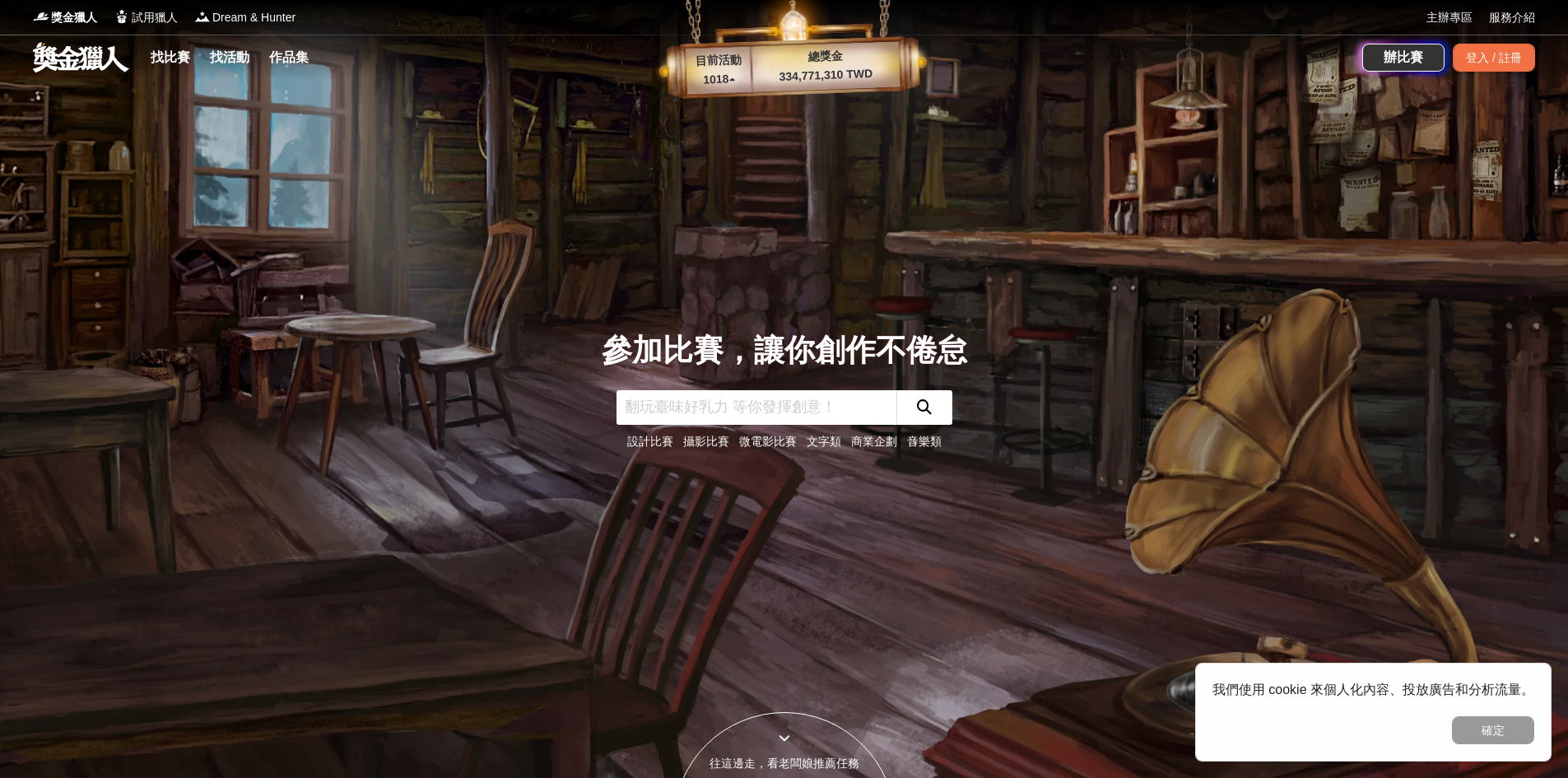
click at [834, 441] on link "文字類" at bounding box center [824, 441] width 35 height 13
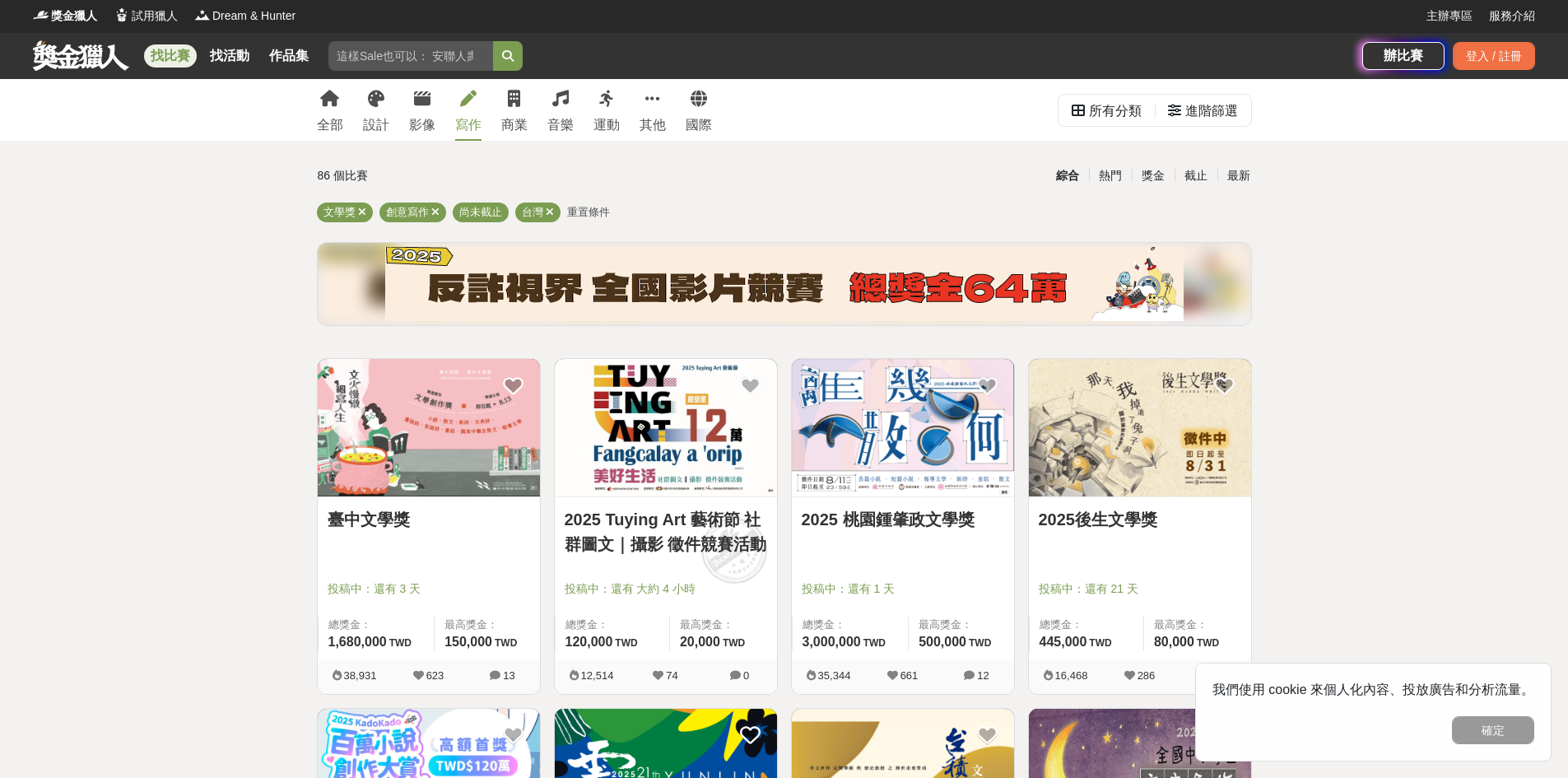
scroll to position [682, 0]
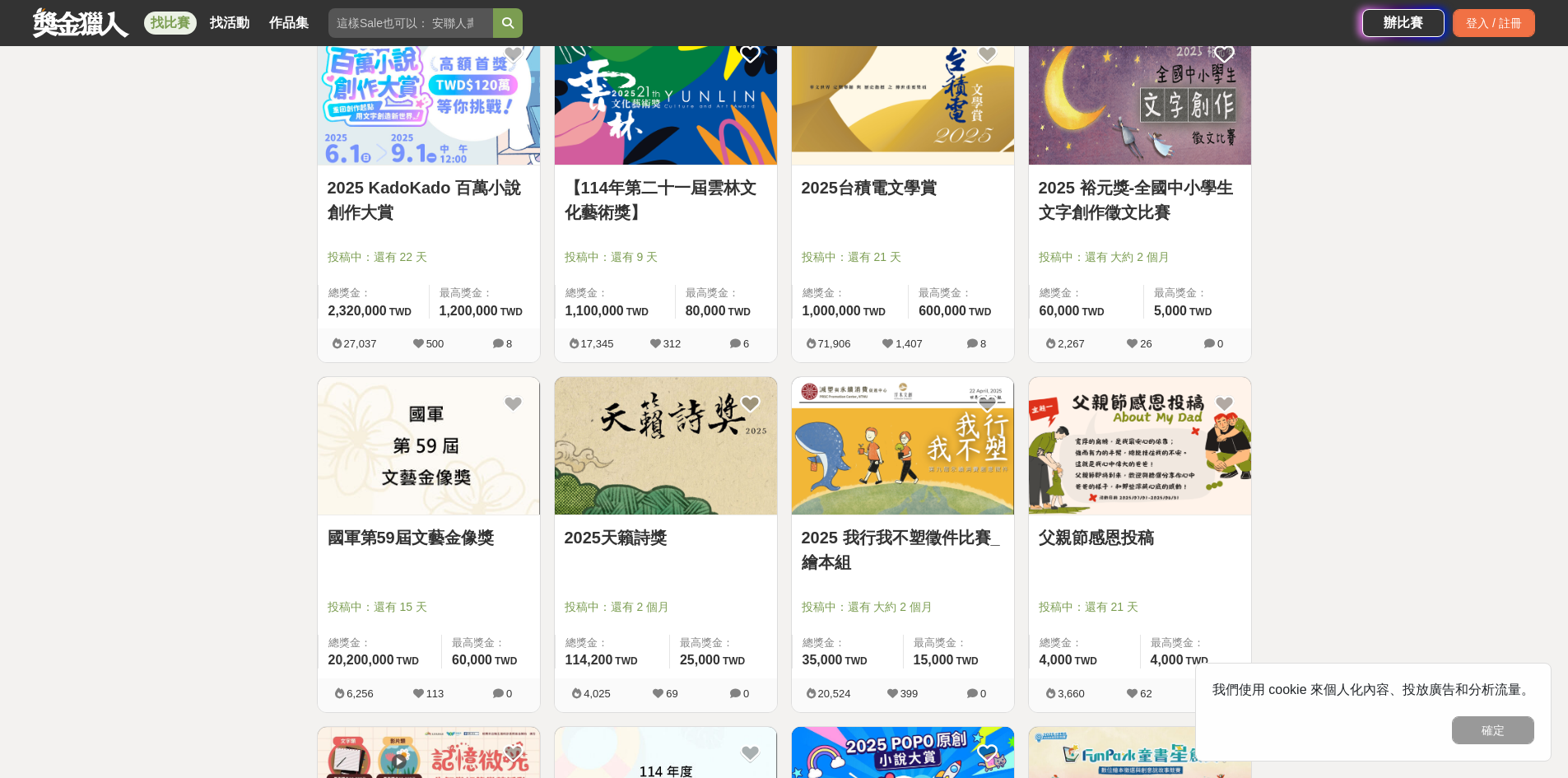
click at [1415, 366] on div "全部 設計 影像 寫作 商業 音樂 運動 其他 國際 所有分類 進階篩選 86 個比賽 綜合 熱門 獎金 截止 最新 文學獎 創意寫作 尚未截止 台灣 重置條…" at bounding box center [784, 704] width 1568 height 2611
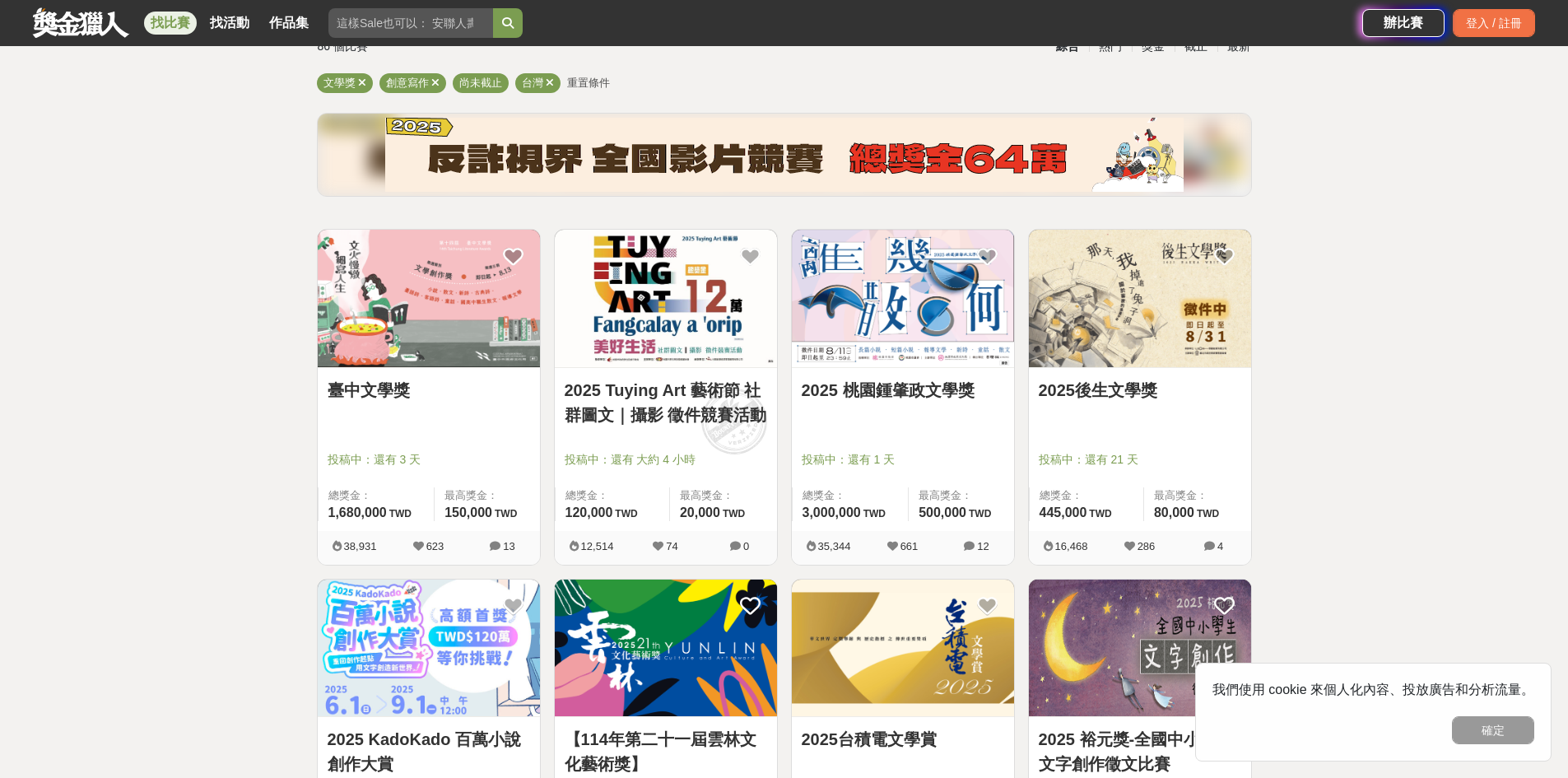
scroll to position [0, 0]
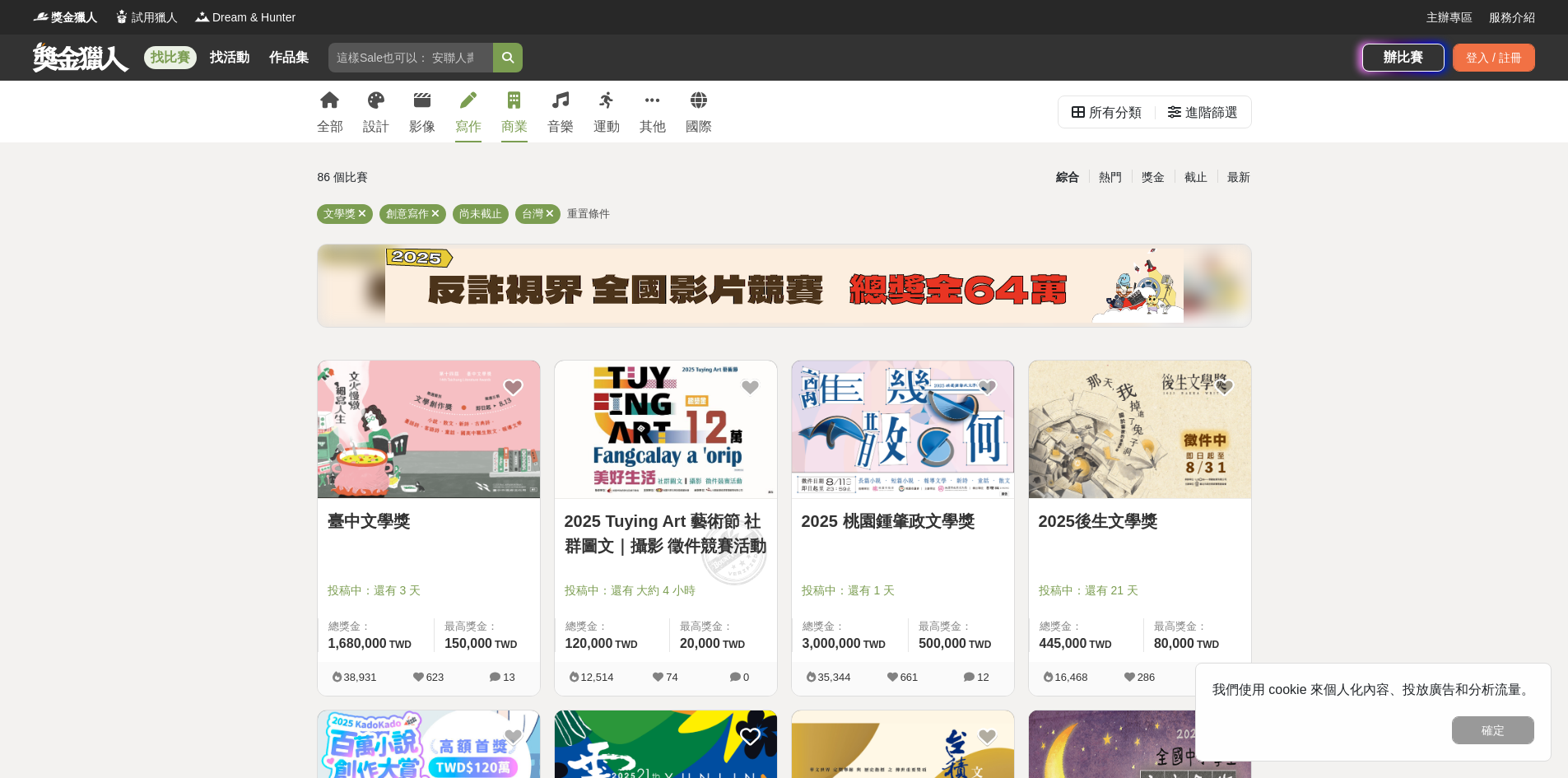
click at [507, 116] on link "商業" at bounding box center [515, 111] width 26 height 62
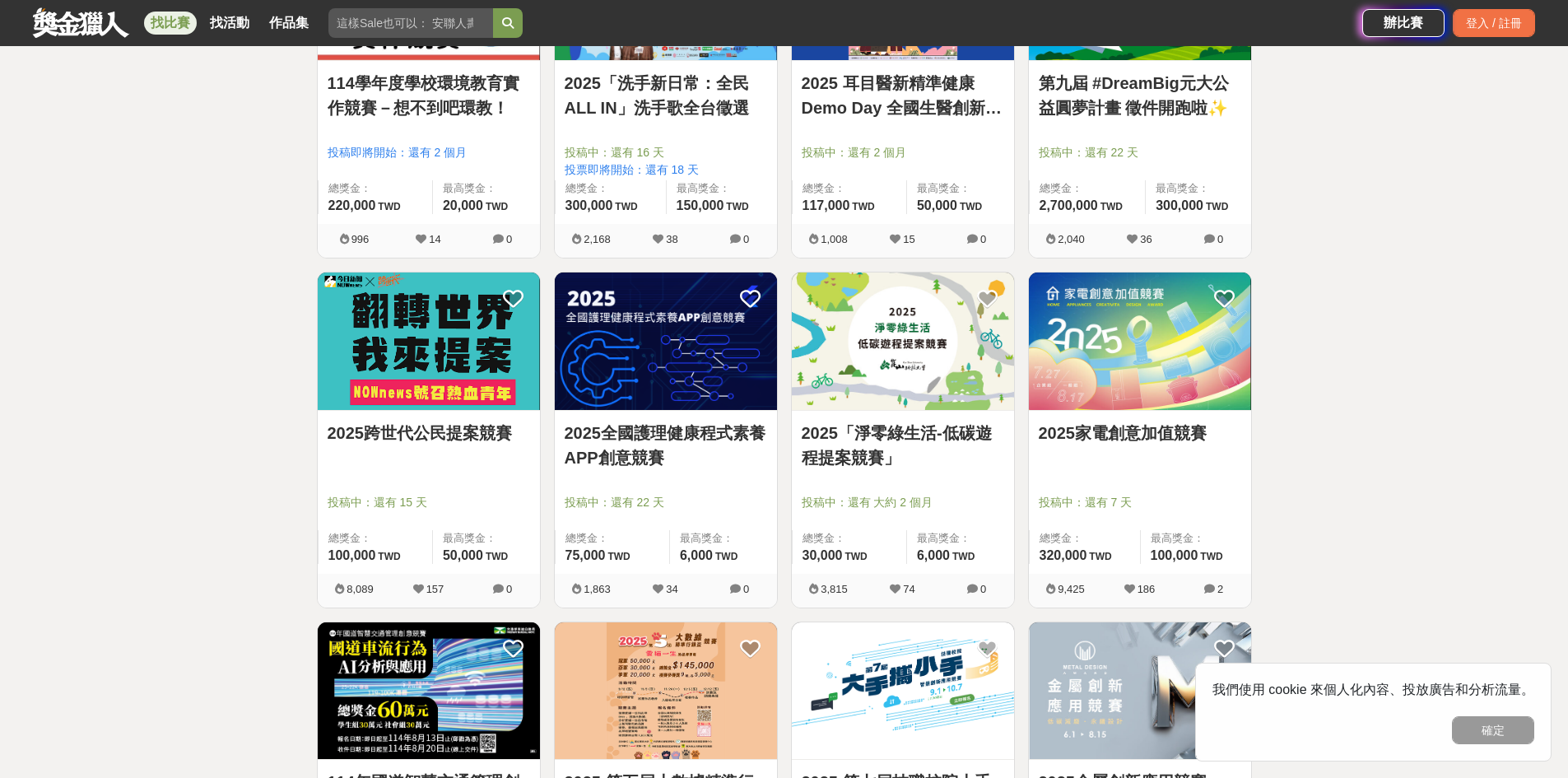
scroll to position [1139, 0]
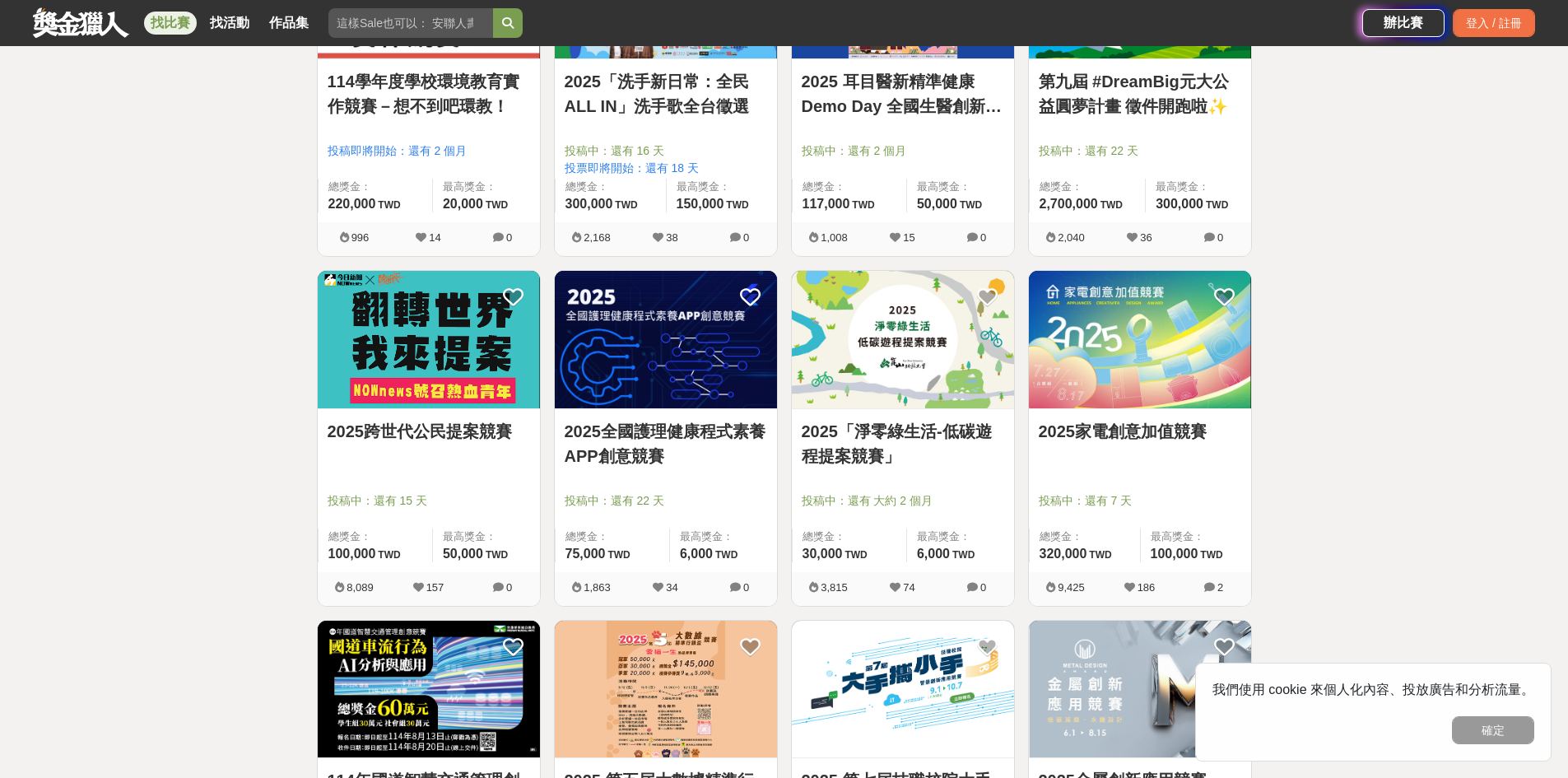
click at [1126, 378] on img at bounding box center [1140, 339] width 222 height 138
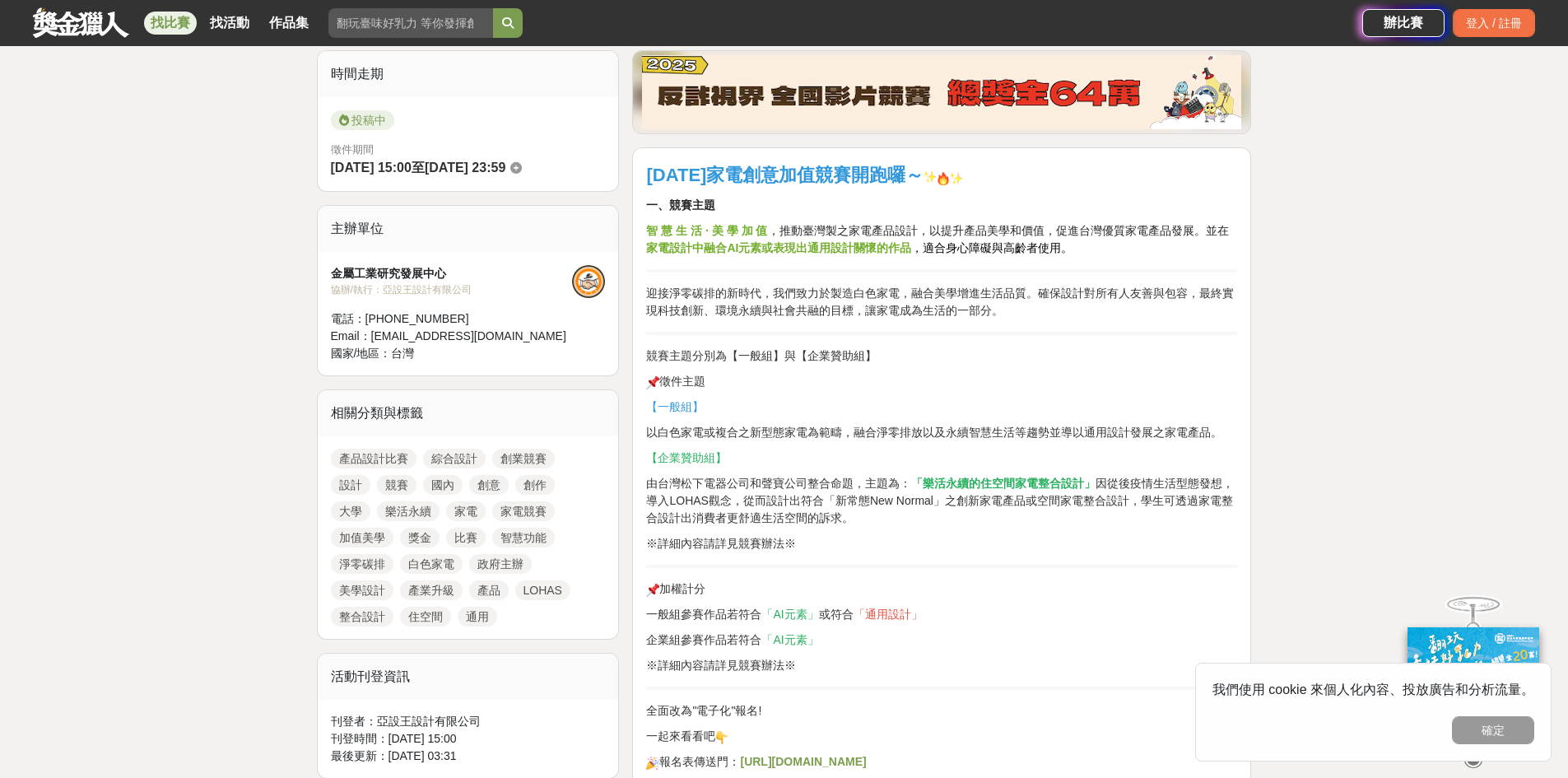
scroll to position [405, 0]
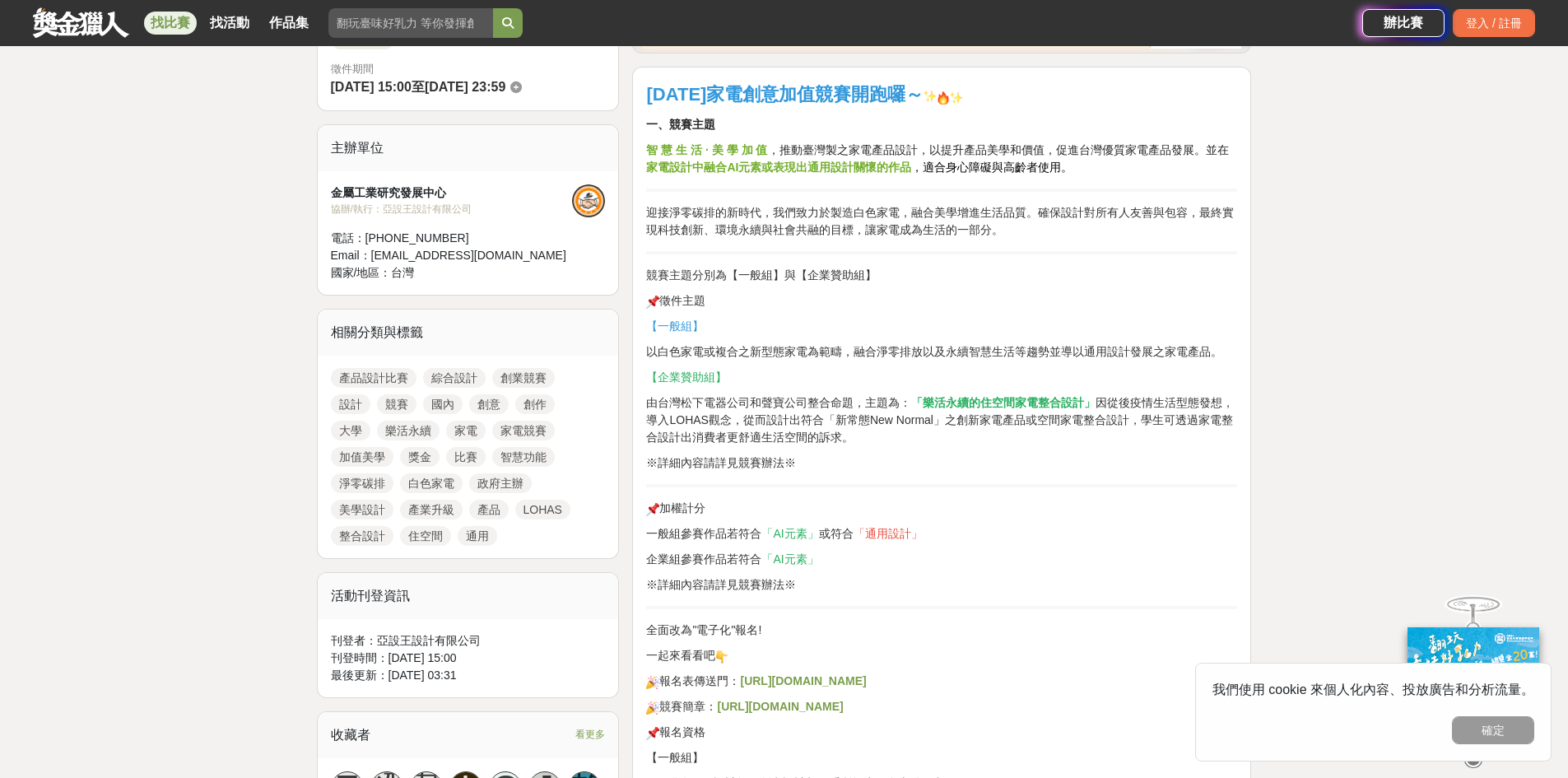
scroll to position [491, 0]
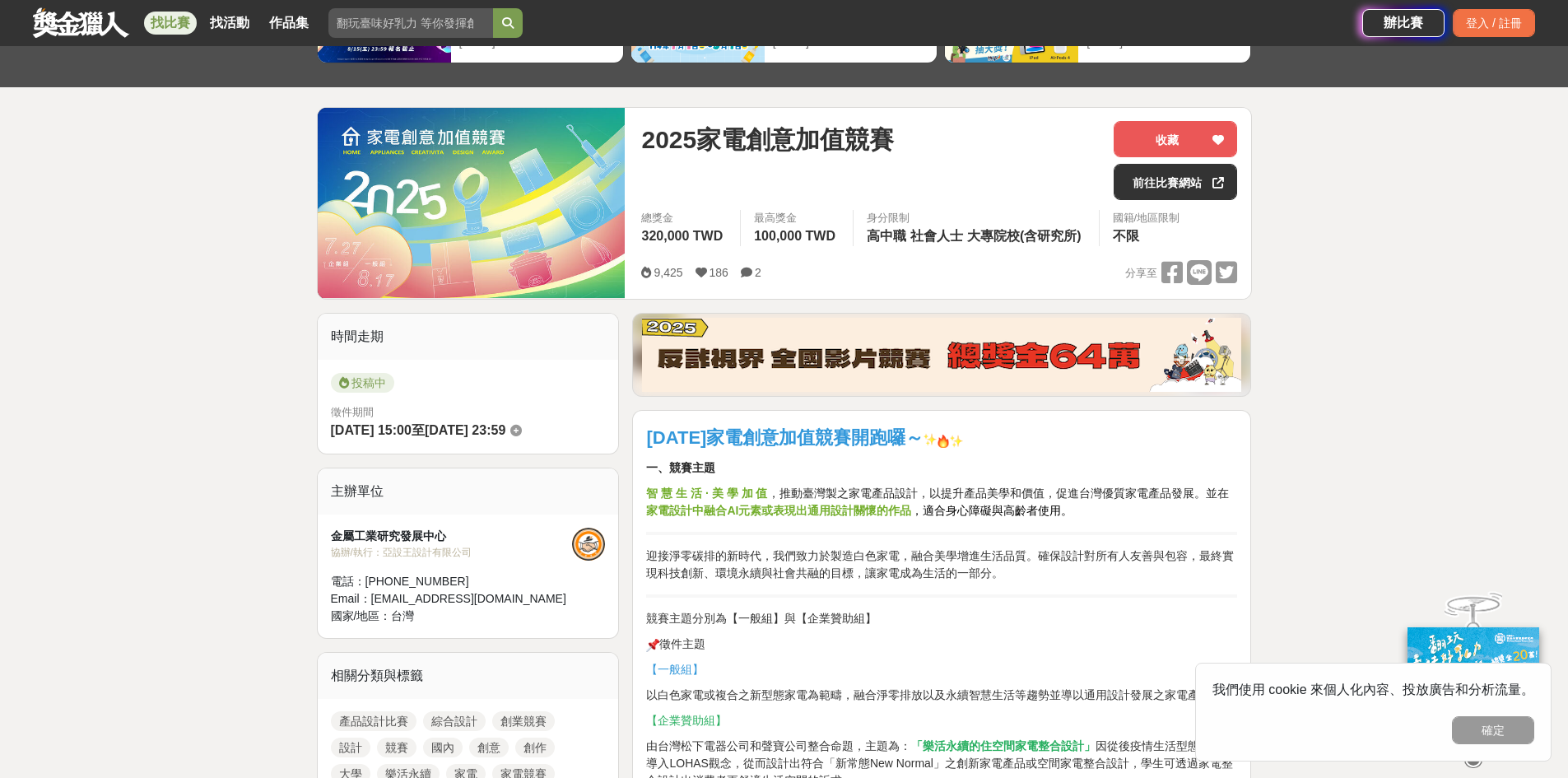
scroll to position [145, 0]
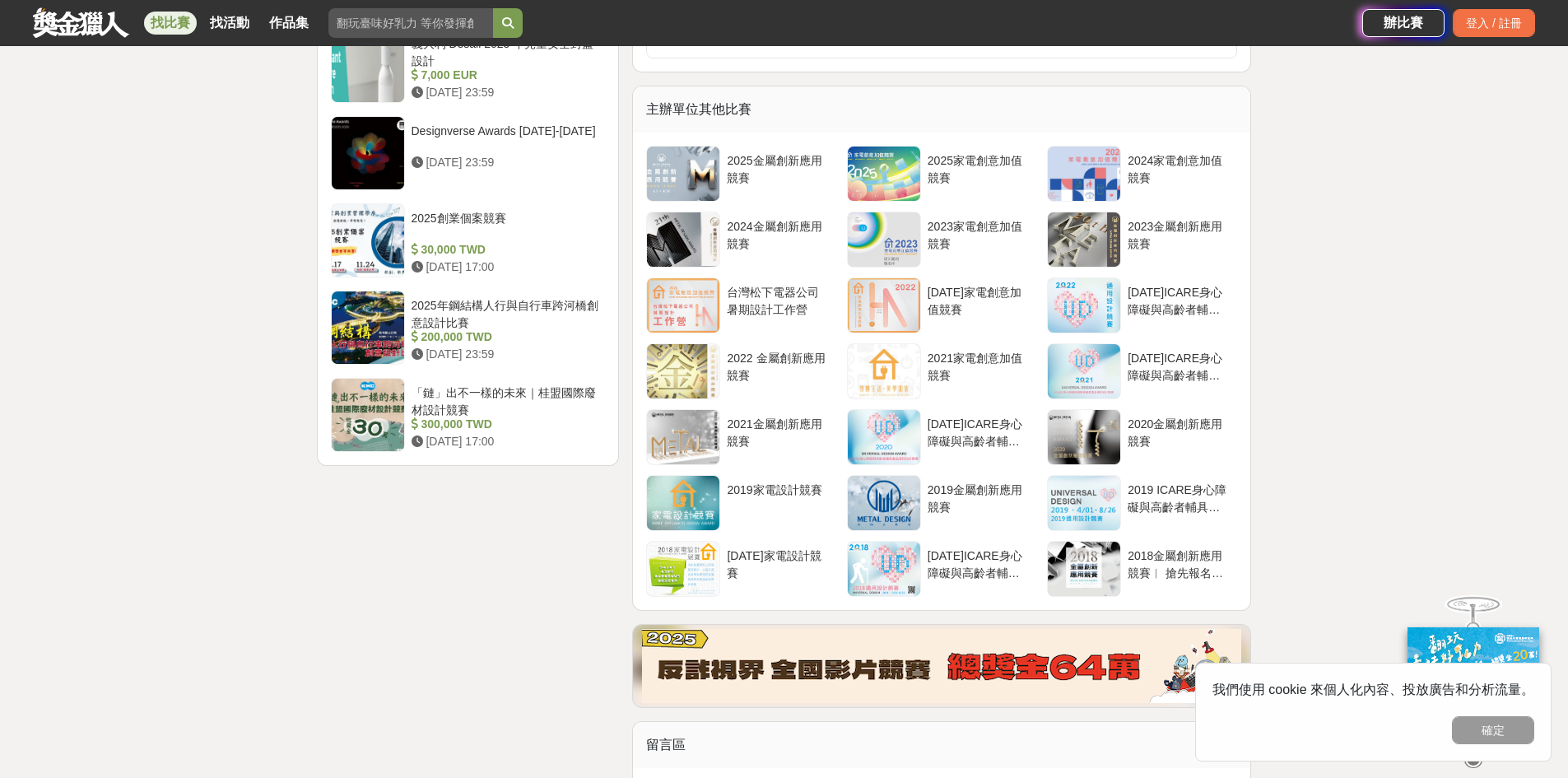
scroll to position [2086, 0]
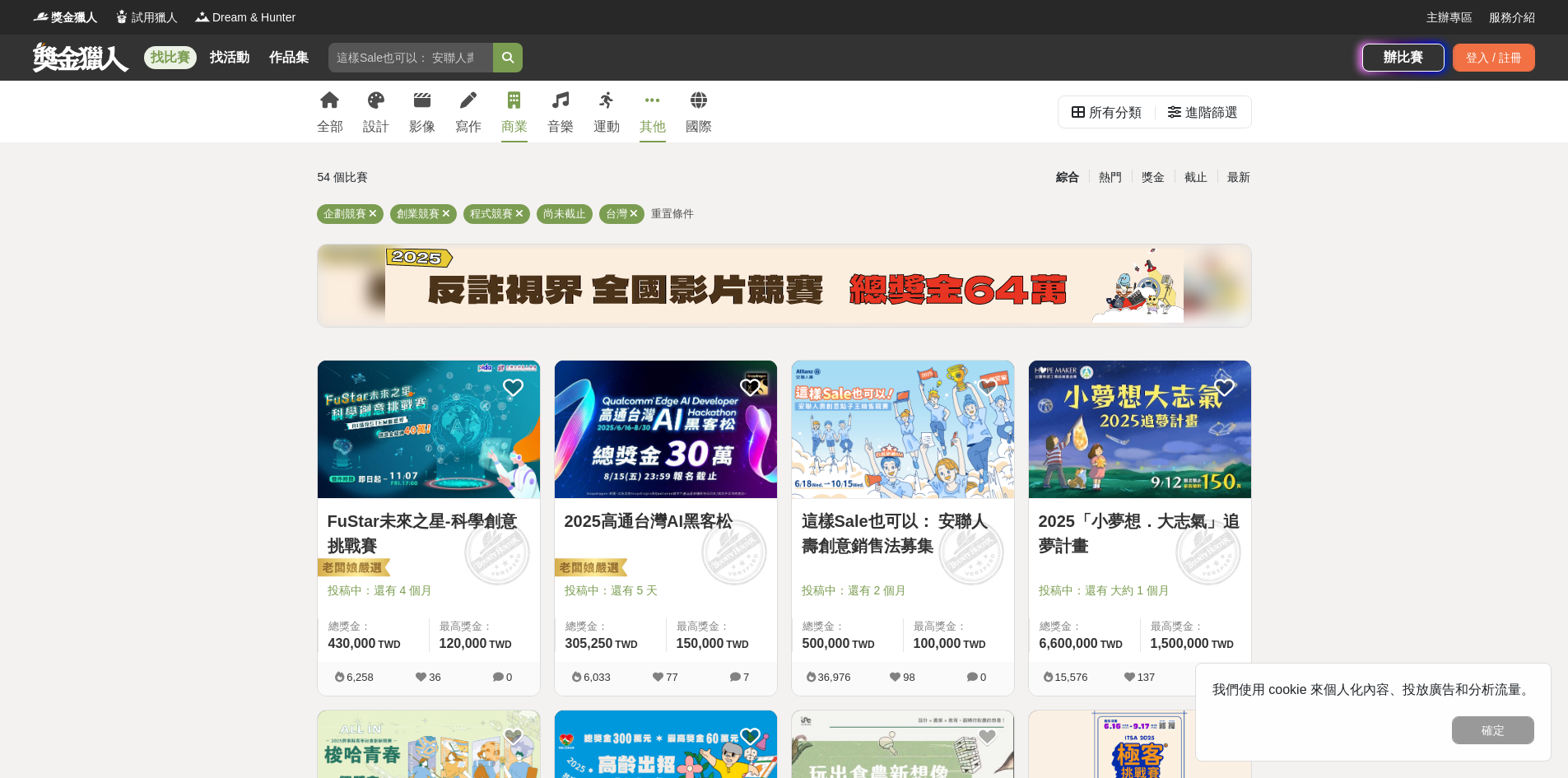
click at [650, 105] on icon at bounding box center [653, 101] width 15 height 17
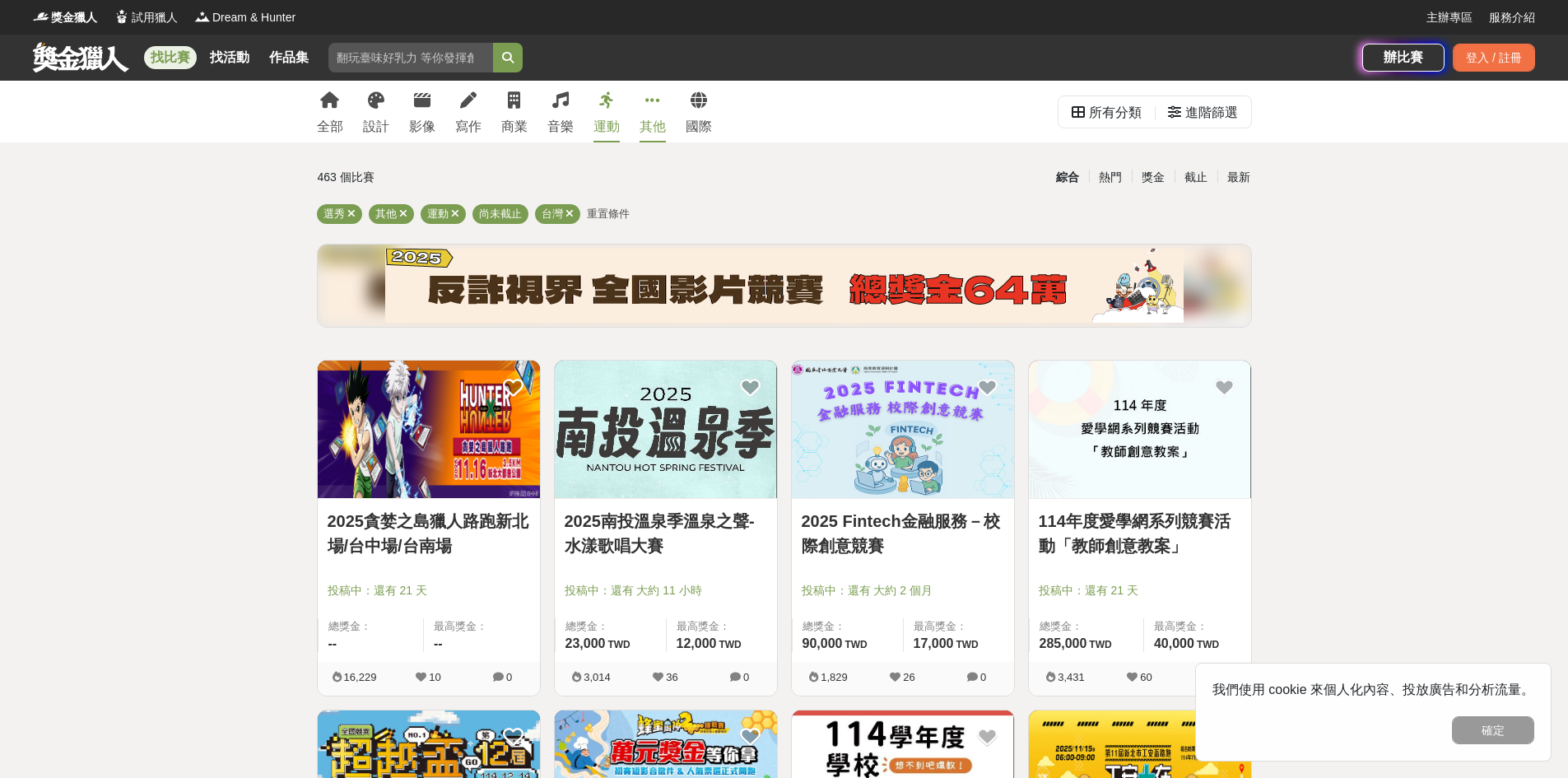
click at [613, 116] on link "運動" at bounding box center [607, 111] width 26 height 62
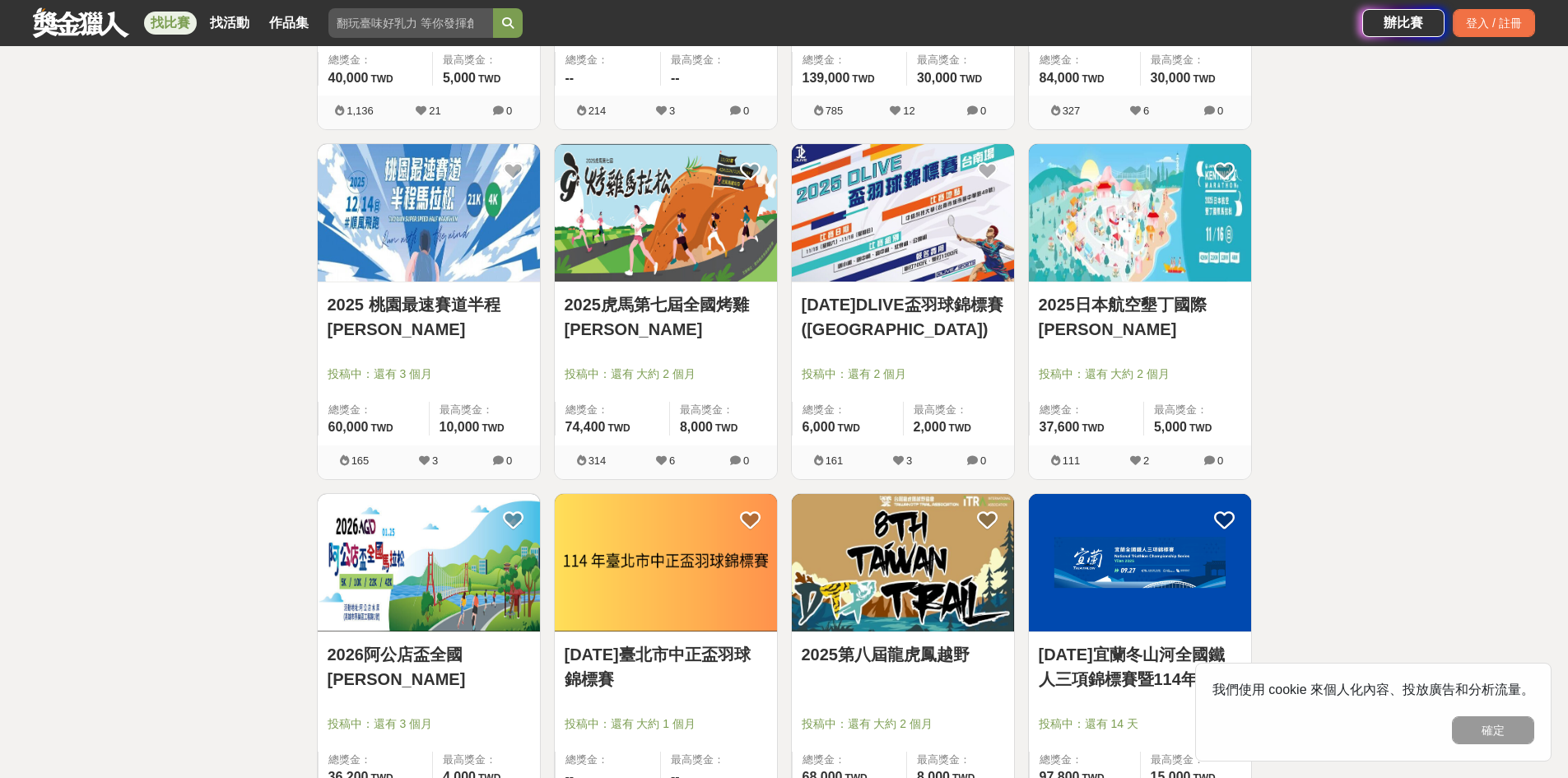
scroll to position [916, 0]
click at [621, 214] on img at bounding box center [665, 212] width 222 height 138
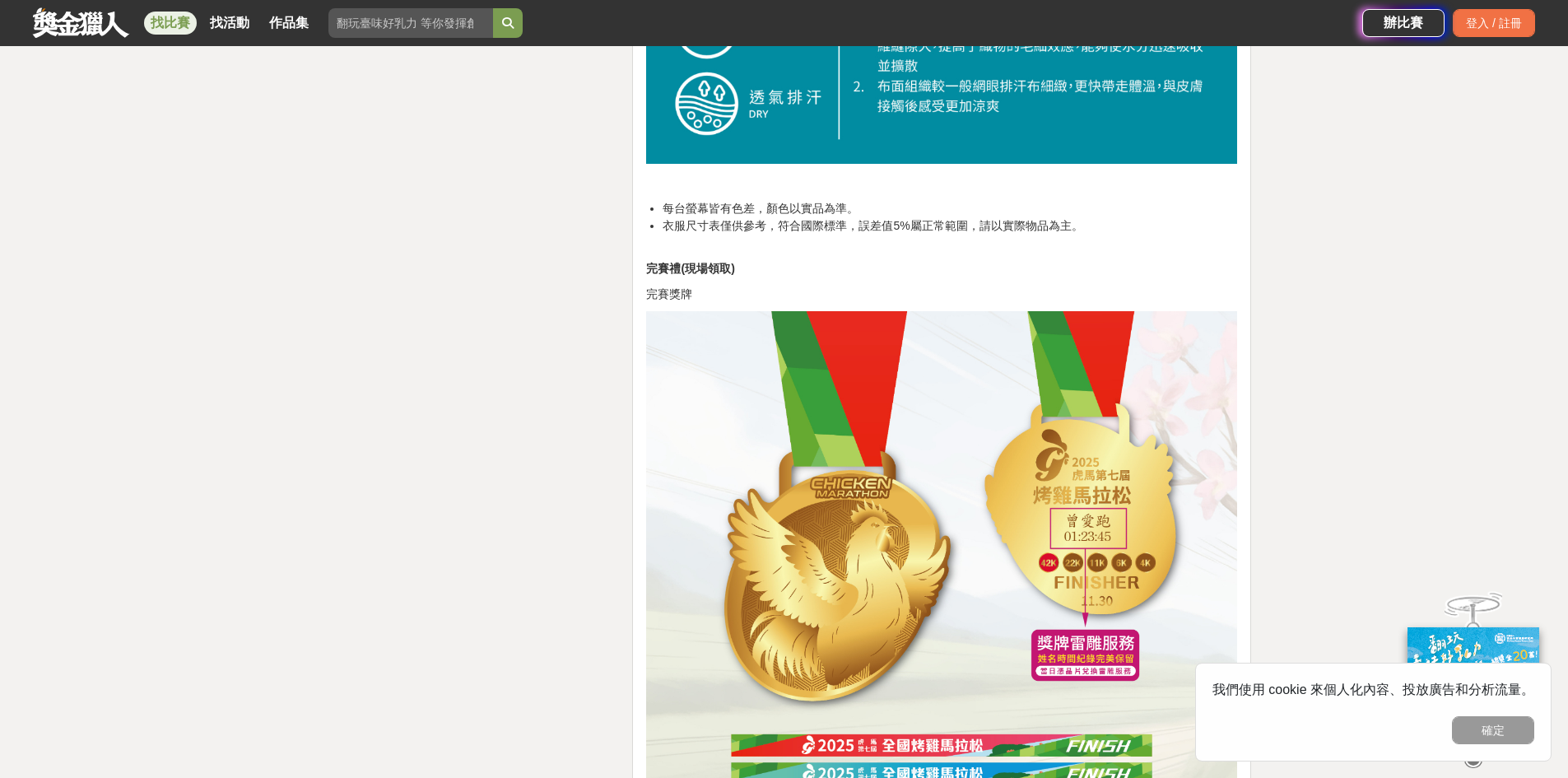
scroll to position [3489, 0]
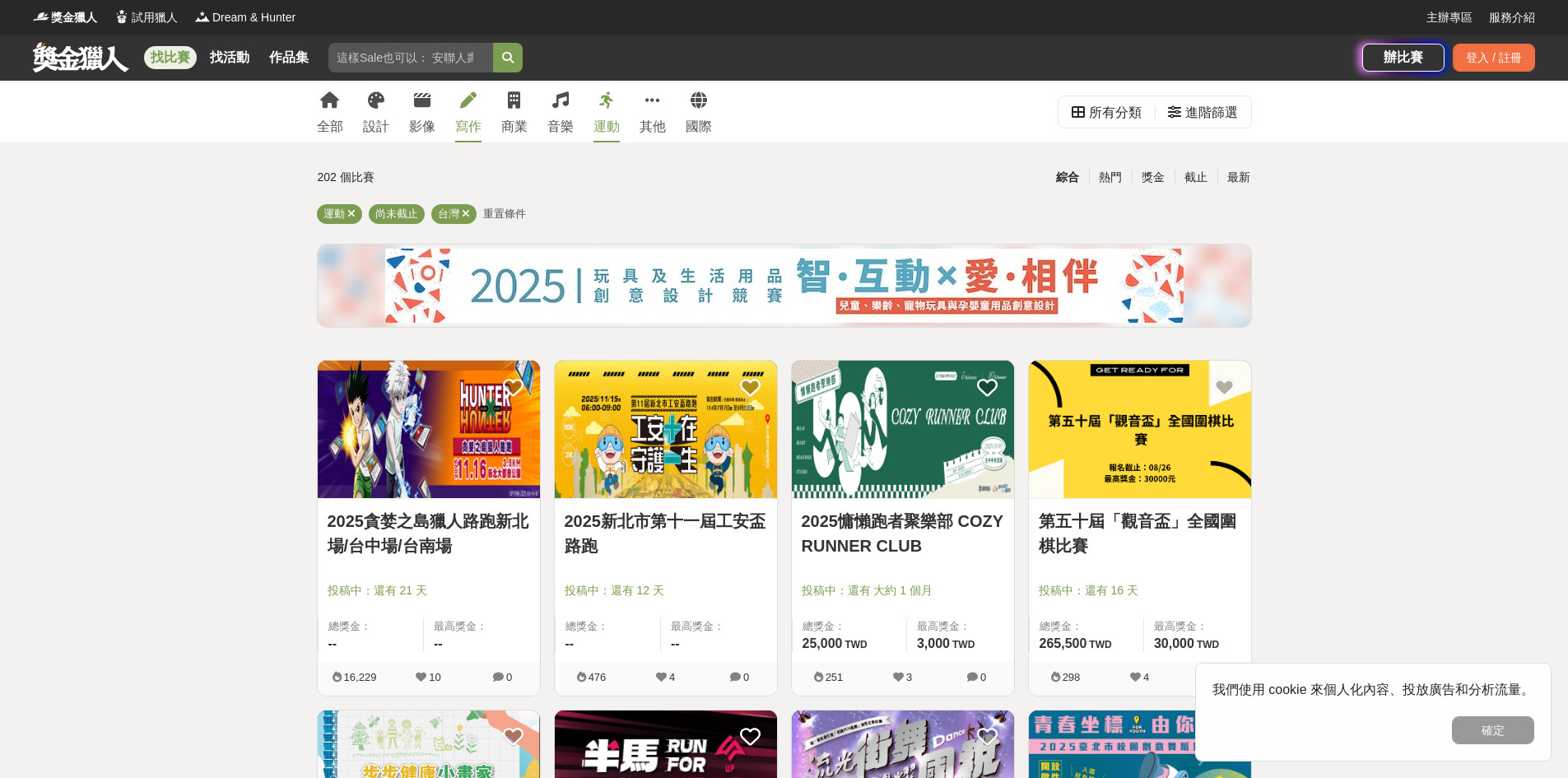
click at [475, 100] on icon at bounding box center [469, 101] width 17 height 17
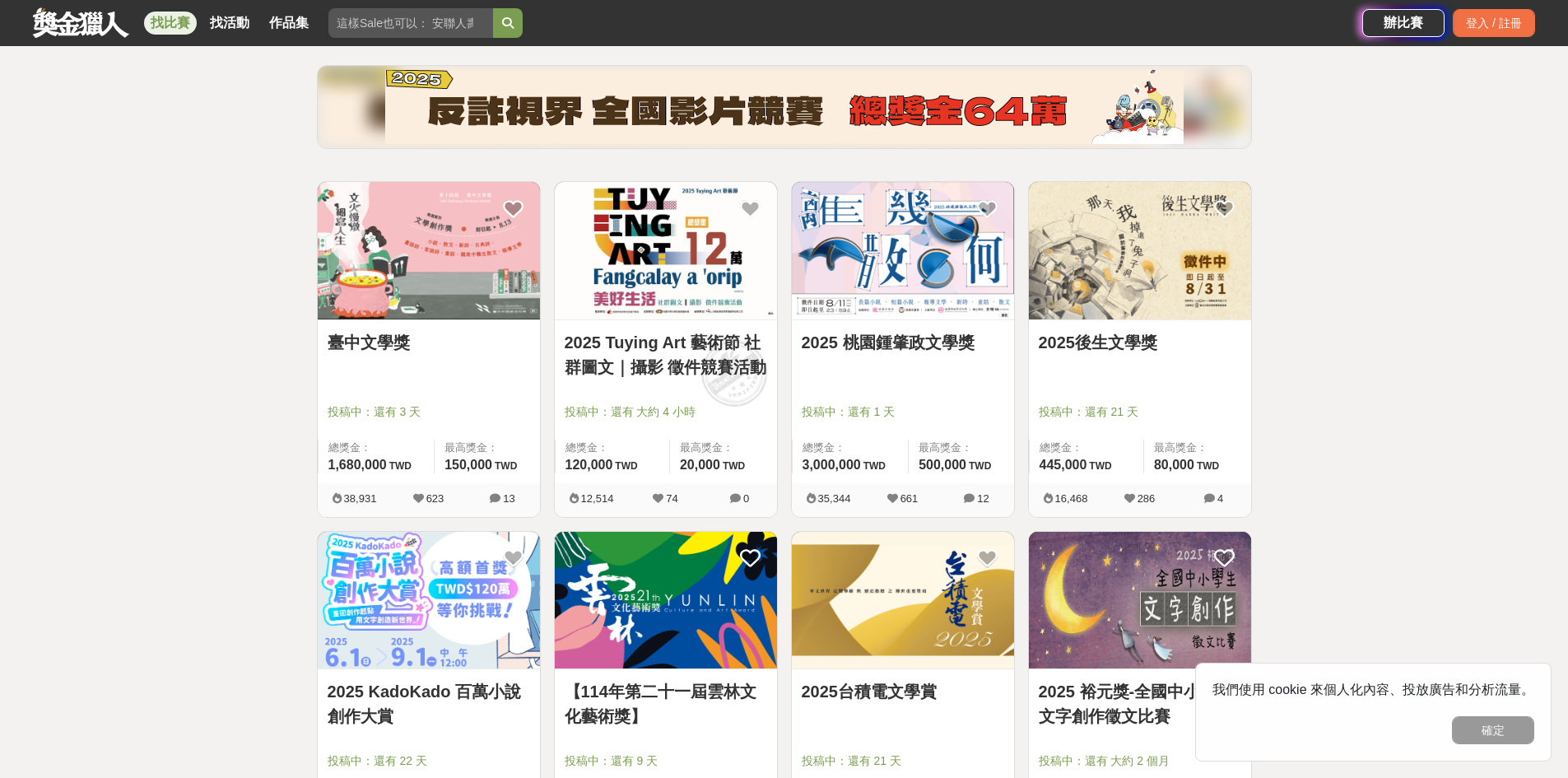
scroll to position [179, 0]
click at [479, 258] on img at bounding box center [428, 249] width 222 height 138
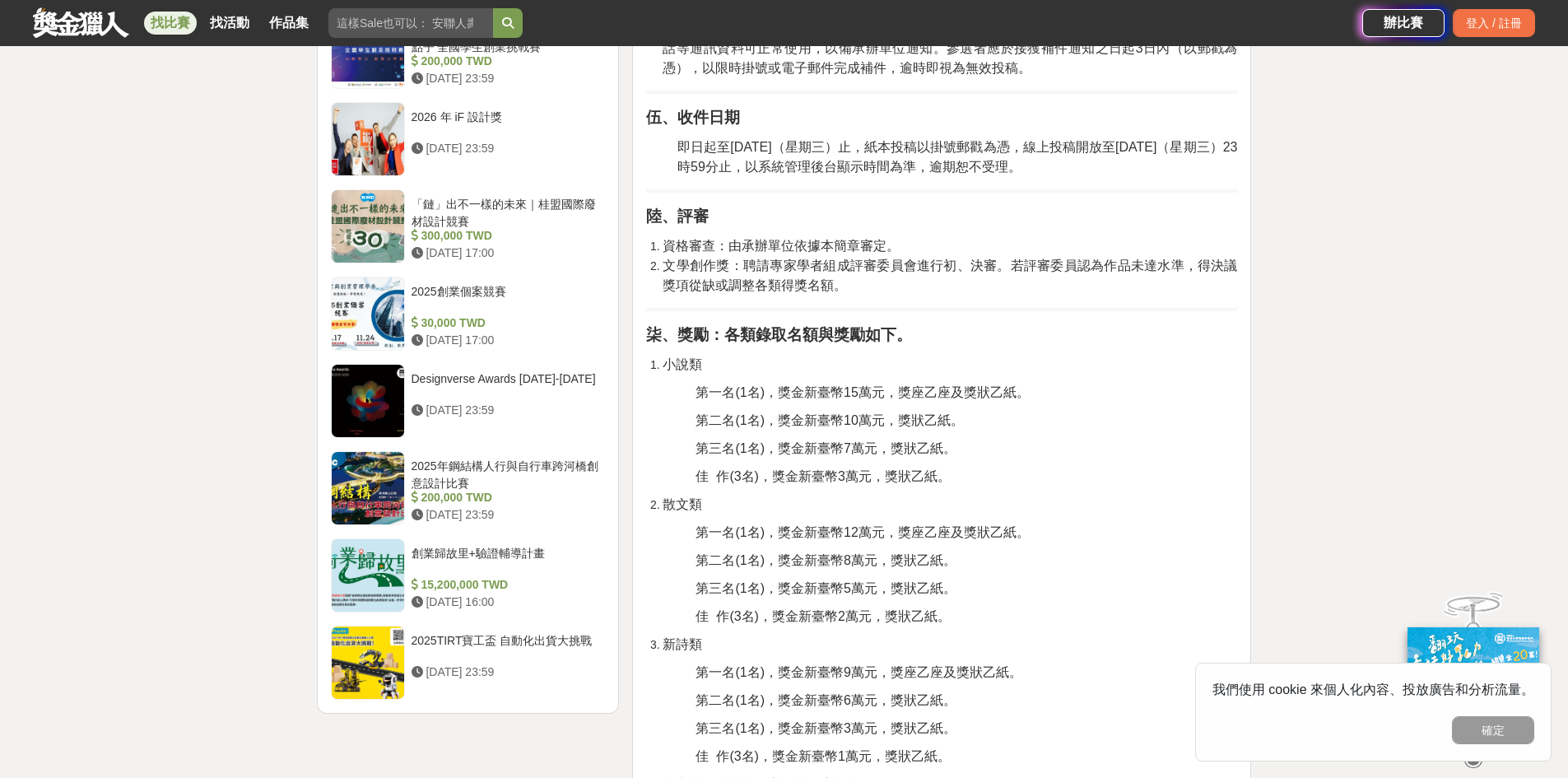
scroll to position [1706, 0]
drag, startPoint x: 791, startPoint y: 440, endPoint x: 687, endPoint y: 330, distance: 151.4
click at [687, 330] on strong "柒、獎勵：各類錄取名額與獎勵如下。" at bounding box center [779, 333] width 266 height 17
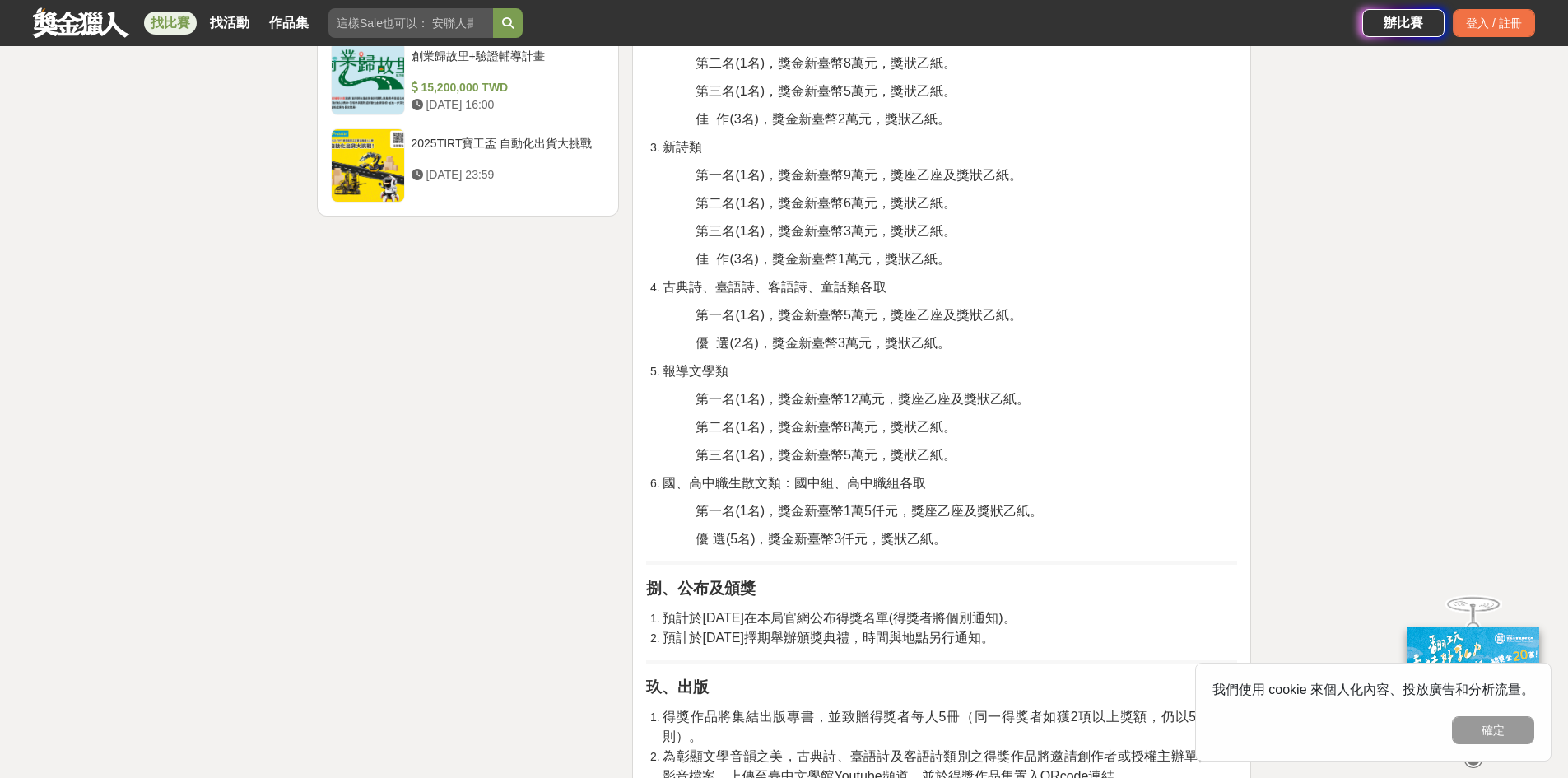
scroll to position [2201, 0]
click at [1077, 488] on li "國、高中職生散文類：國中組、高中職組各取" at bounding box center [950, 484] width 574 height 20
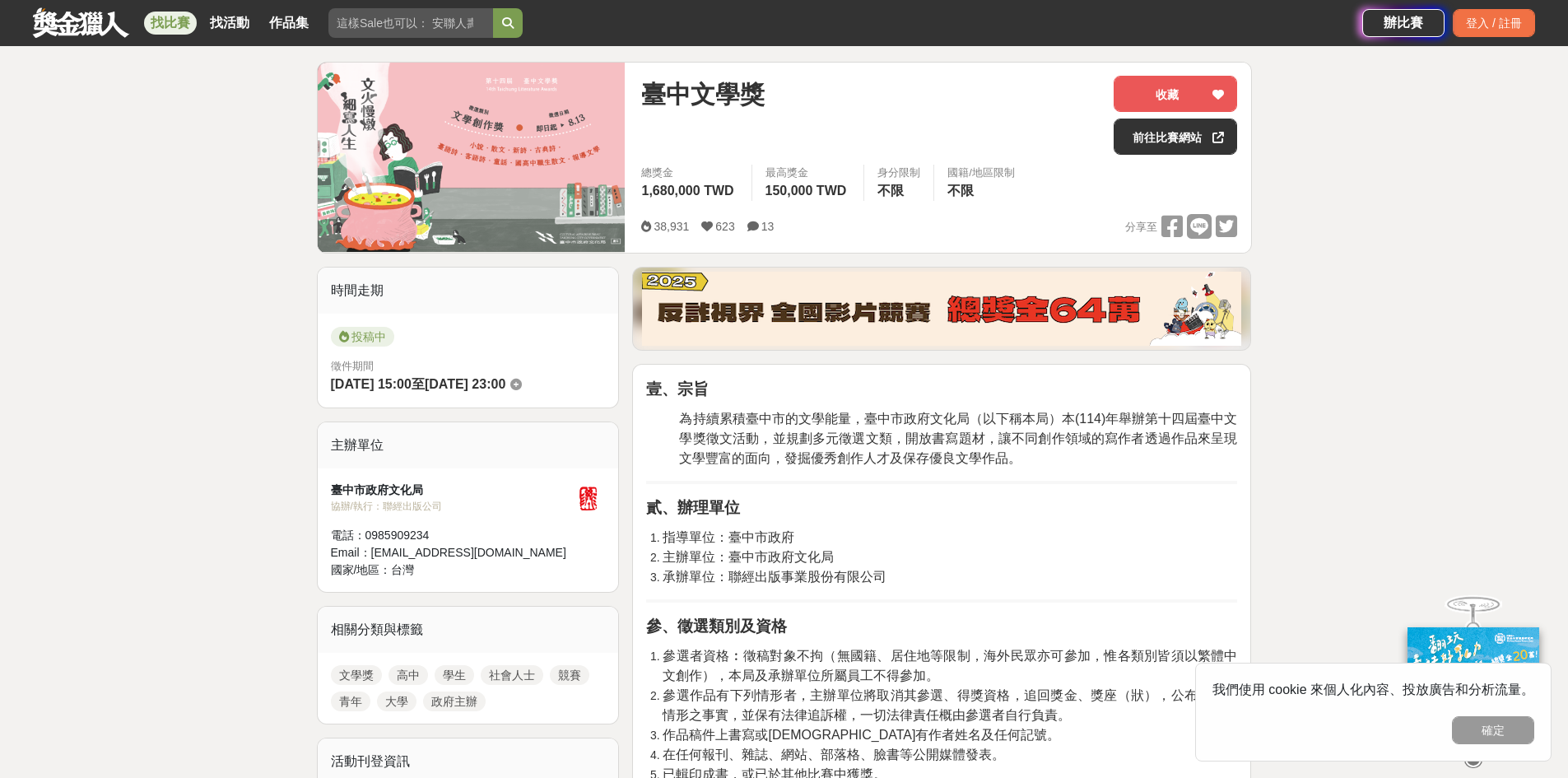
scroll to position [186, 0]
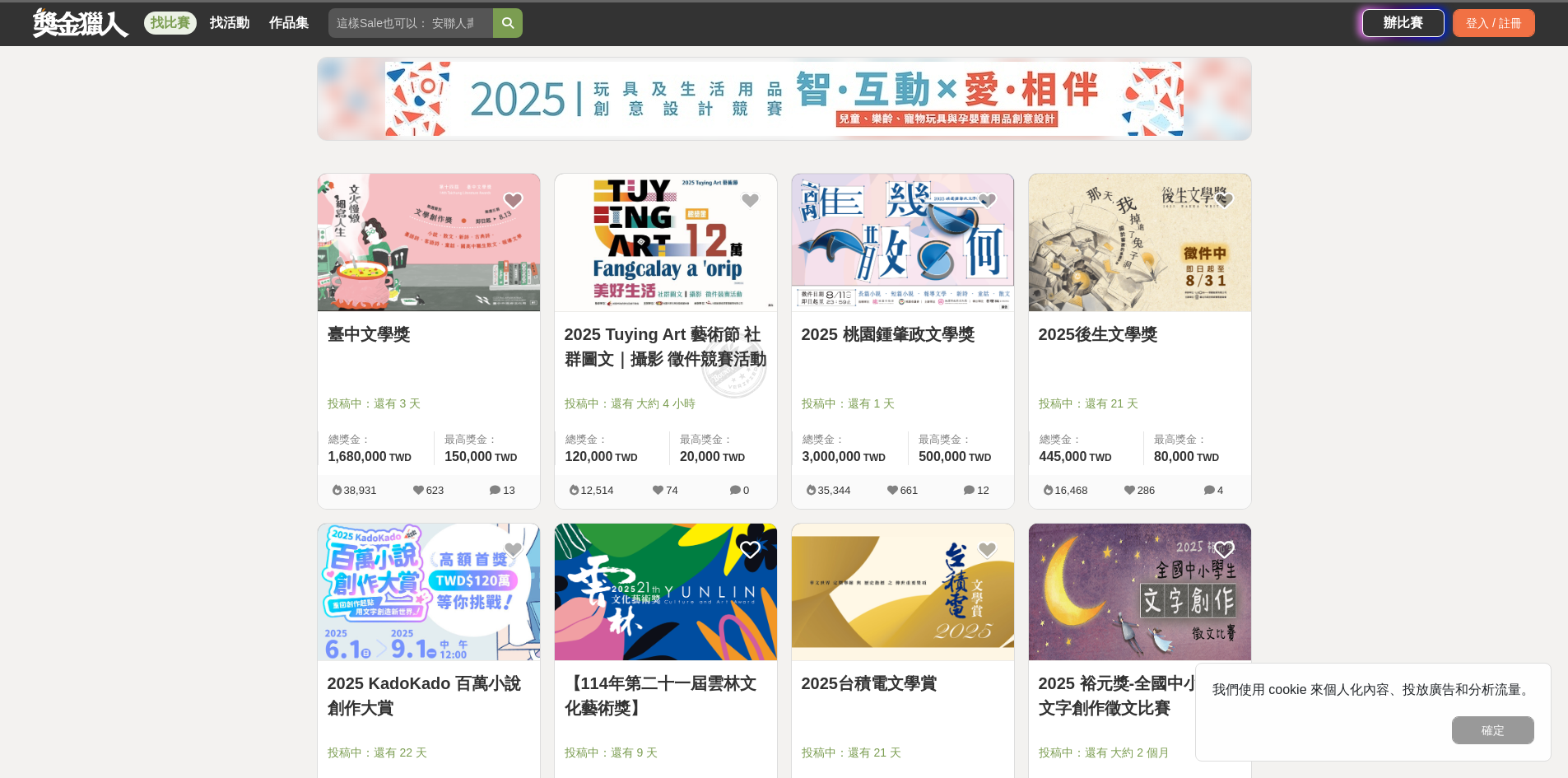
scroll to position [179, 0]
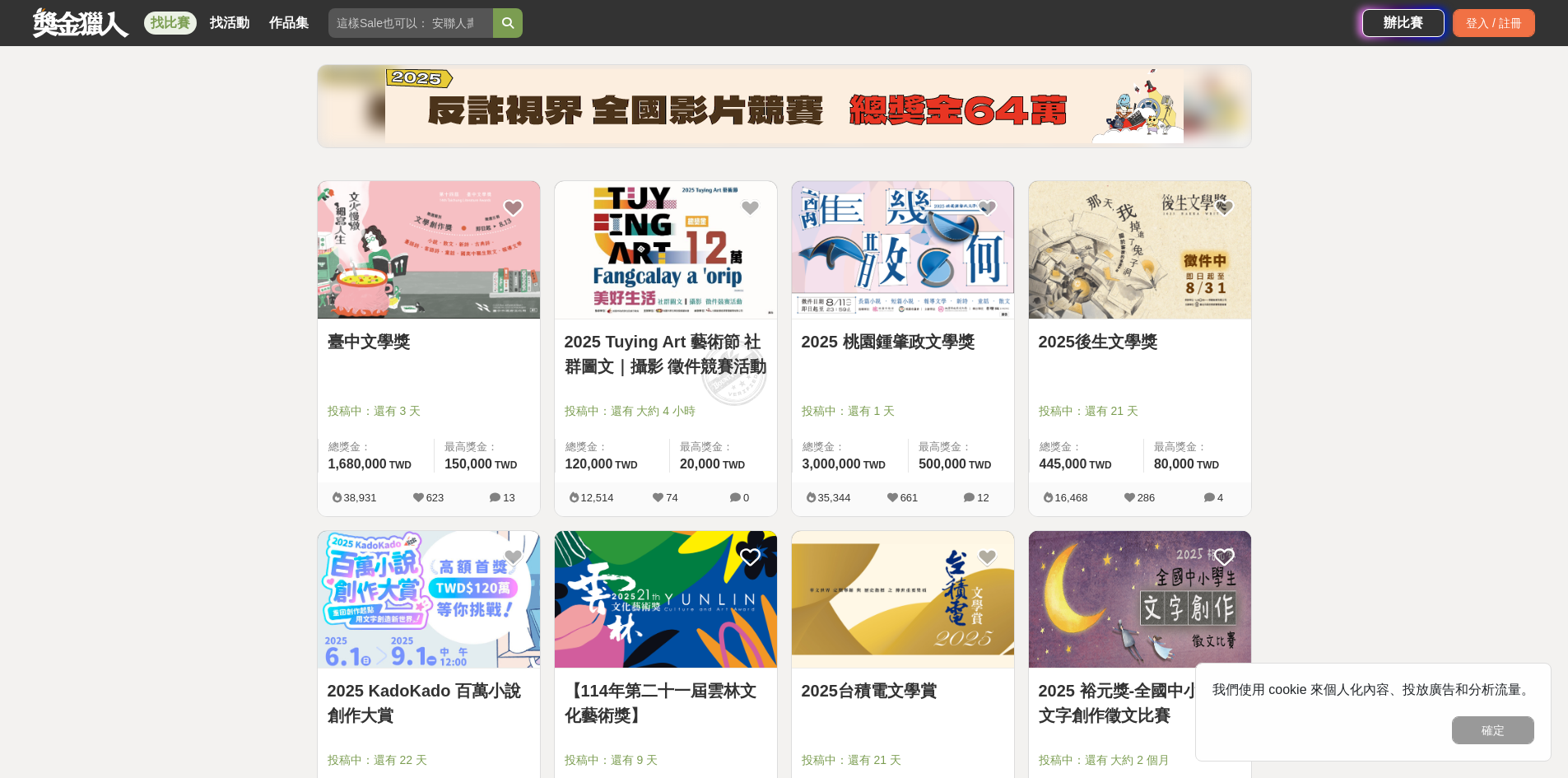
click at [957, 260] on img at bounding box center [903, 249] width 222 height 138
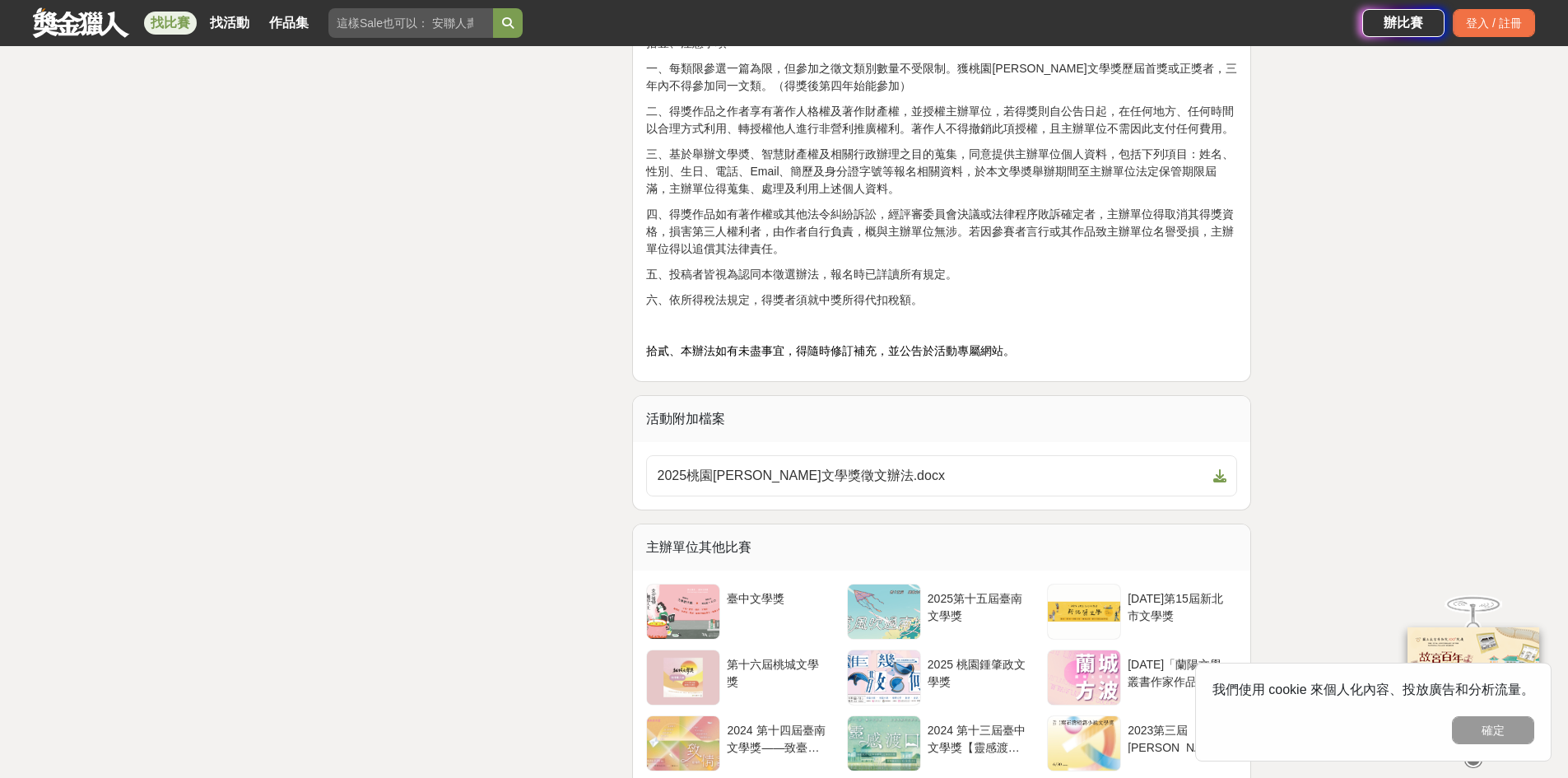
scroll to position [2487, 0]
click at [1214, 467] on icon at bounding box center [1220, 474] width 13 height 13
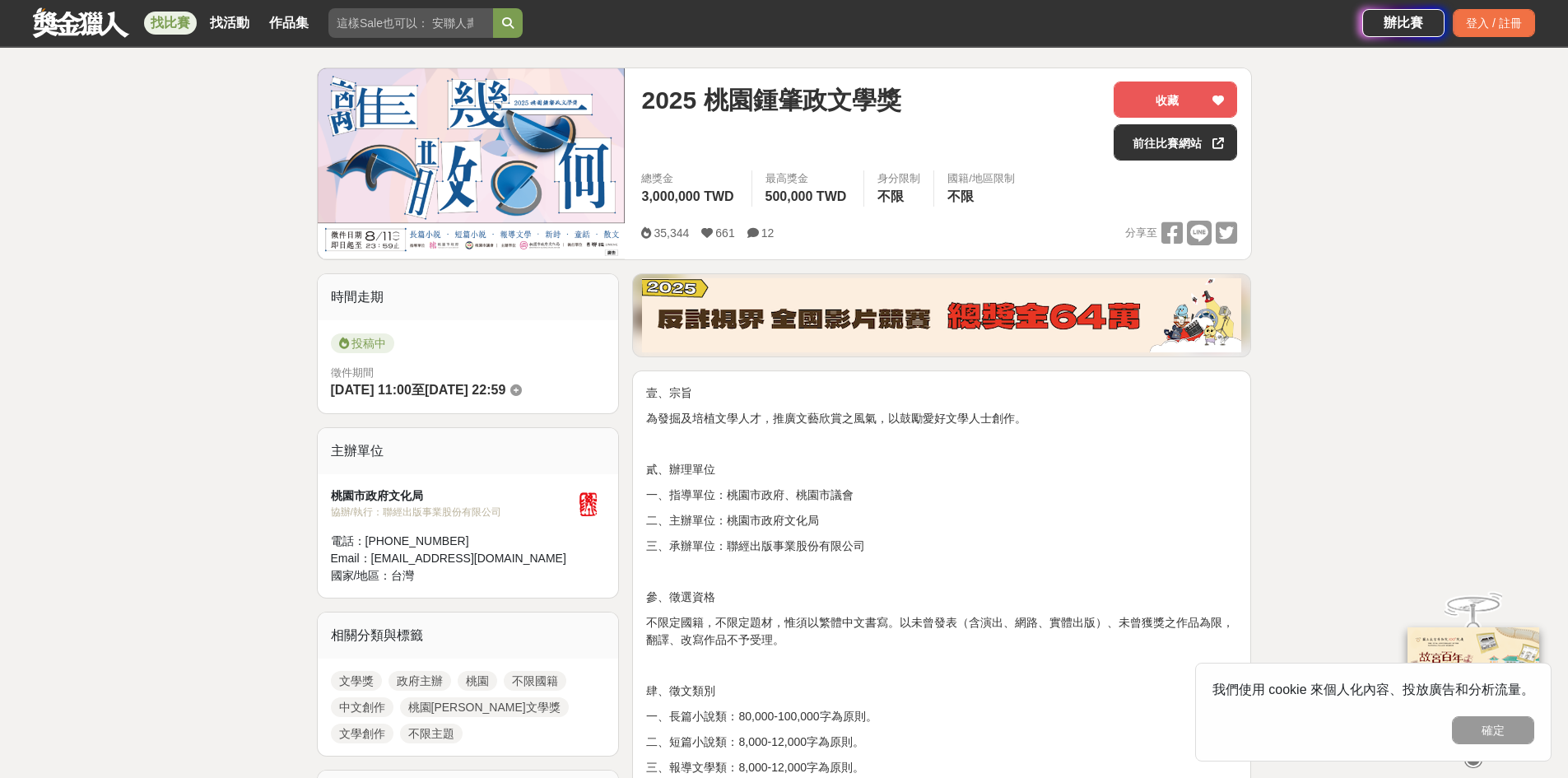
scroll to position [0, 0]
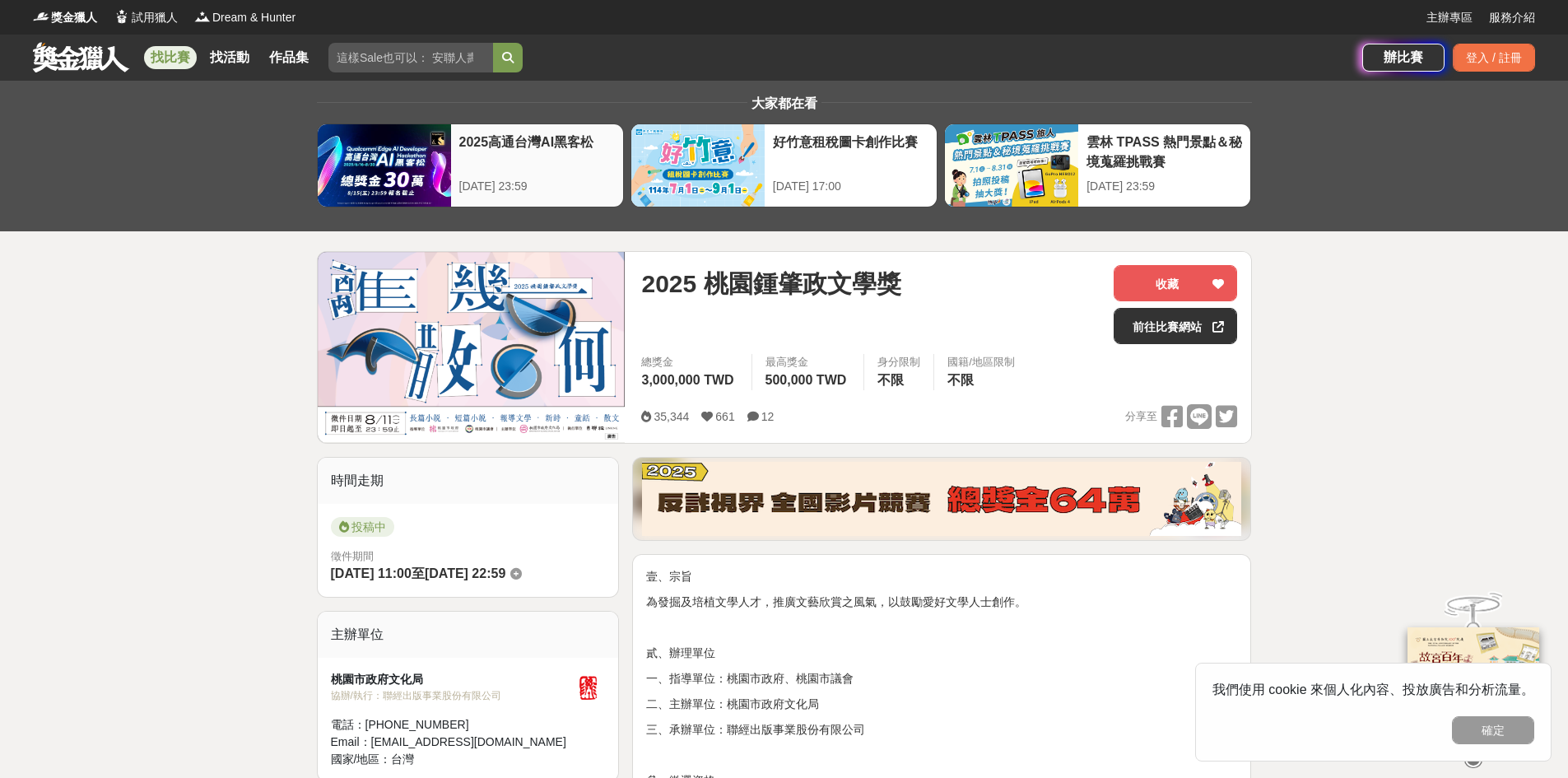
click at [467, 158] on div "2025高通台灣AI黑客松" at bounding box center [537, 151] width 156 height 37
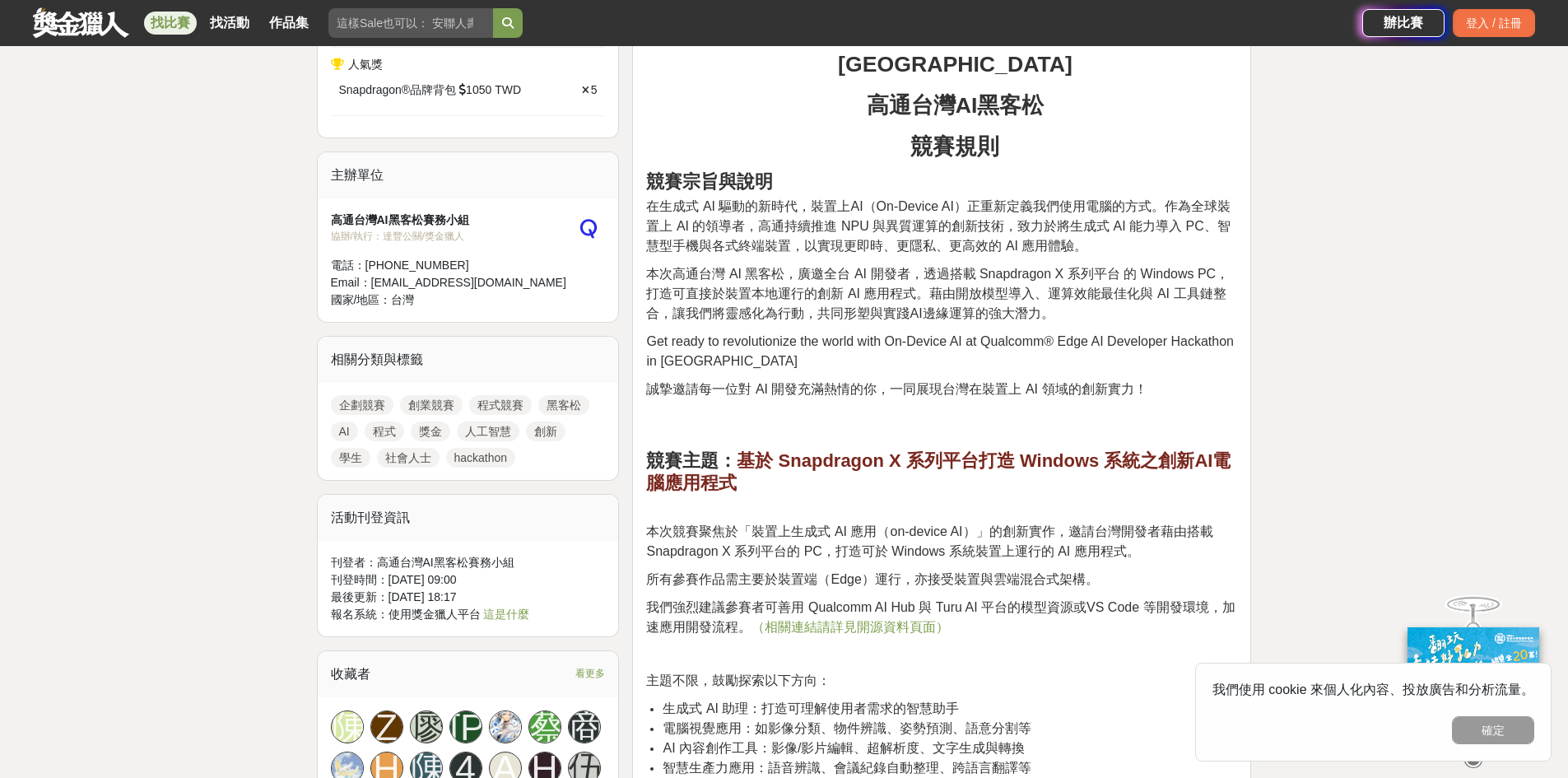
scroll to position [818, 0]
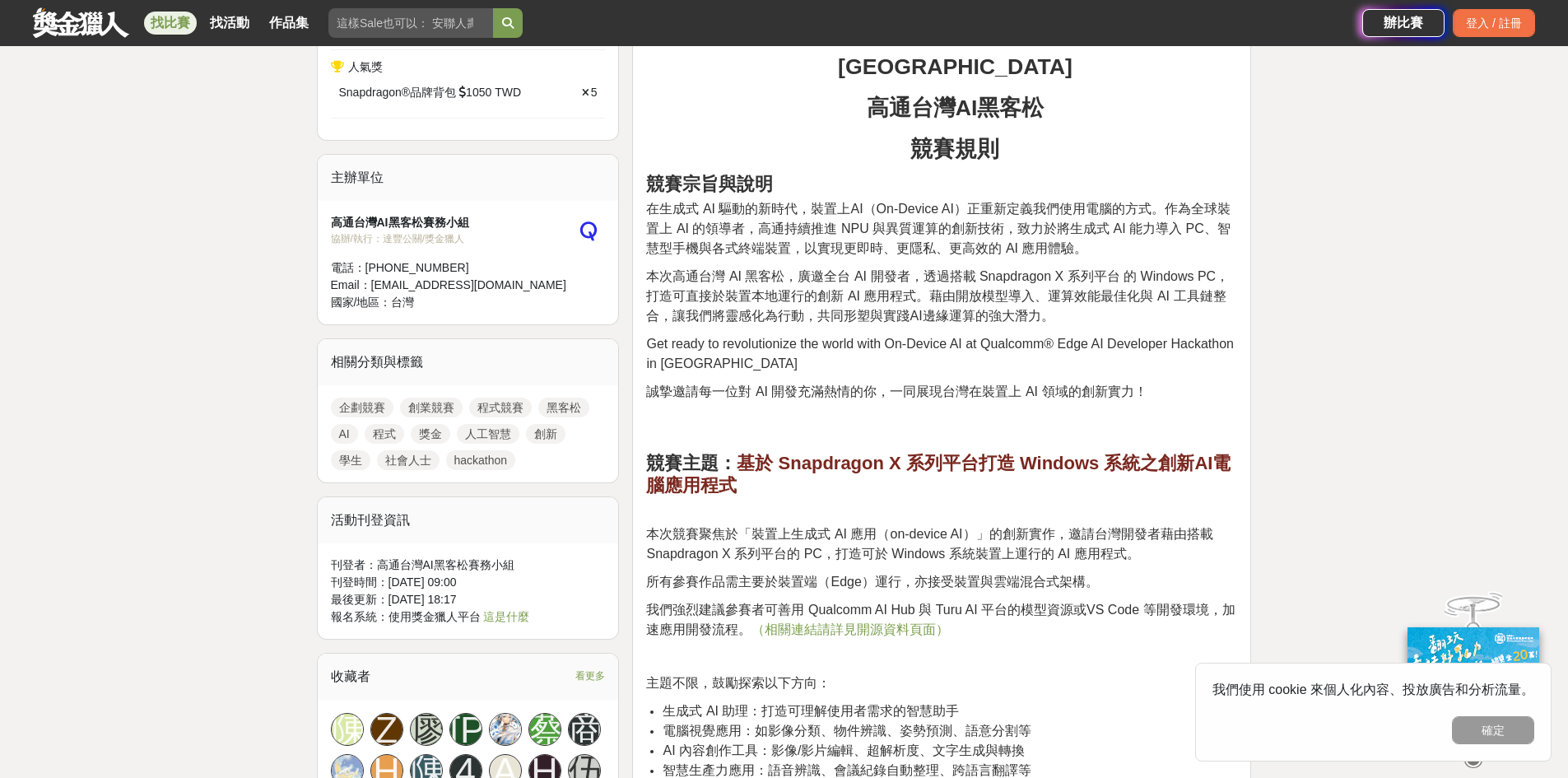
click at [431, 417] on link "創業競賽" at bounding box center [432, 408] width 63 height 20
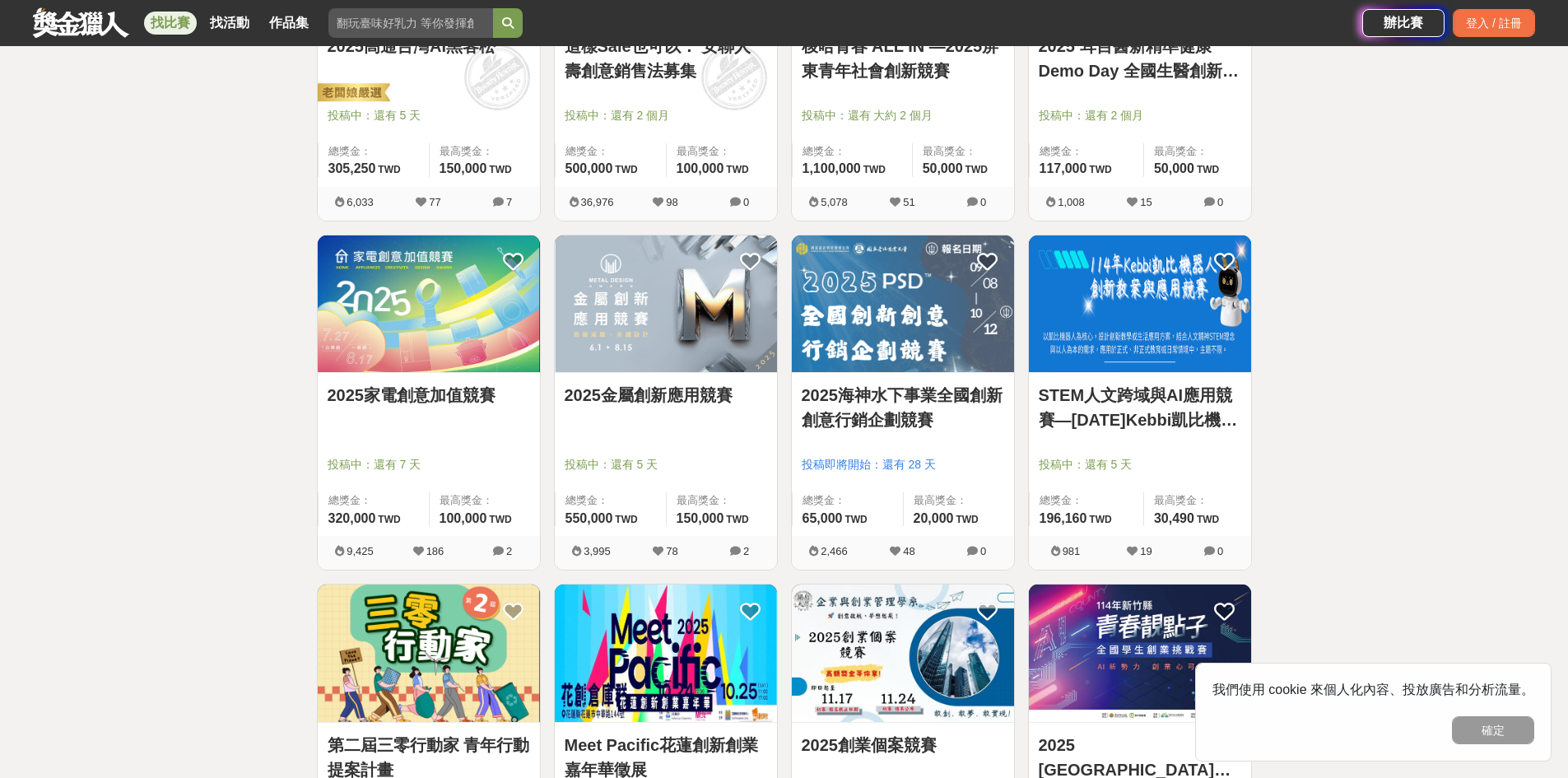
scroll to position [476, 0]
click at [698, 294] on img at bounding box center [665, 303] width 222 height 138
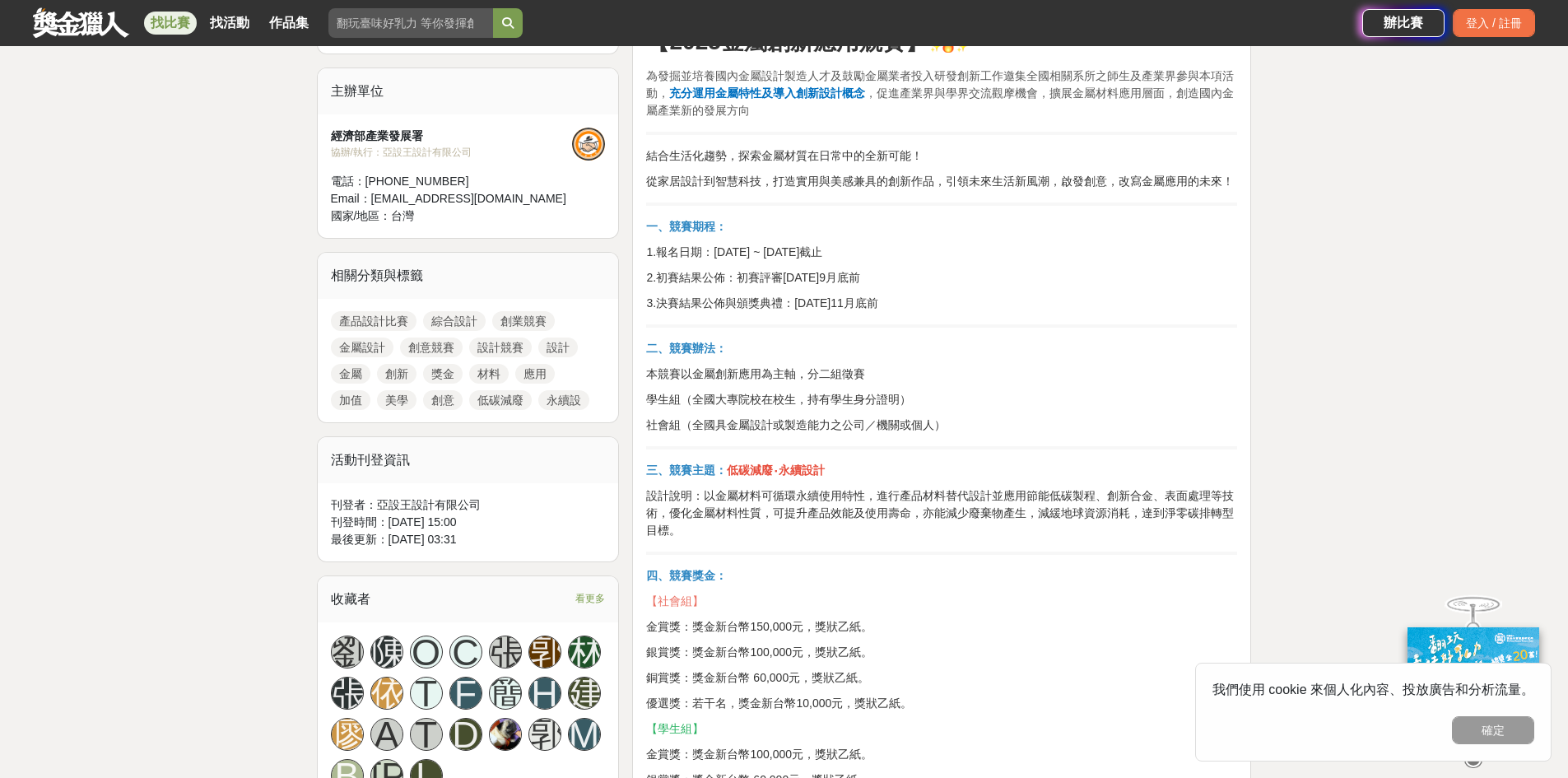
scroll to position [544, 0]
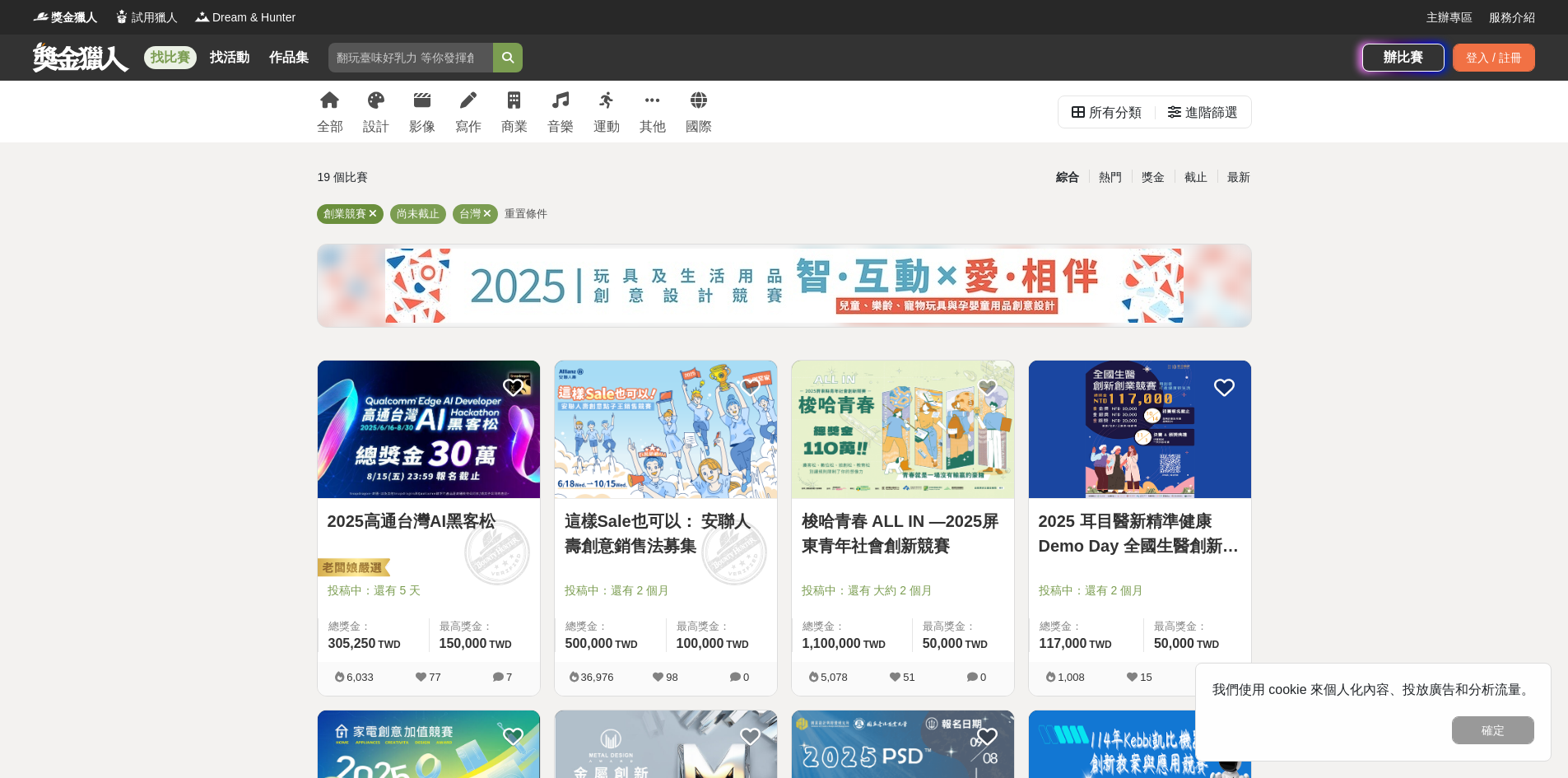
click at [370, 208] on icon at bounding box center [373, 213] width 8 height 11
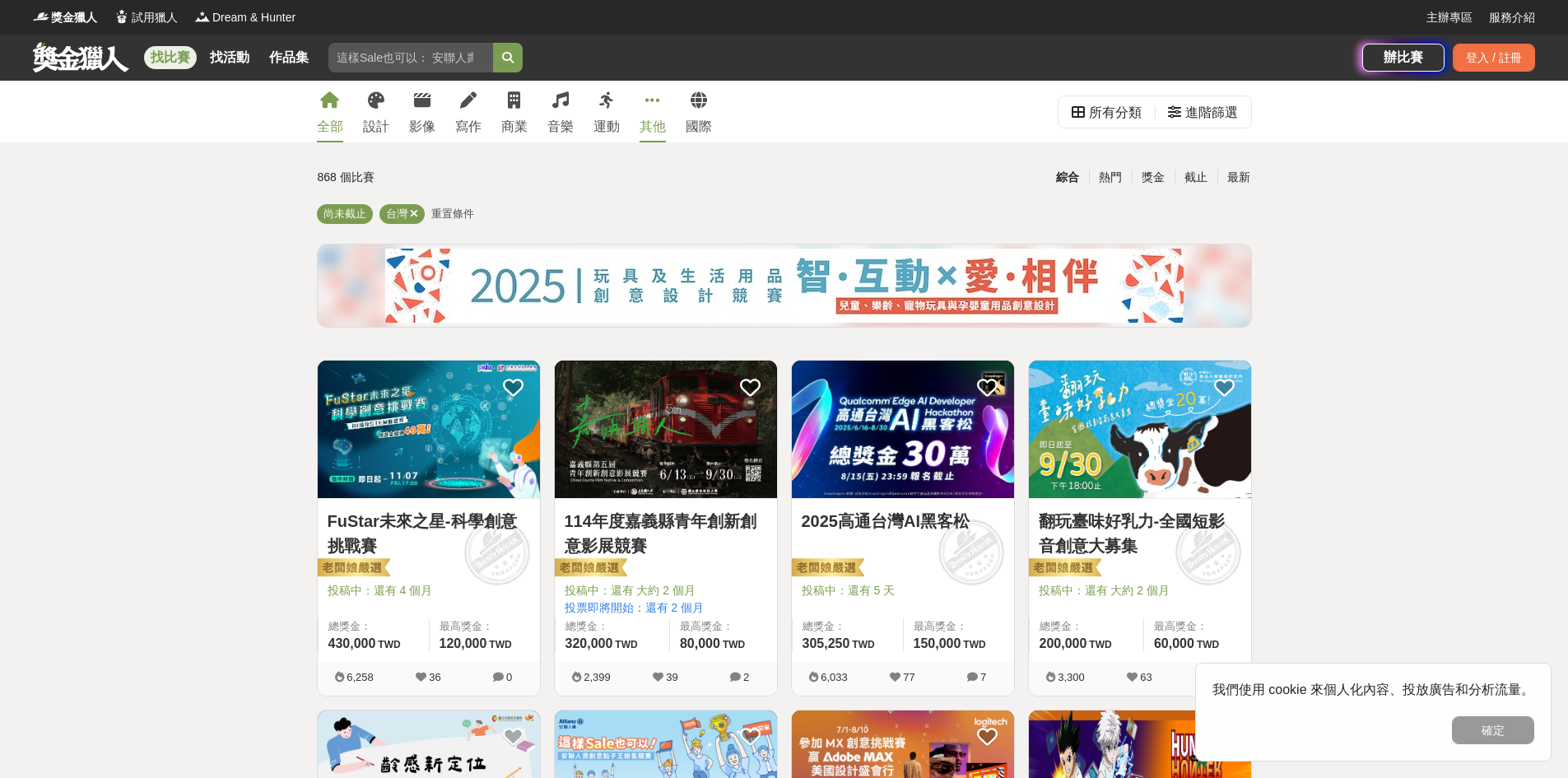
click at [661, 110] on link "其他" at bounding box center [653, 111] width 26 height 62
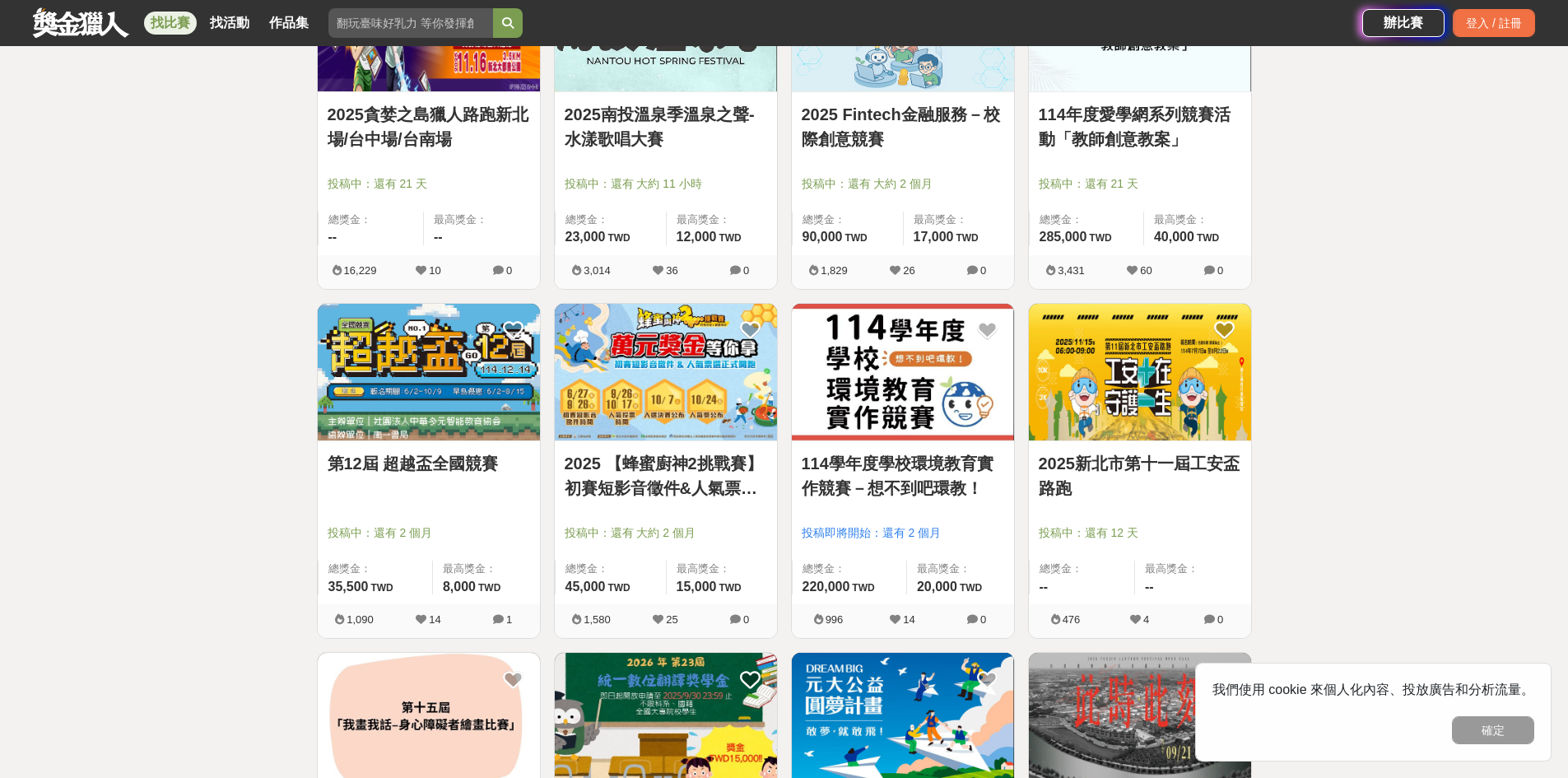
scroll to position [408, 0]
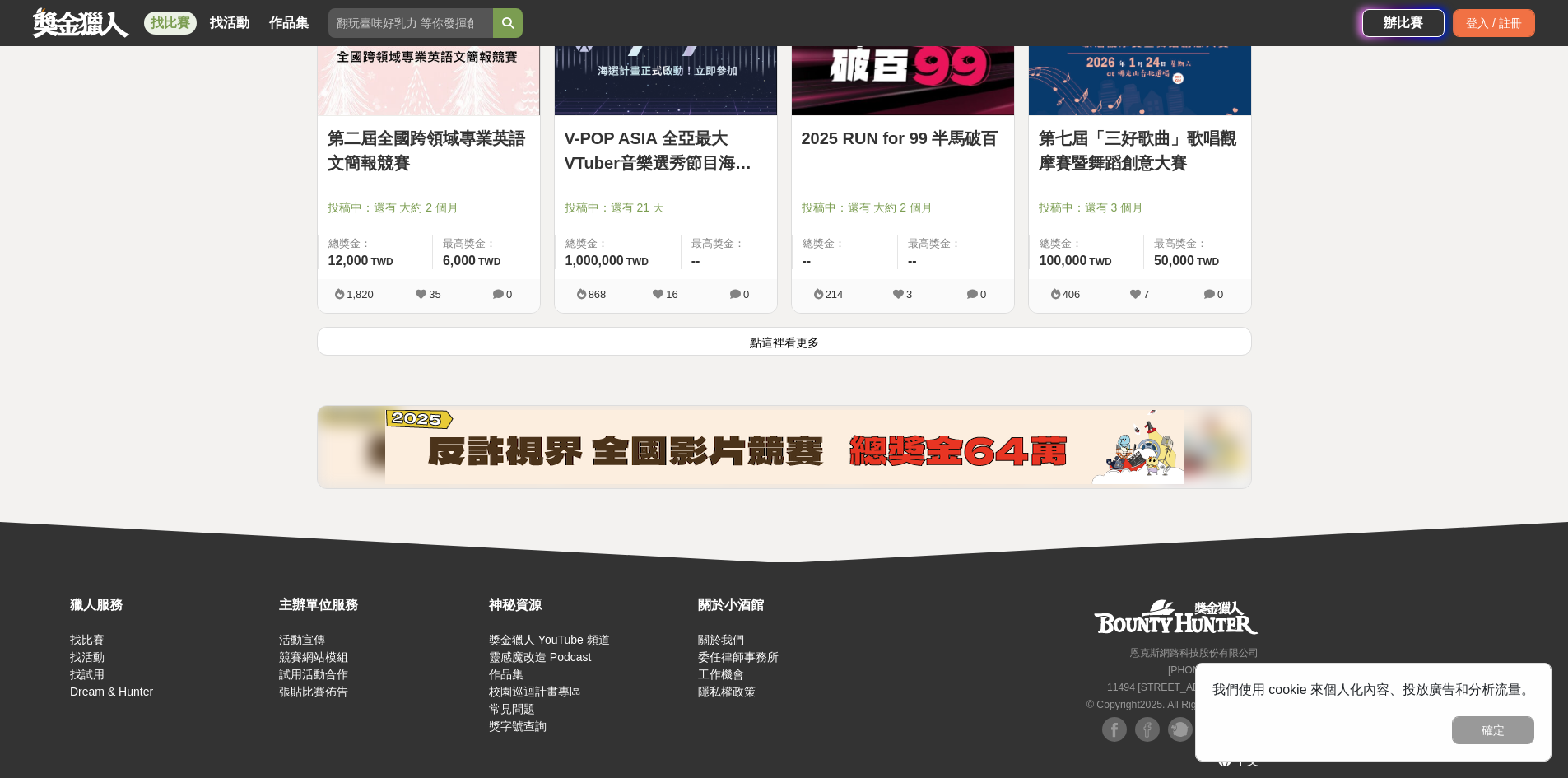
scroll to position [2129, 0]
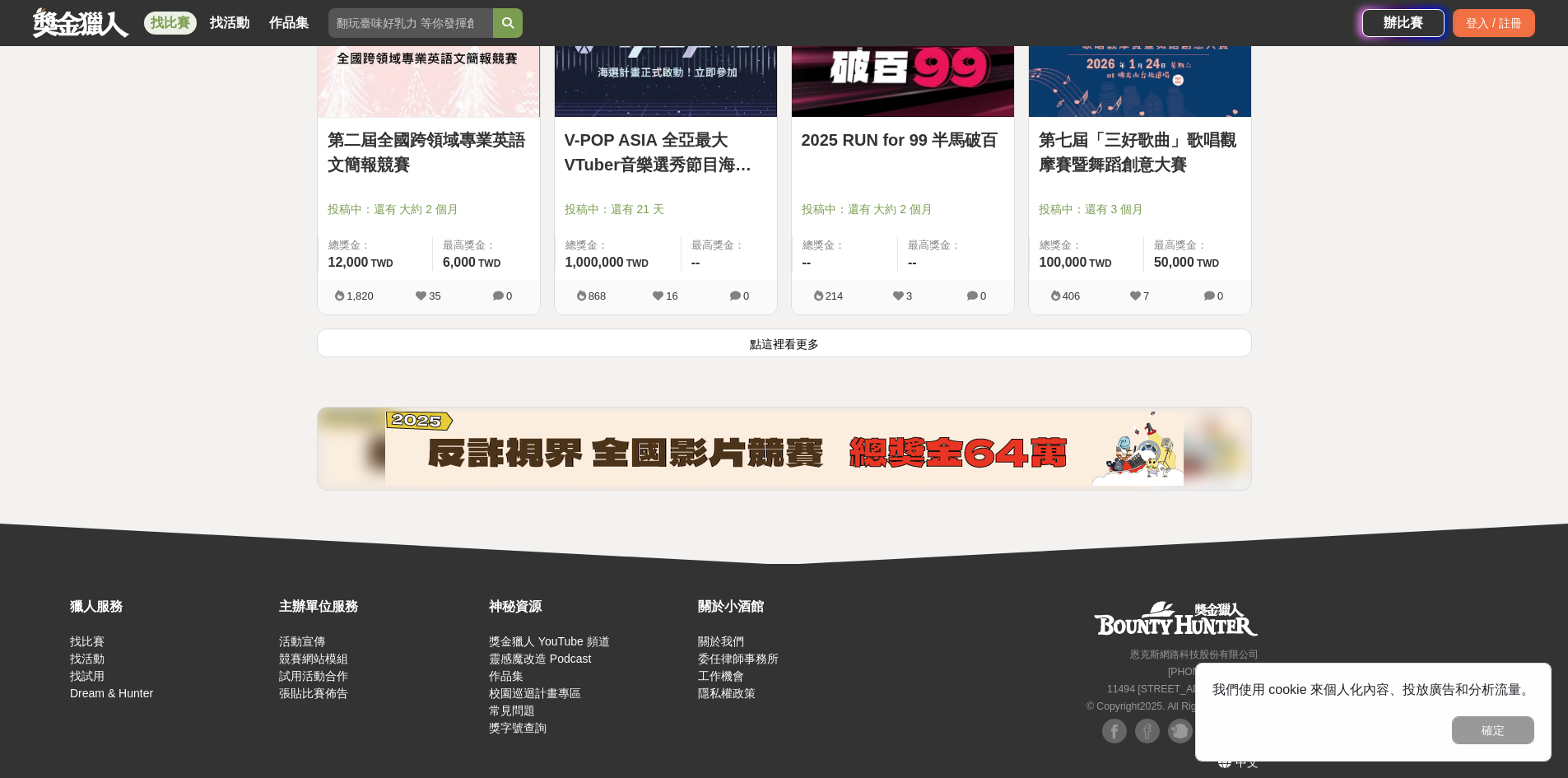
click at [1090, 338] on button "點這裡看更多" at bounding box center [784, 342] width 935 height 29
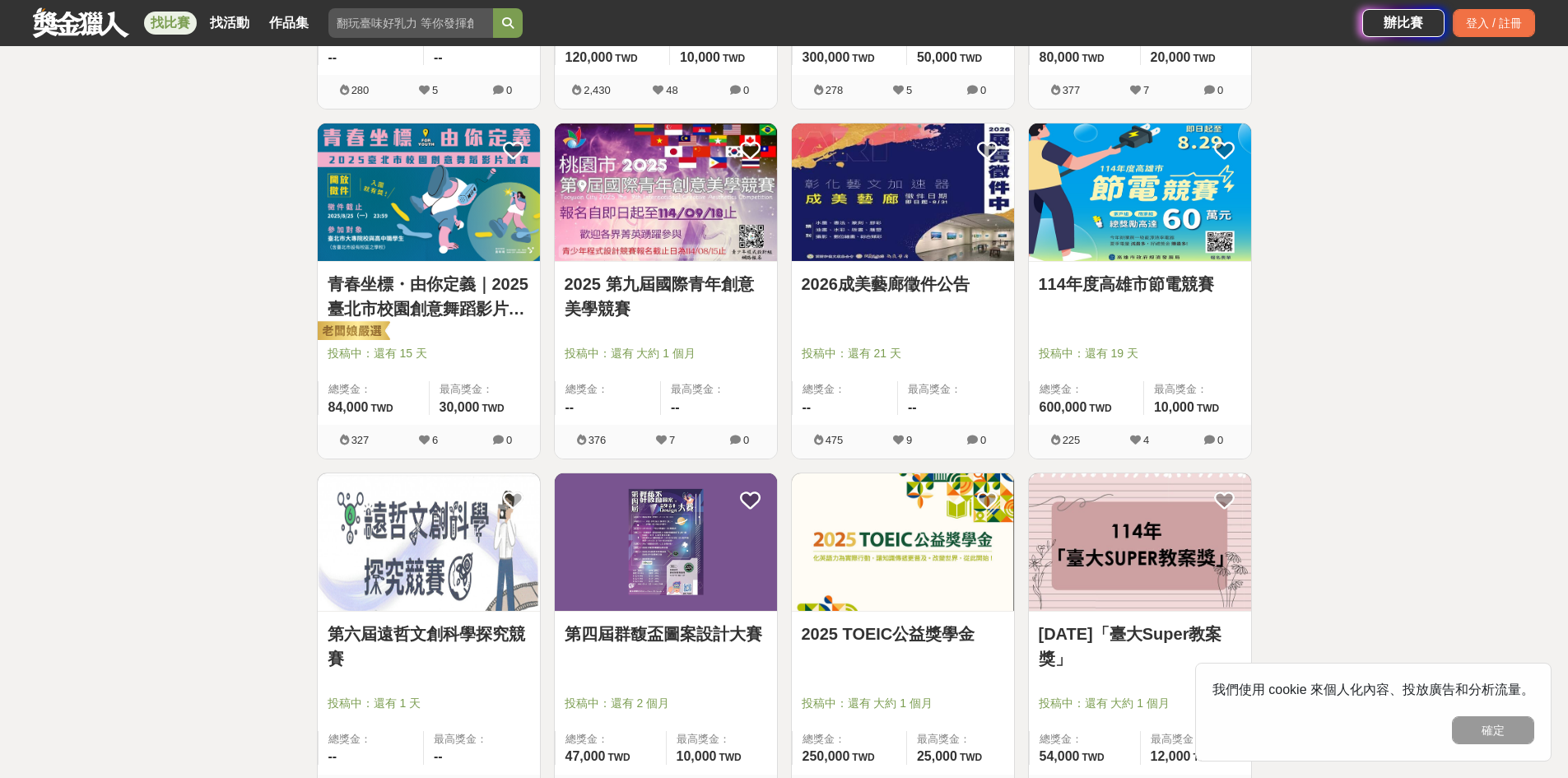
scroll to position [3732, 0]
click at [1145, 196] on img at bounding box center [1140, 191] width 222 height 138
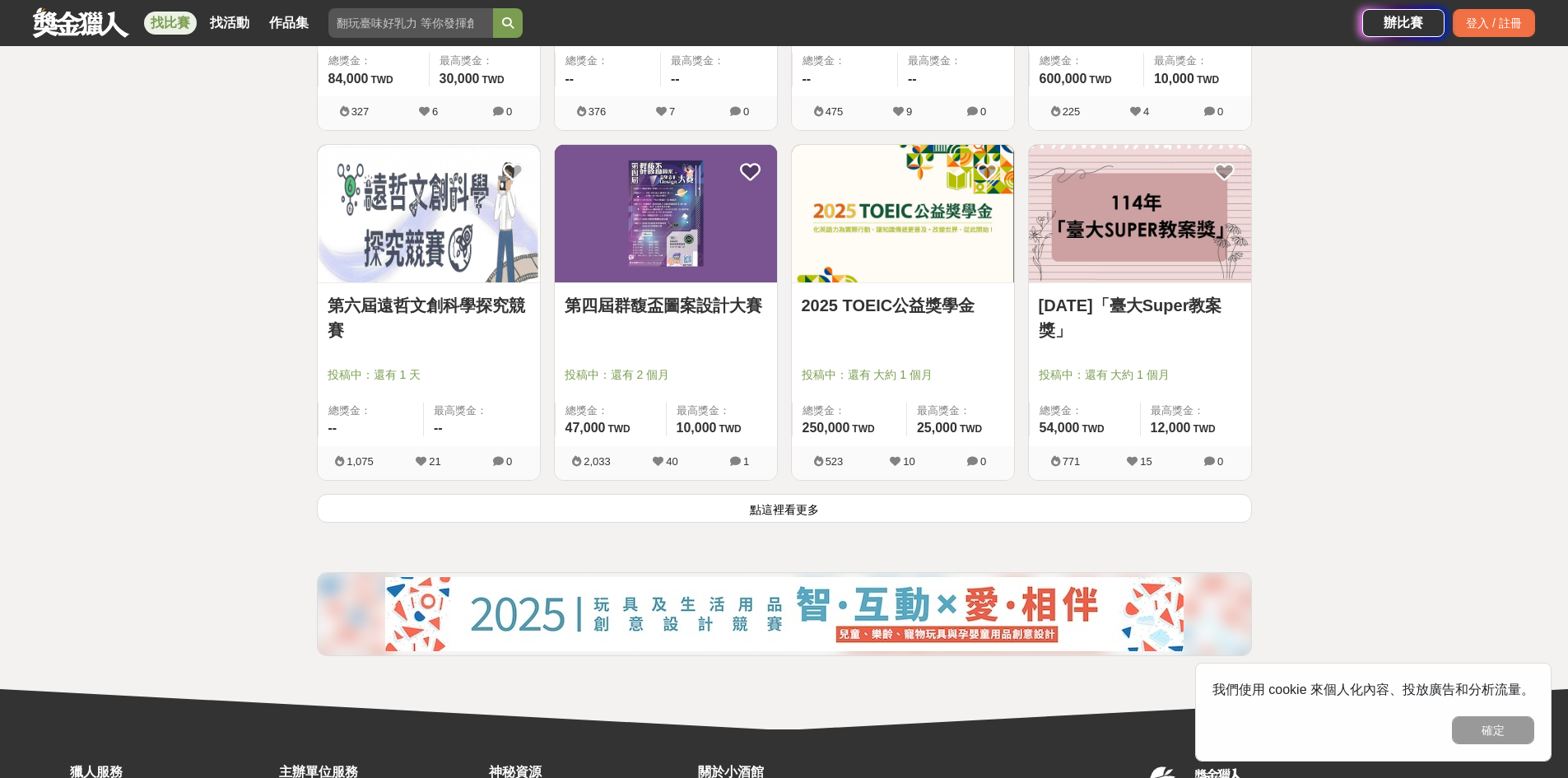
scroll to position [4061, 0]
click at [851, 516] on button "點這裡看更多" at bounding box center [784, 507] width 935 height 29
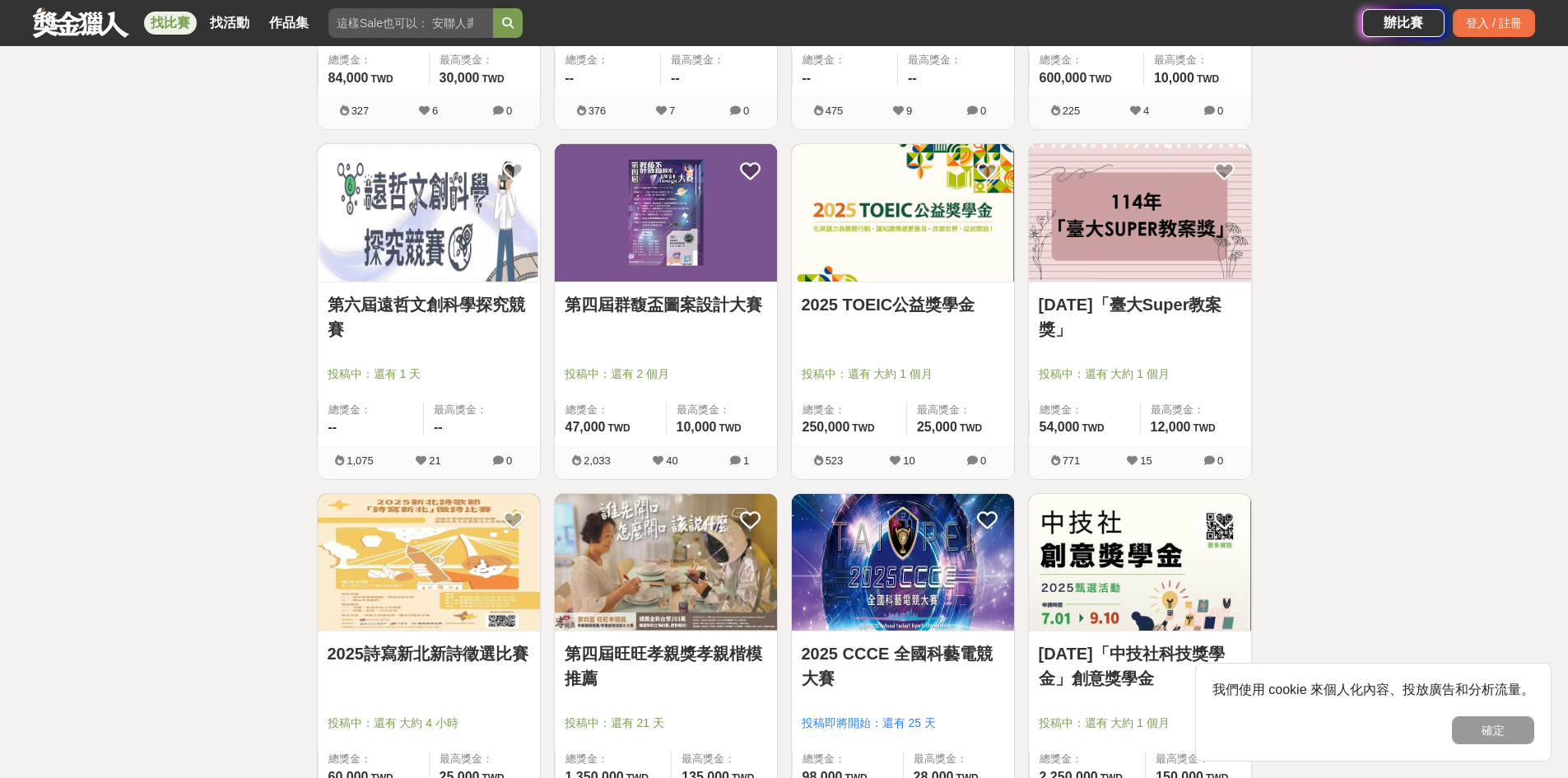
scroll to position [4280, 0]
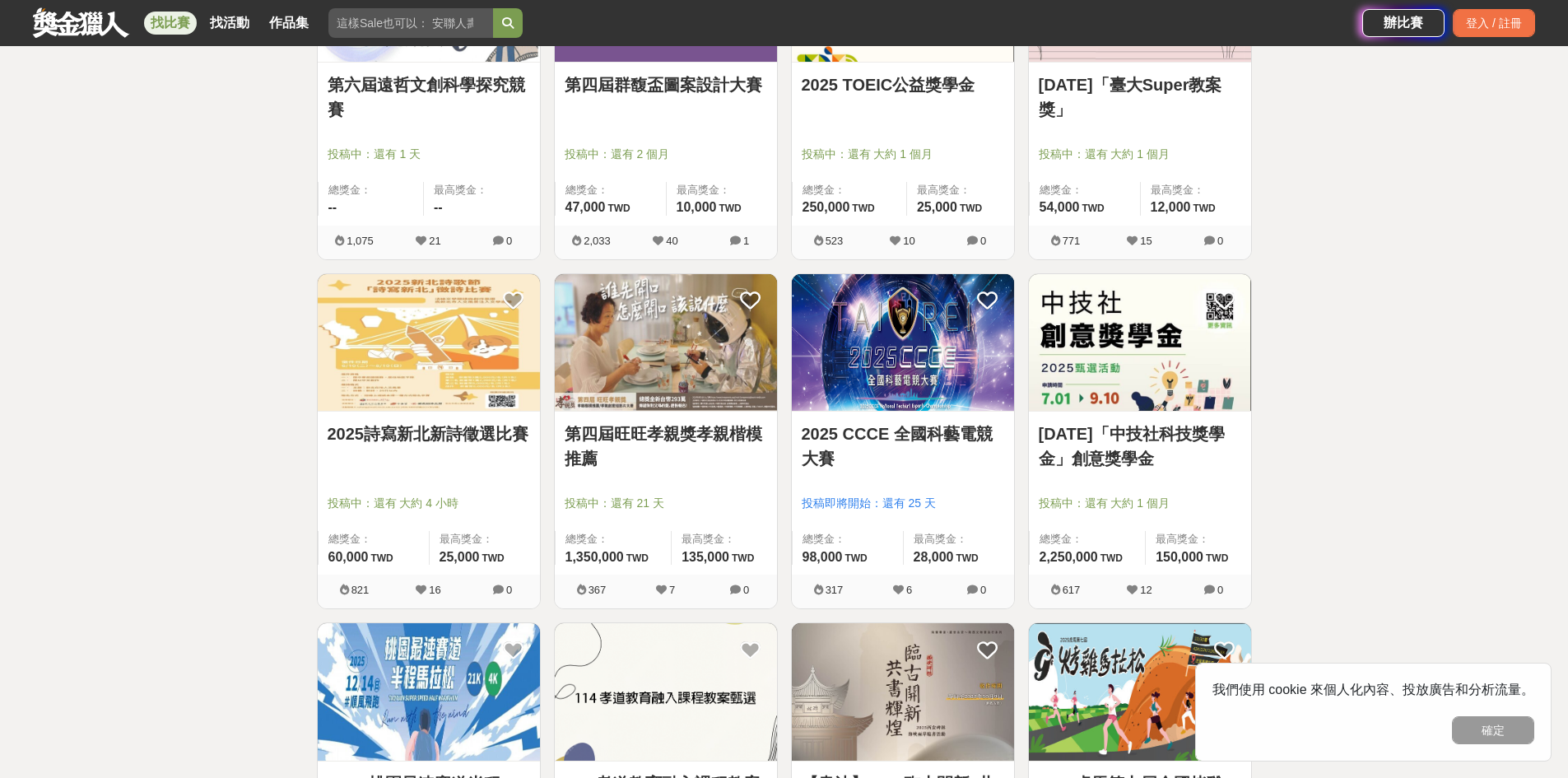
click at [697, 372] on img at bounding box center [665, 342] width 222 height 138
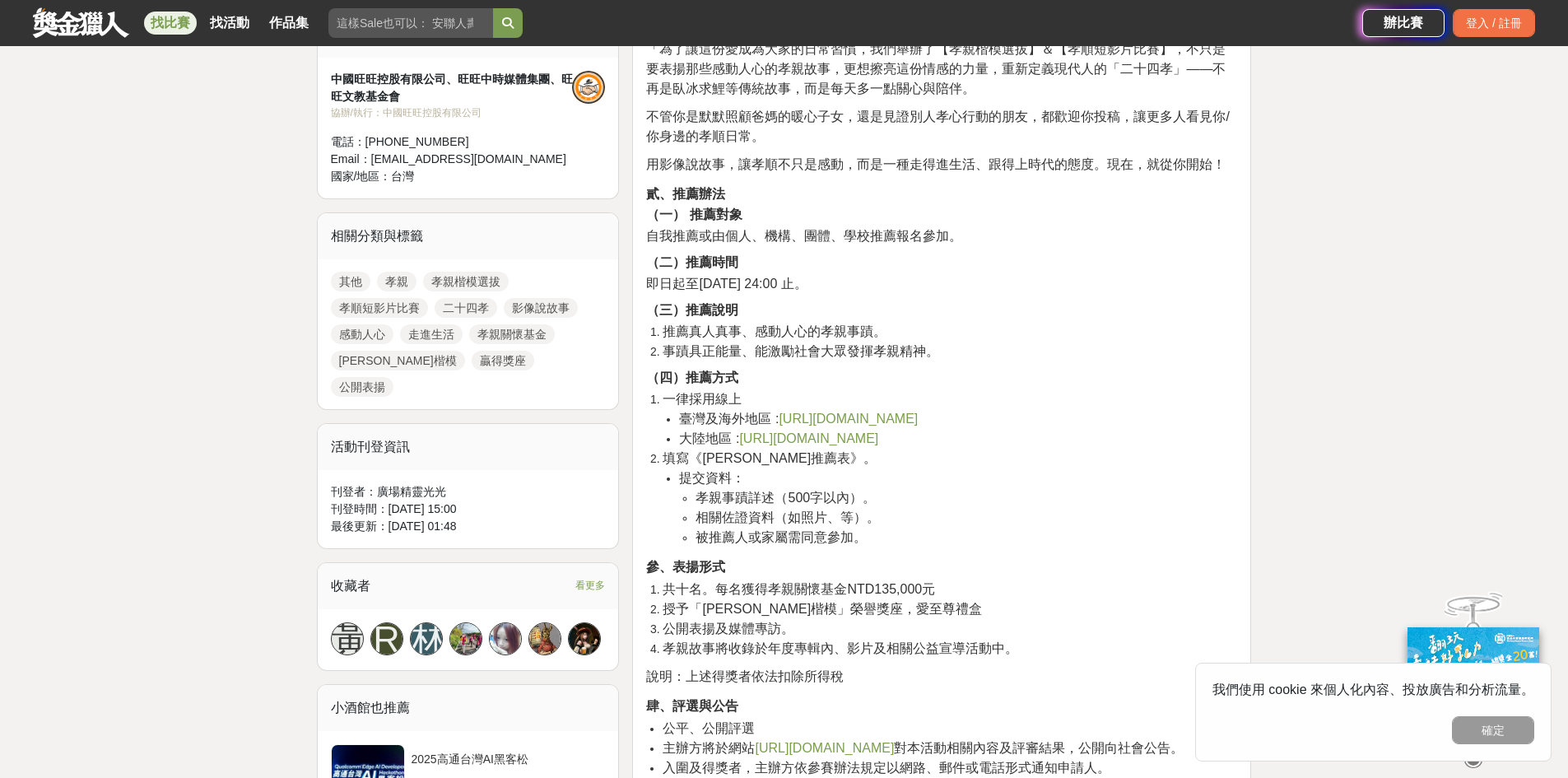
scroll to position [605, 0]
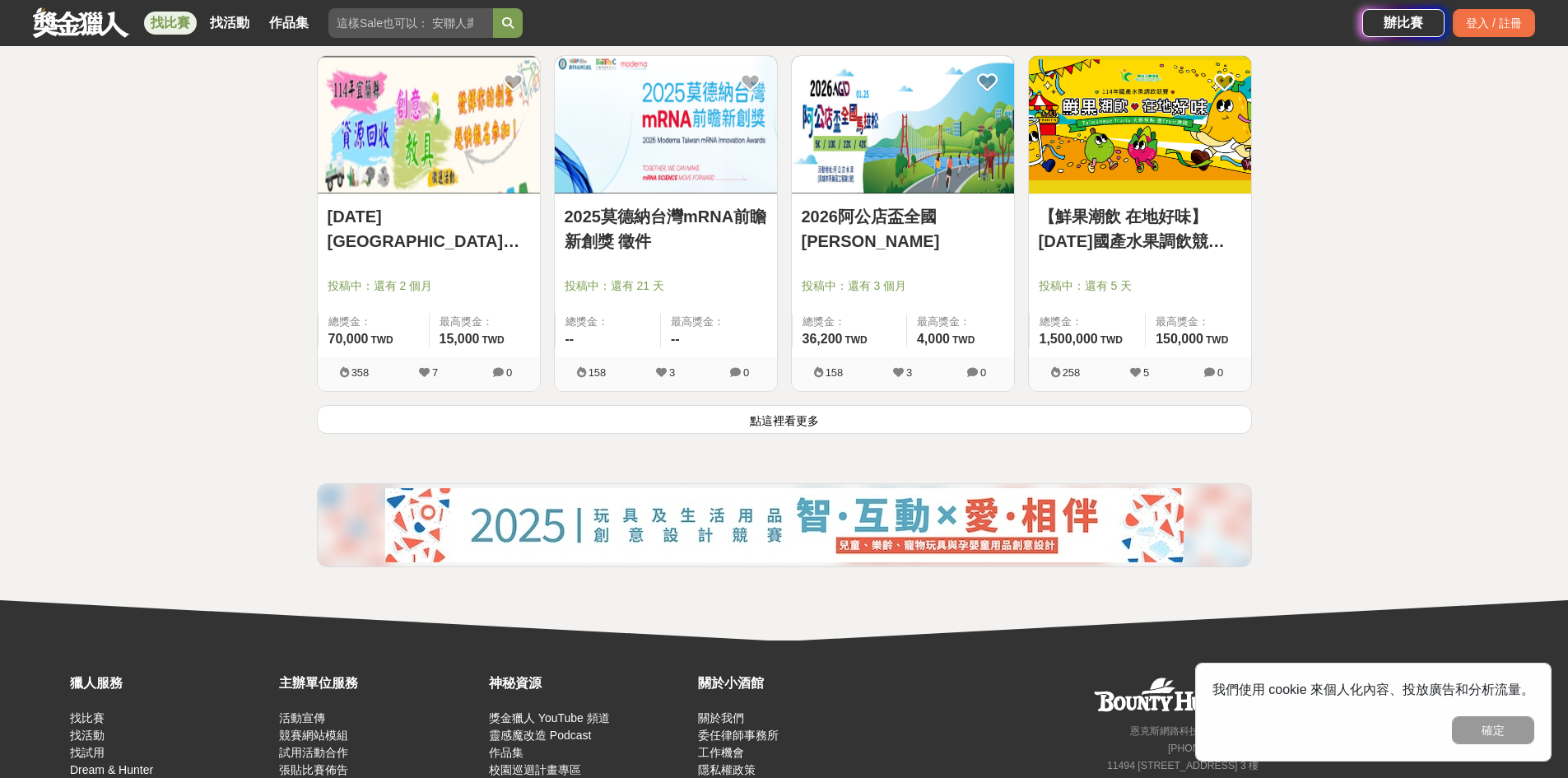
scroll to position [6247, 0]
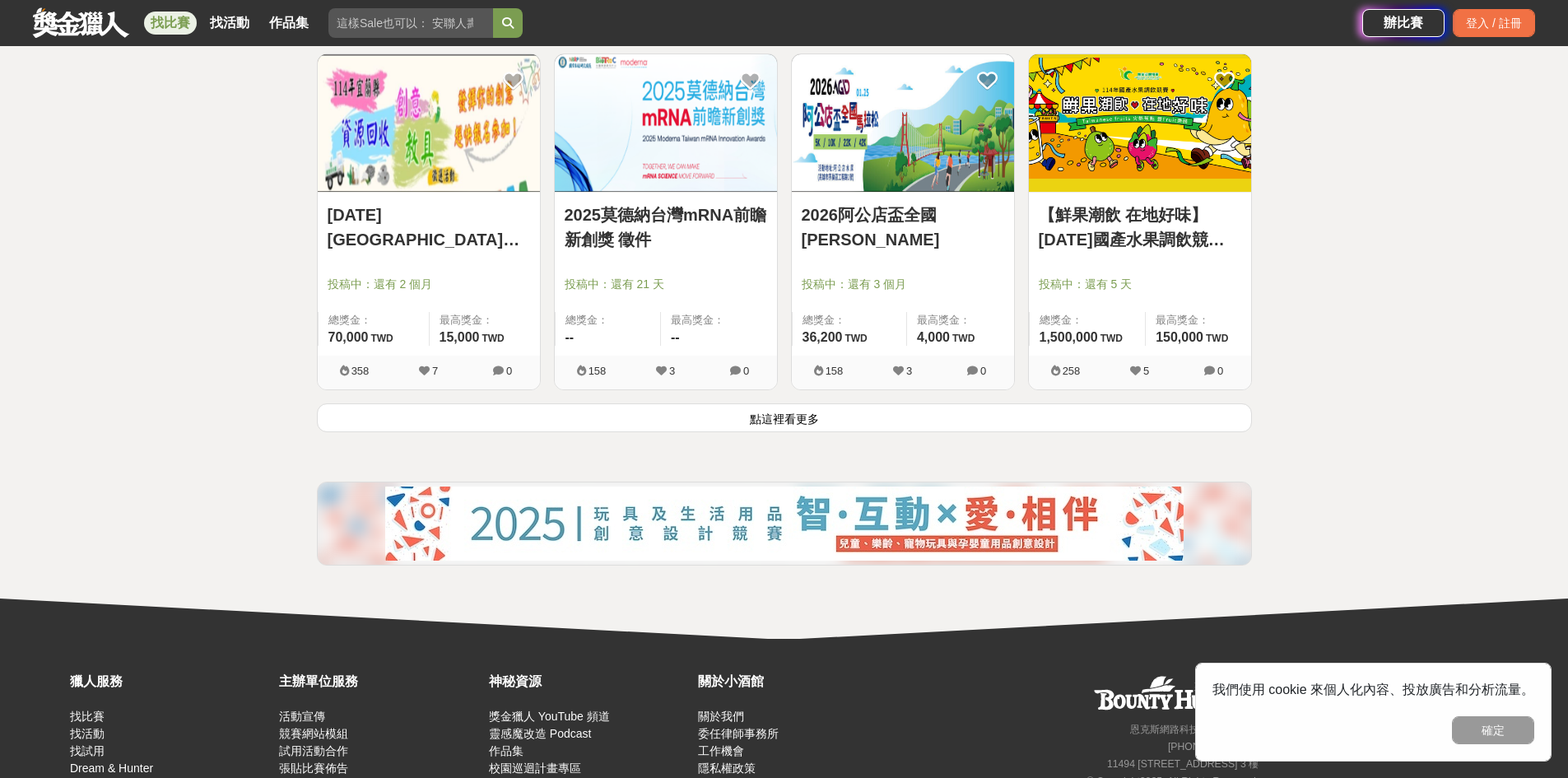
click at [754, 416] on button "點這裡看更多" at bounding box center [784, 417] width 935 height 29
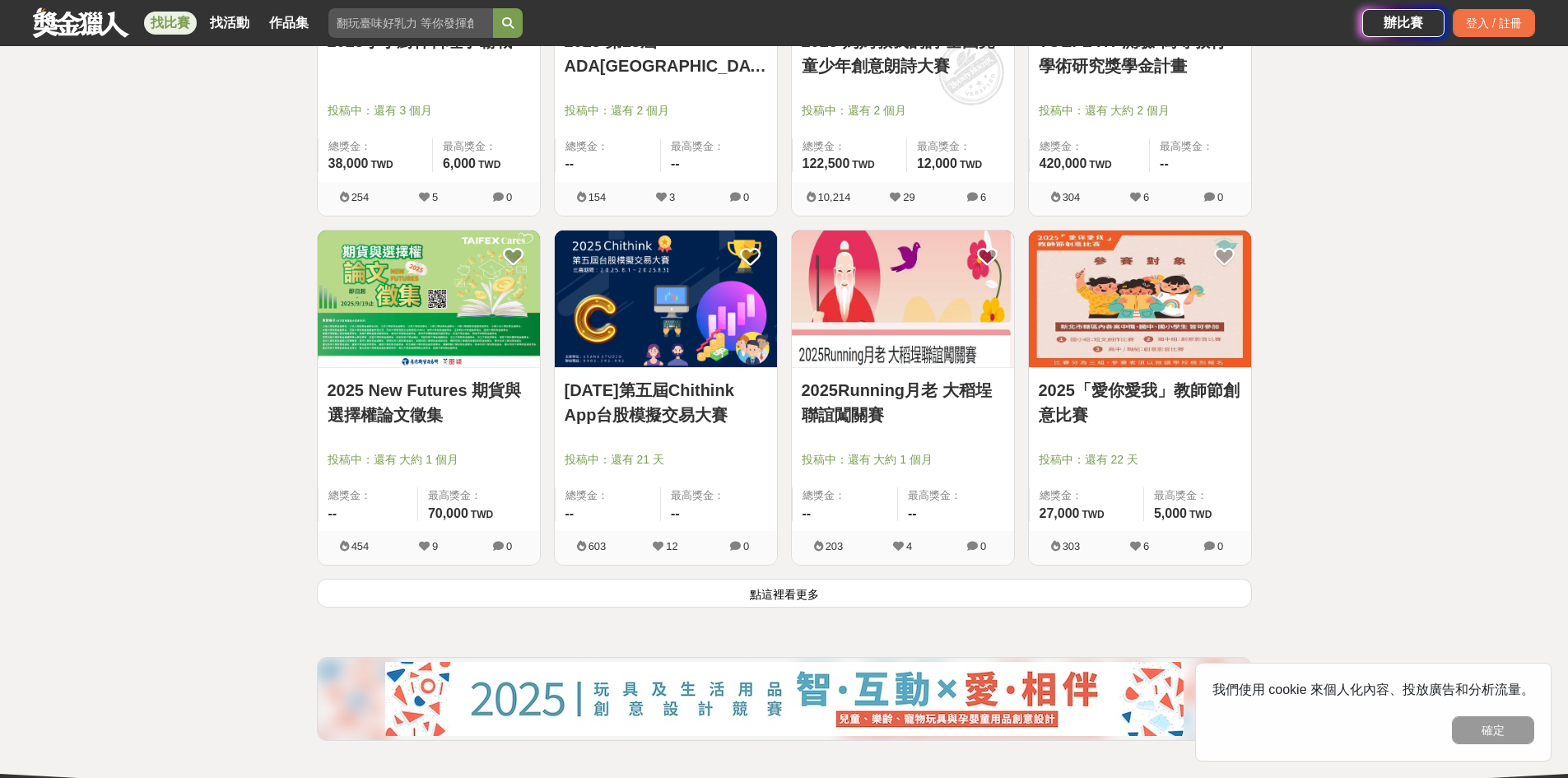
scroll to position [8170, 0]
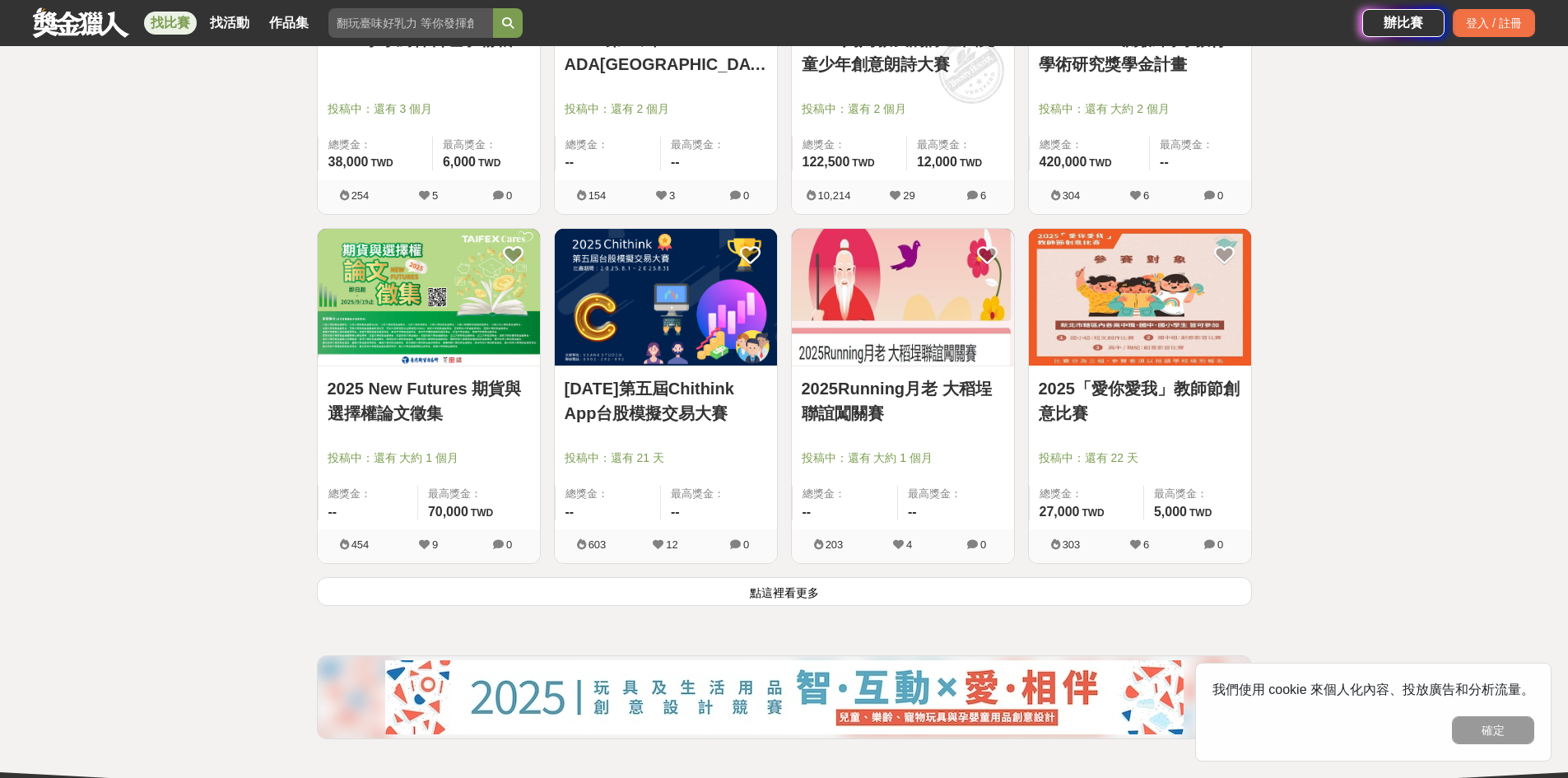
click at [910, 334] on img at bounding box center [903, 297] width 222 height 138
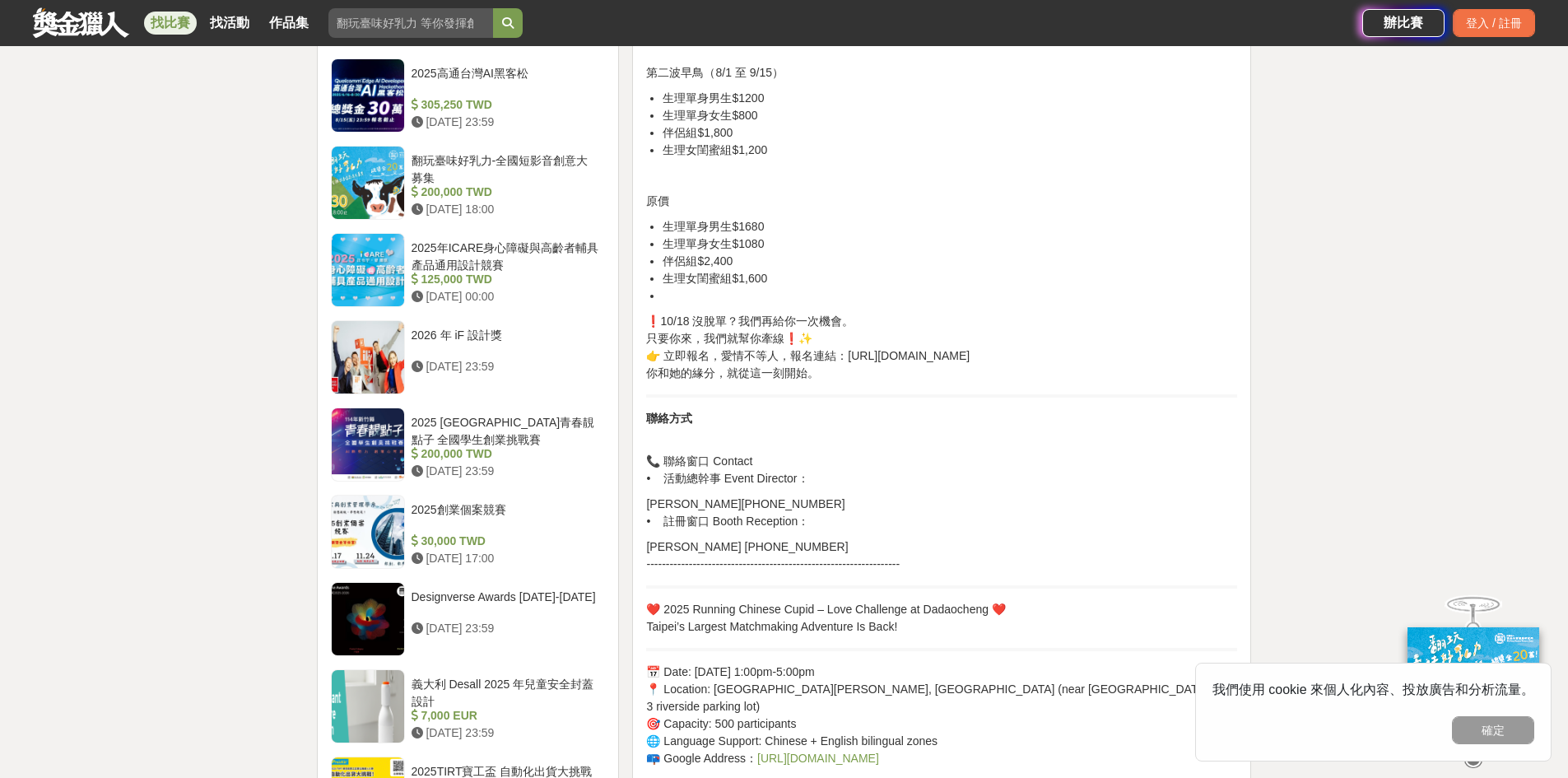
scroll to position [1164, 0]
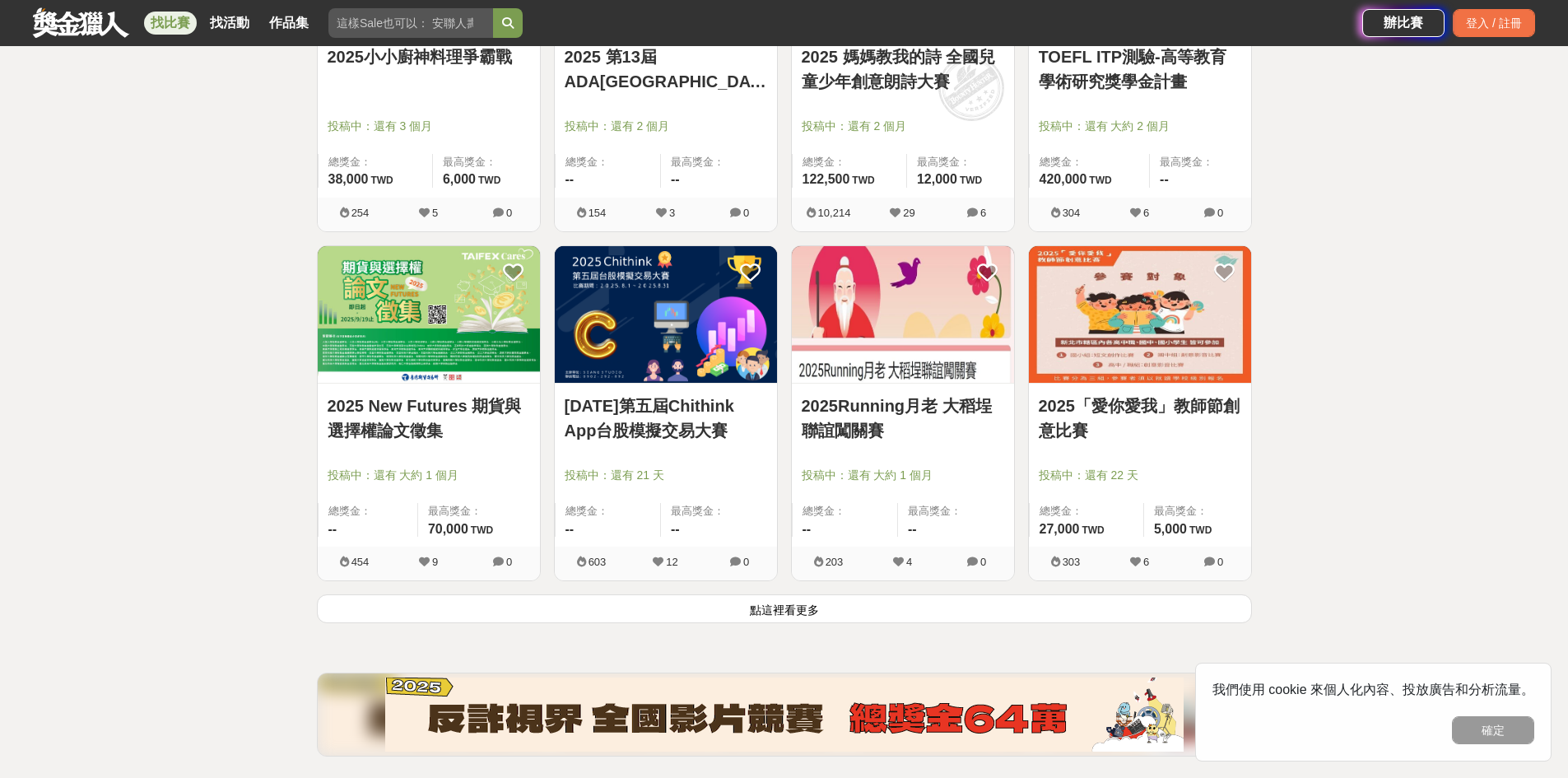
scroll to position [8170, 0]
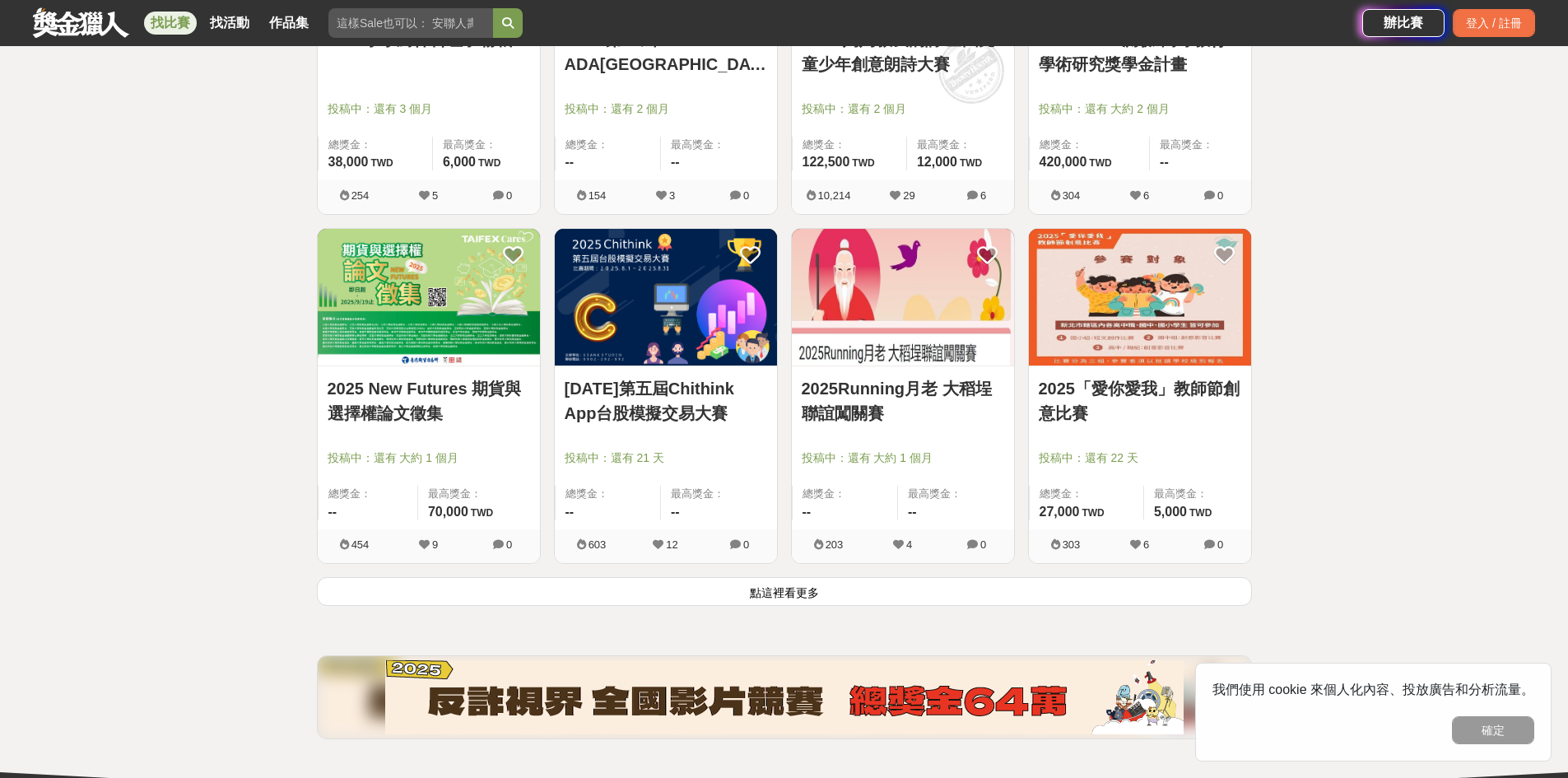
click at [1005, 598] on button "點這裡看更多" at bounding box center [784, 591] width 935 height 29
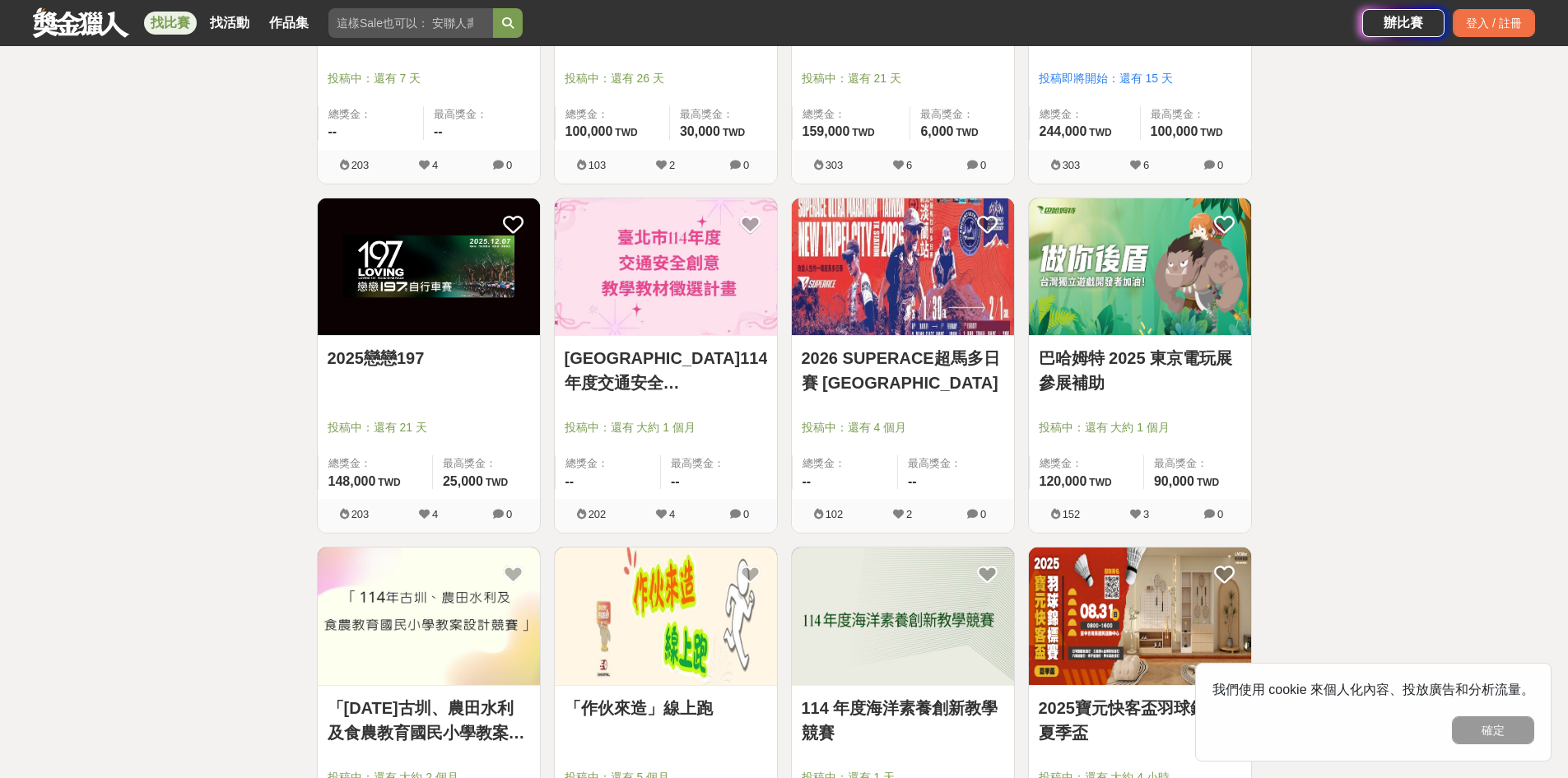
scroll to position [9252, 0]
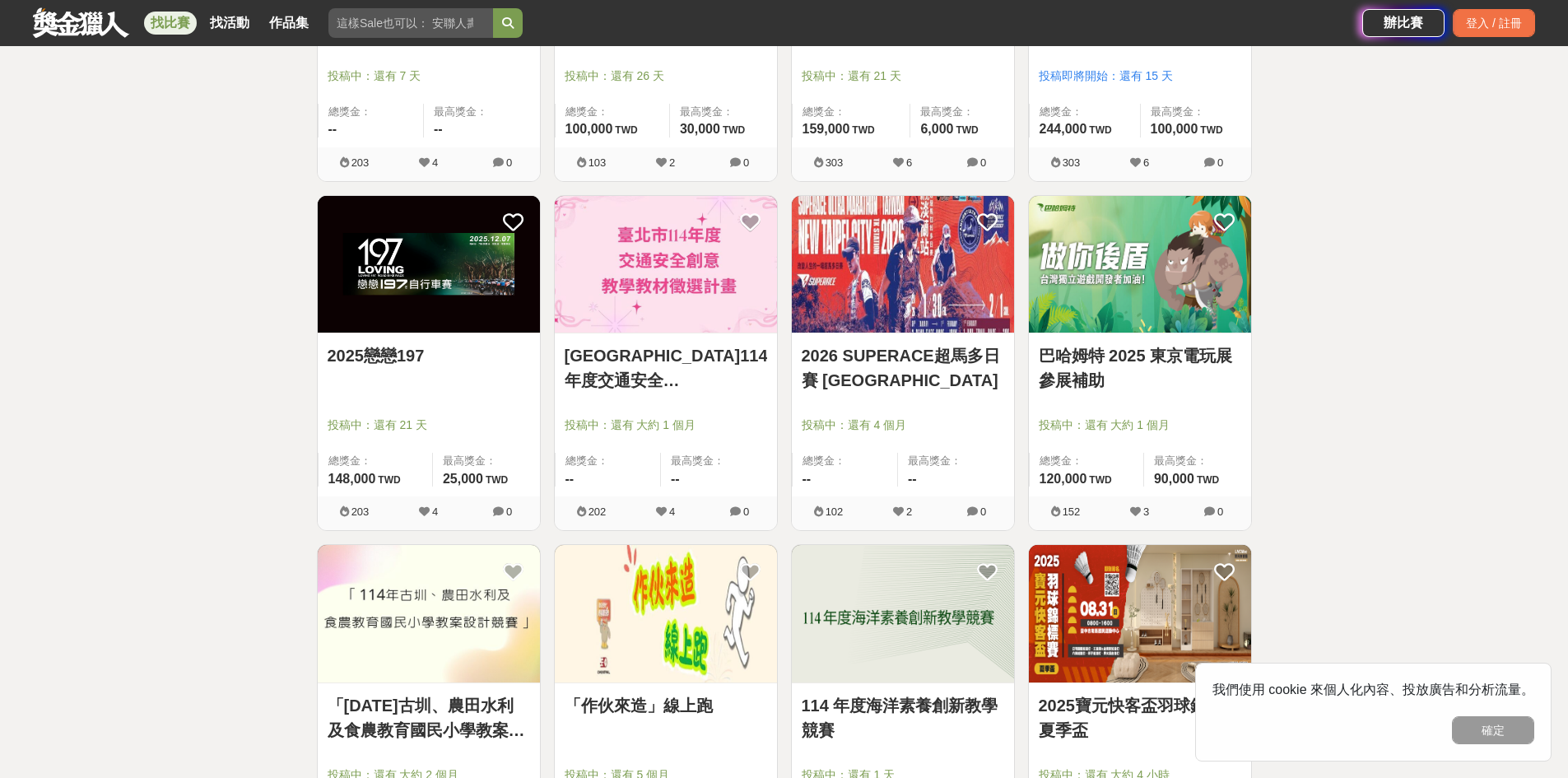
click at [1005, 598] on img at bounding box center [903, 613] width 222 height 138
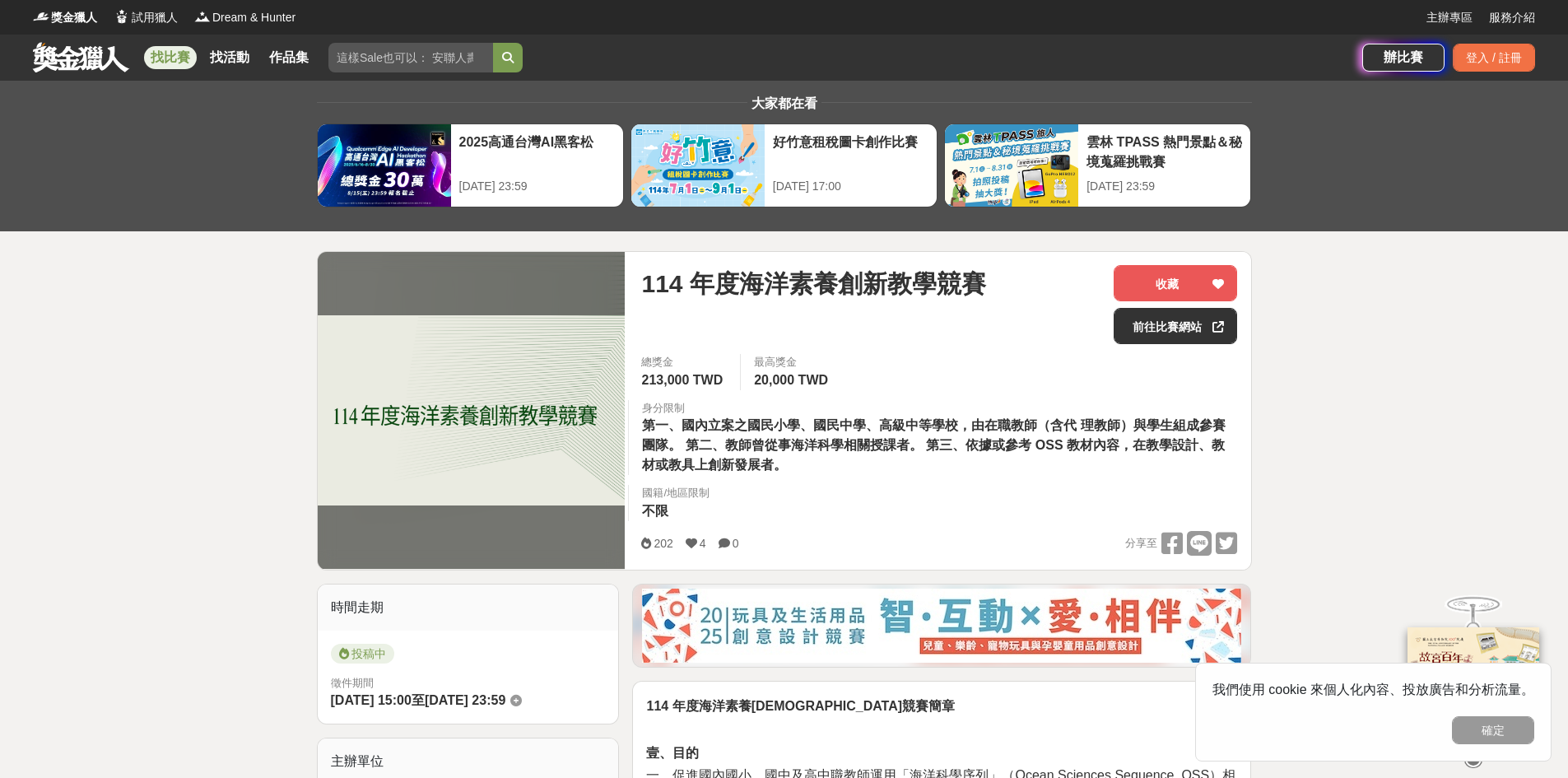
click at [169, 65] on link "找比賽" at bounding box center [171, 58] width 53 height 23
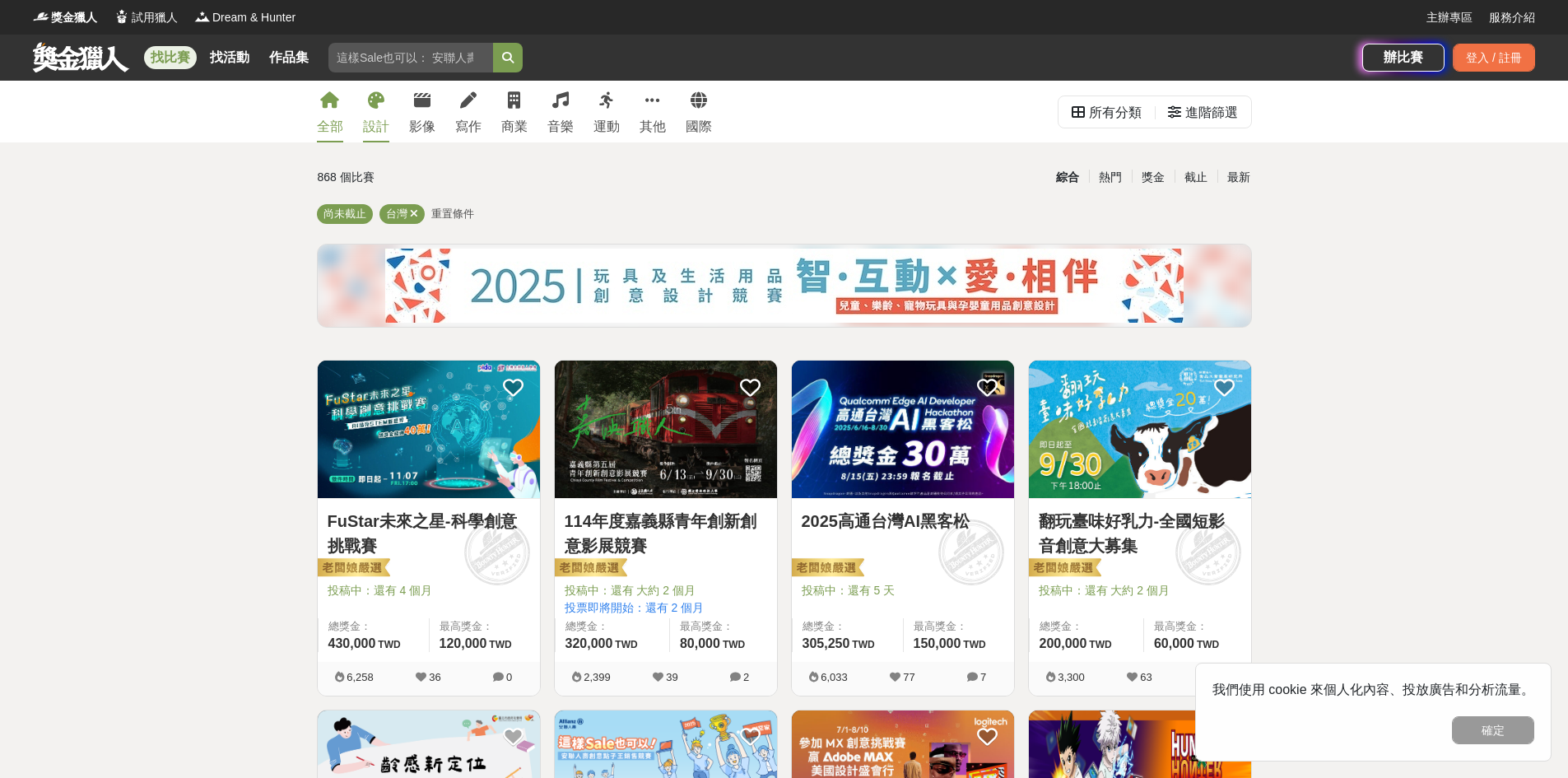
click at [387, 120] on div "設計" at bounding box center [376, 127] width 26 height 20
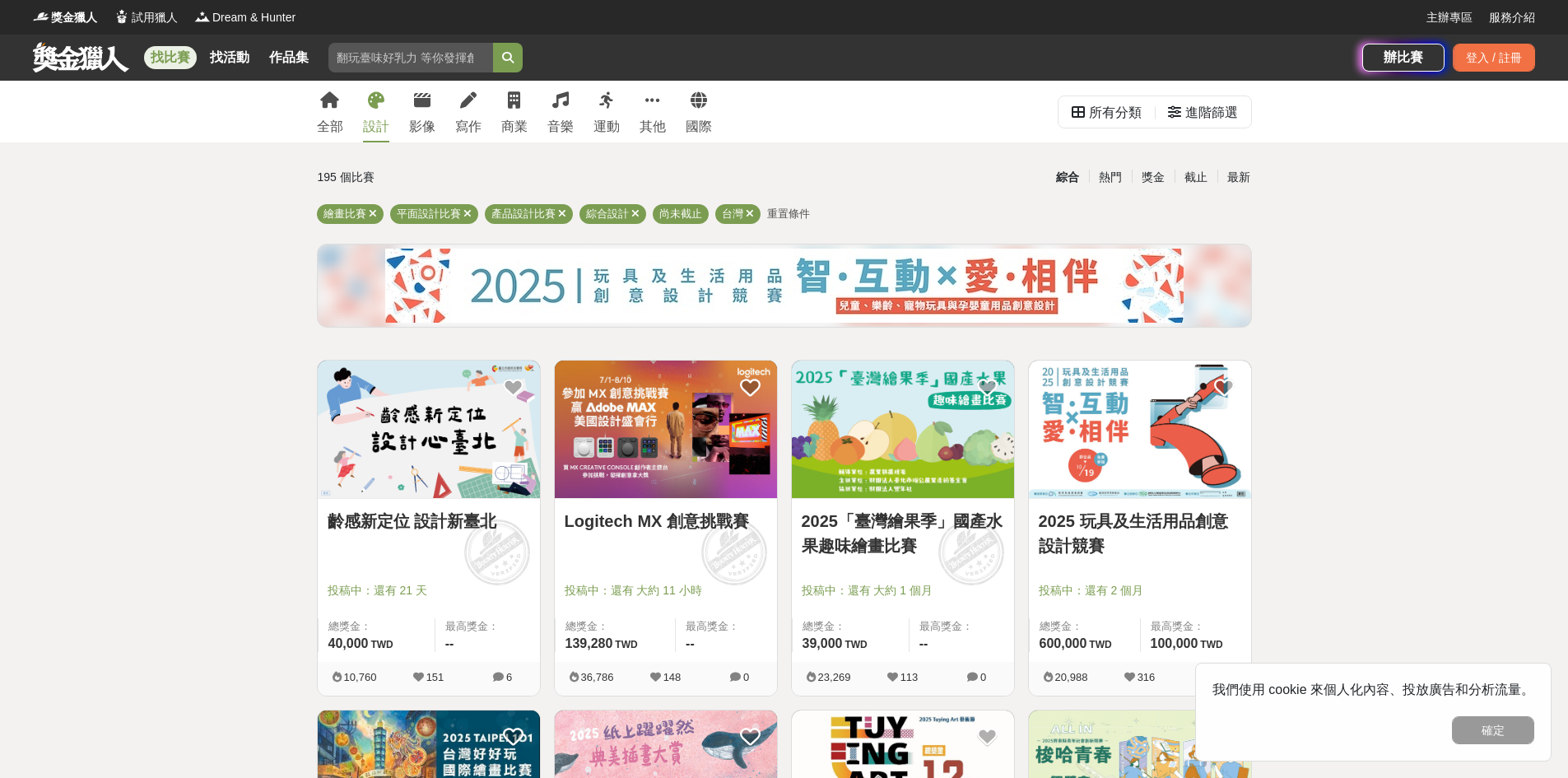
click at [1136, 438] on img at bounding box center [1140, 429] width 222 height 138
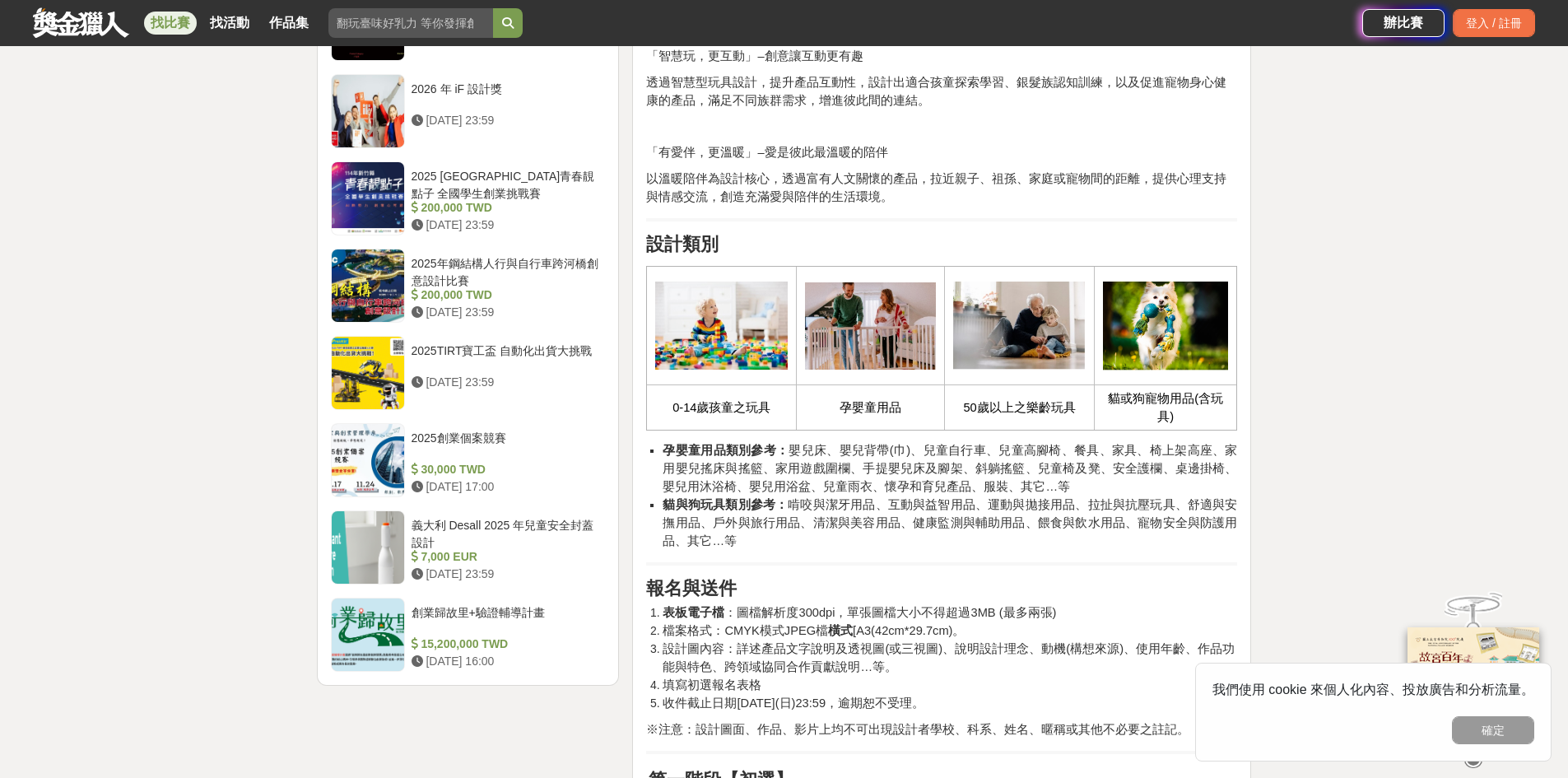
scroll to position [1778, 0]
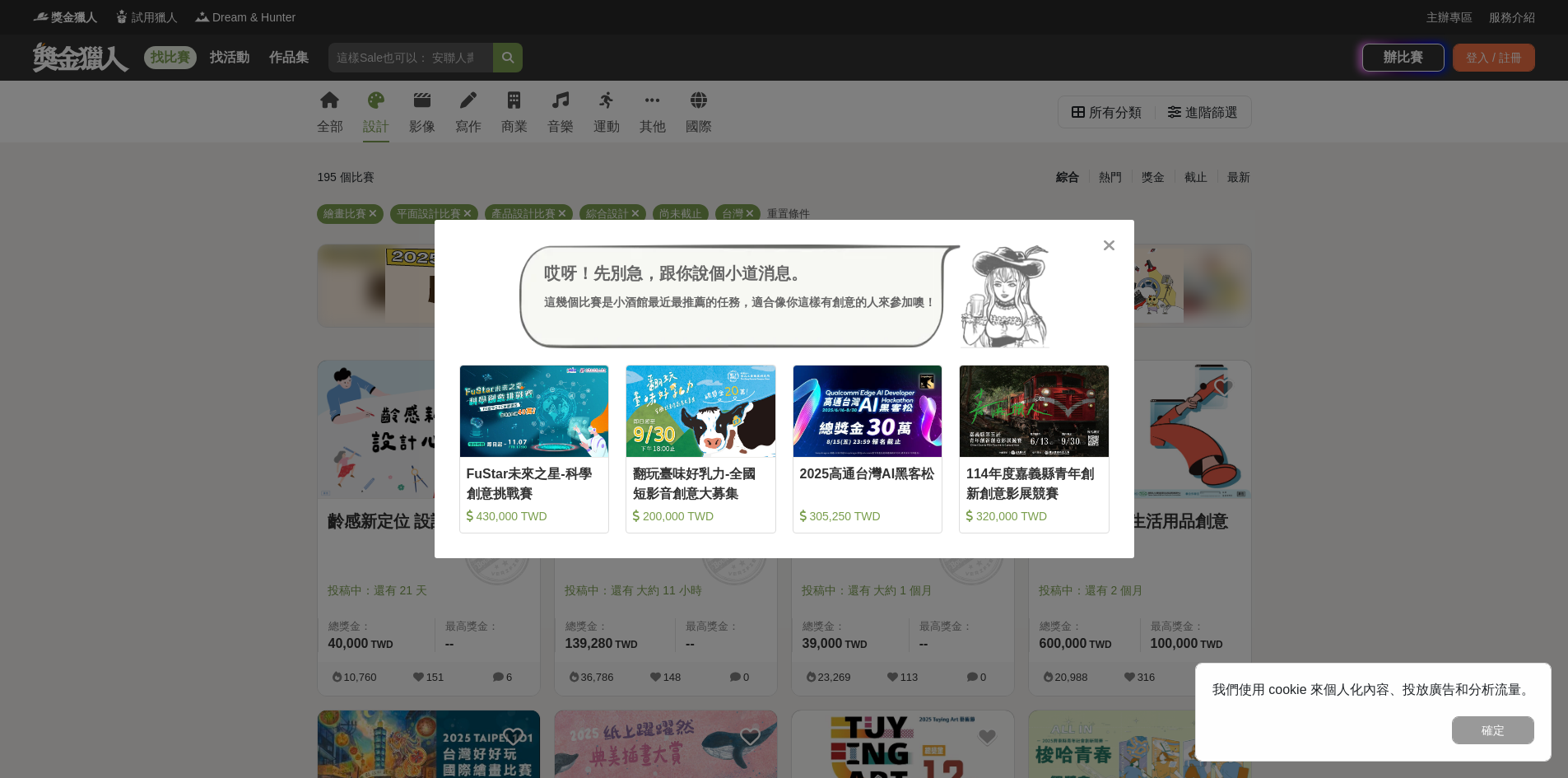
click at [1107, 244] on icon at bounding box center [1109, 245] width 12 height 17
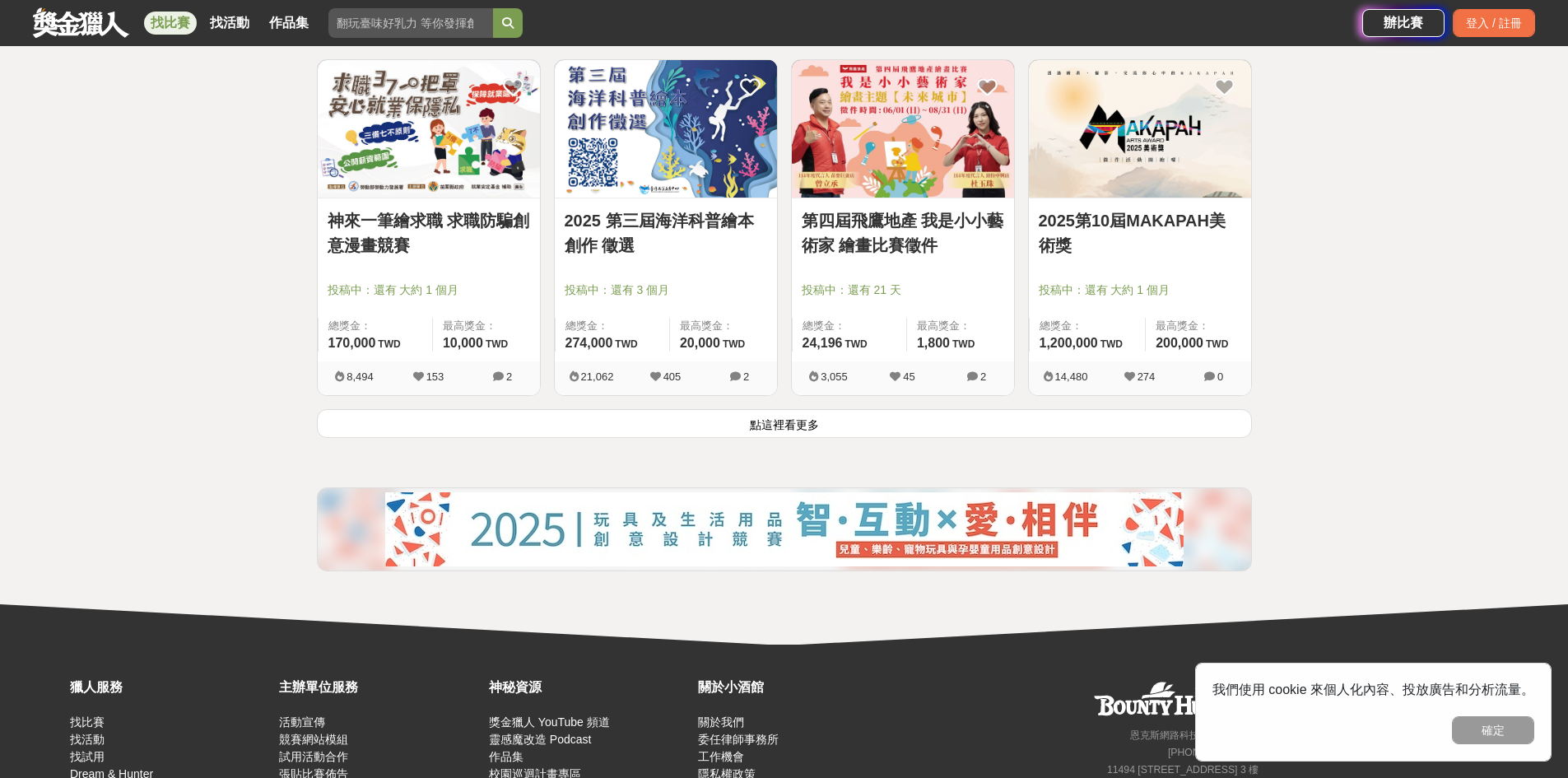
scroll to position [2049, 0]
click at [817, 425] on button "點這裡看更多" at bounding box center [784, 422] width 935 height 29
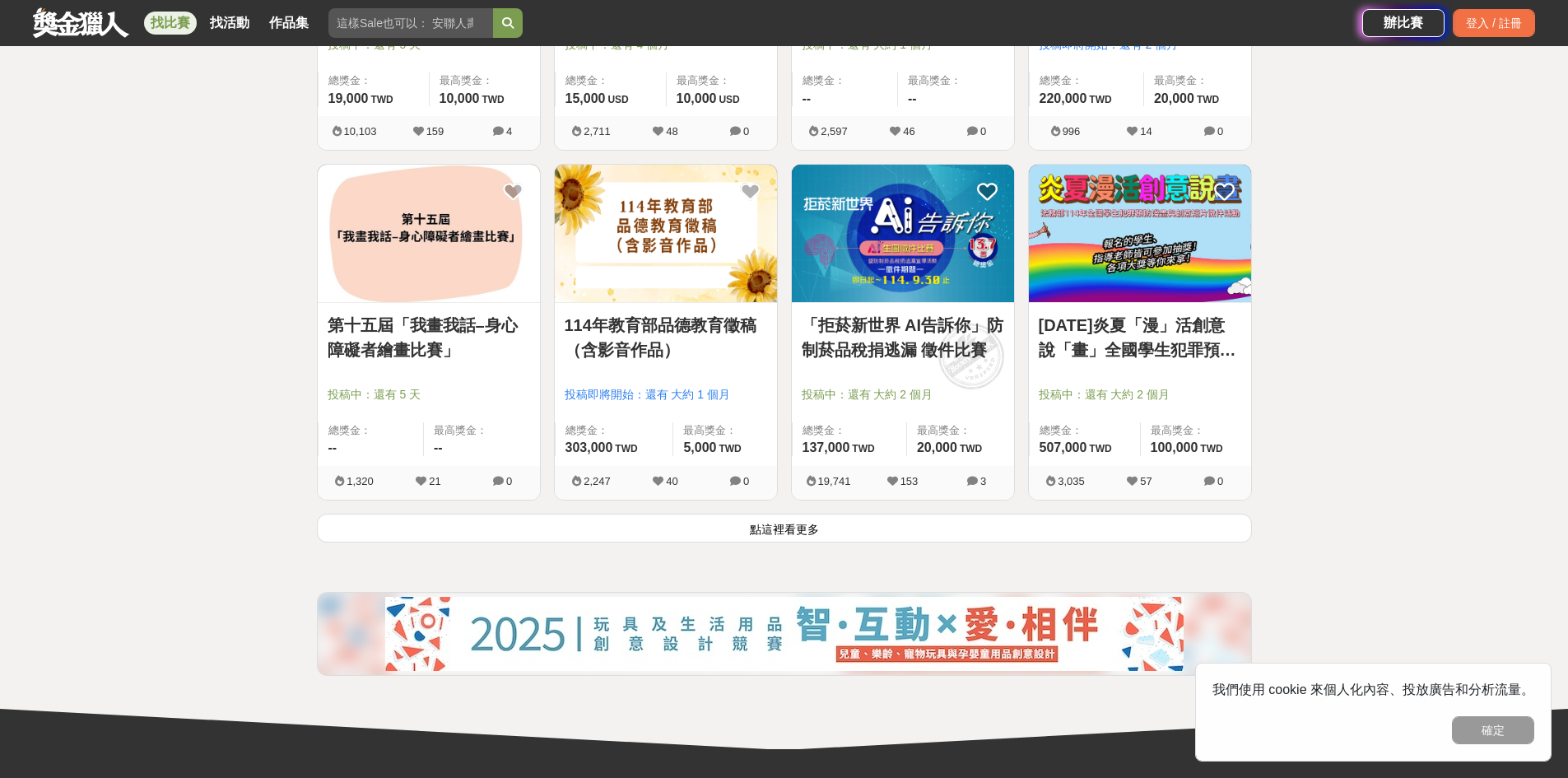
scroll to position [4042, 0]
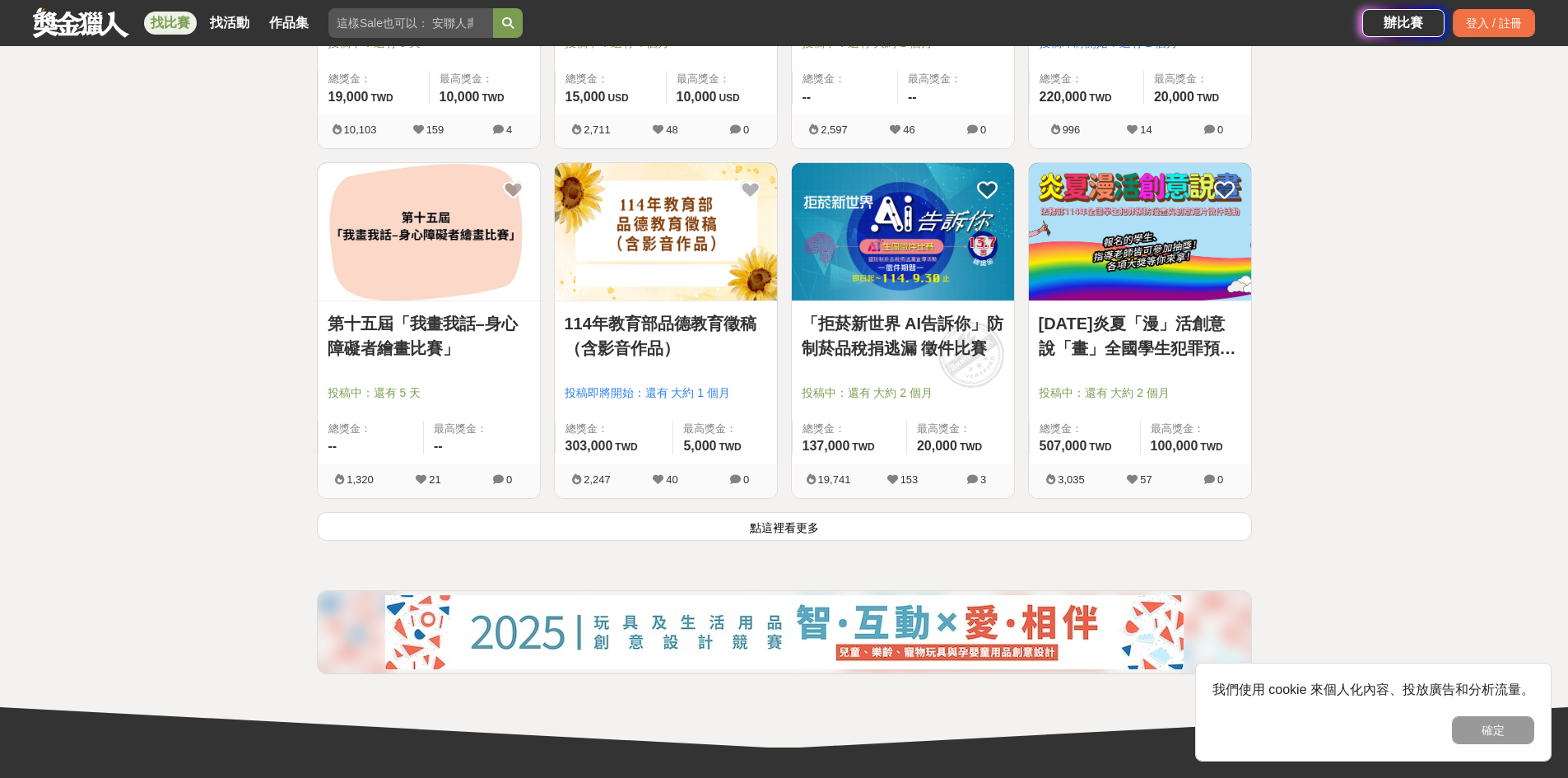
click at [762, 533] on button "點這裡看更多" at bounding box center [784, 526] width 935 height 29
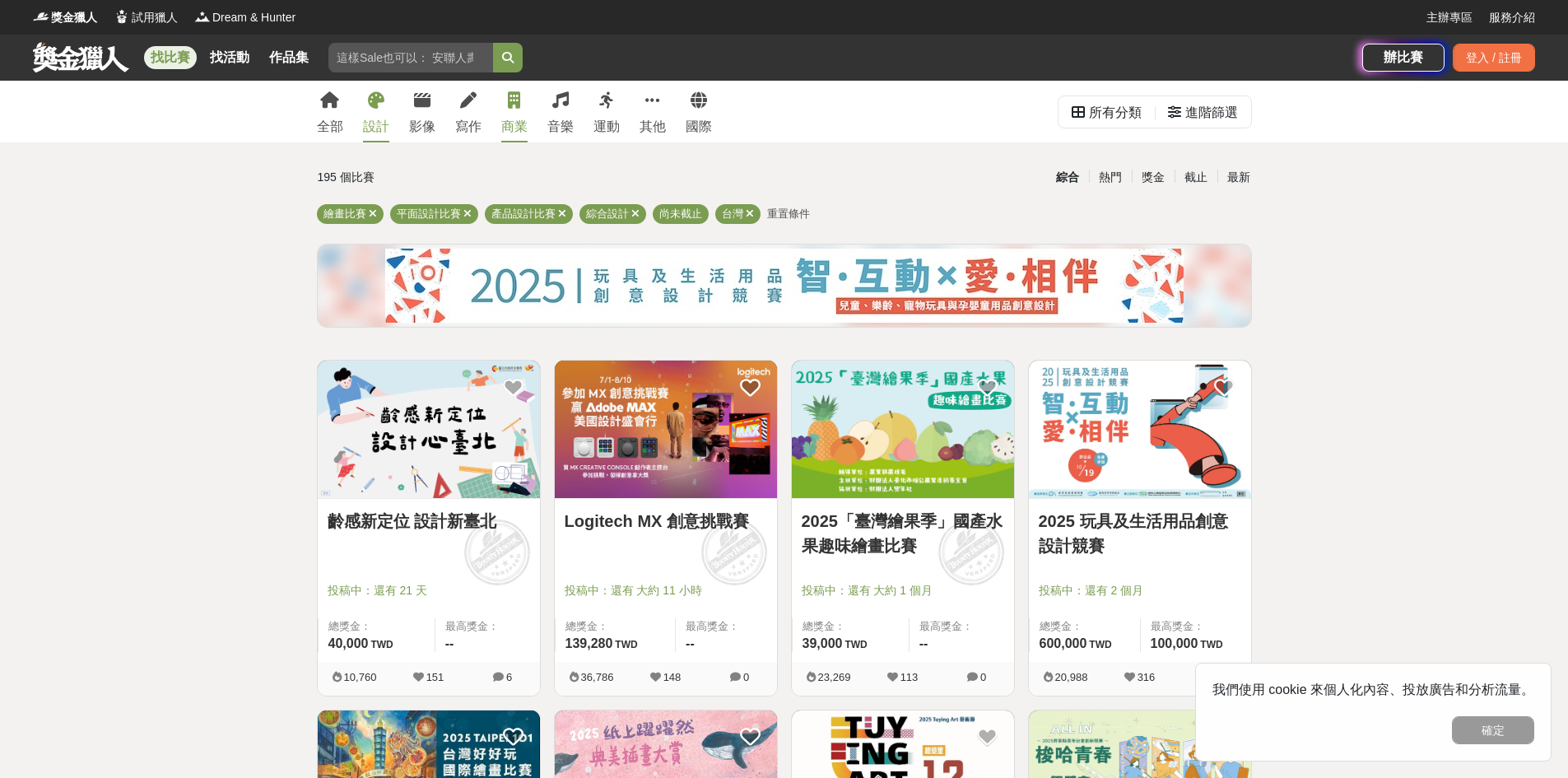
click at [514, 111] on link "商業" at bounding box center [515, 111] width 26 height 62
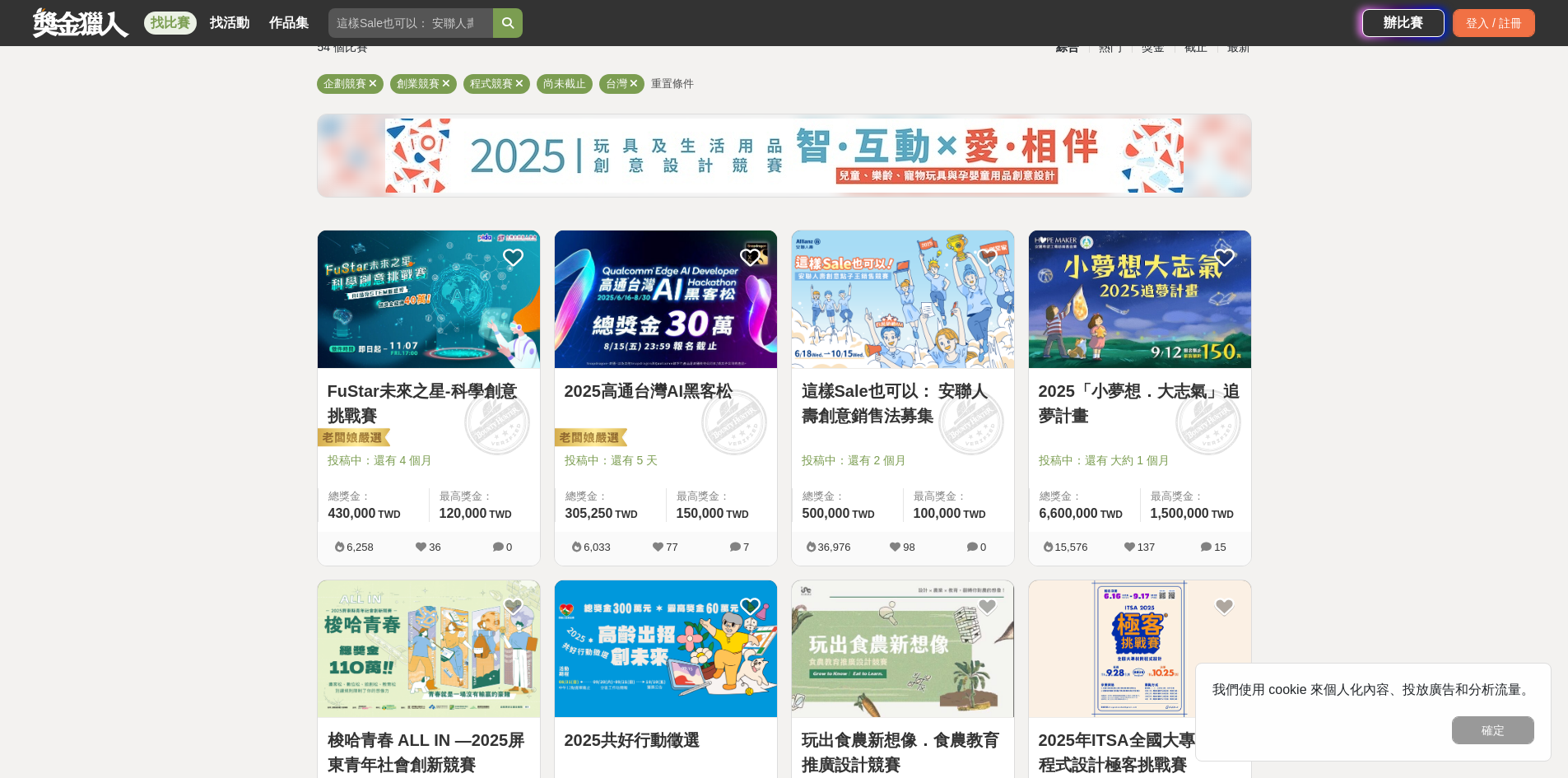
scroll to position [133, 0]
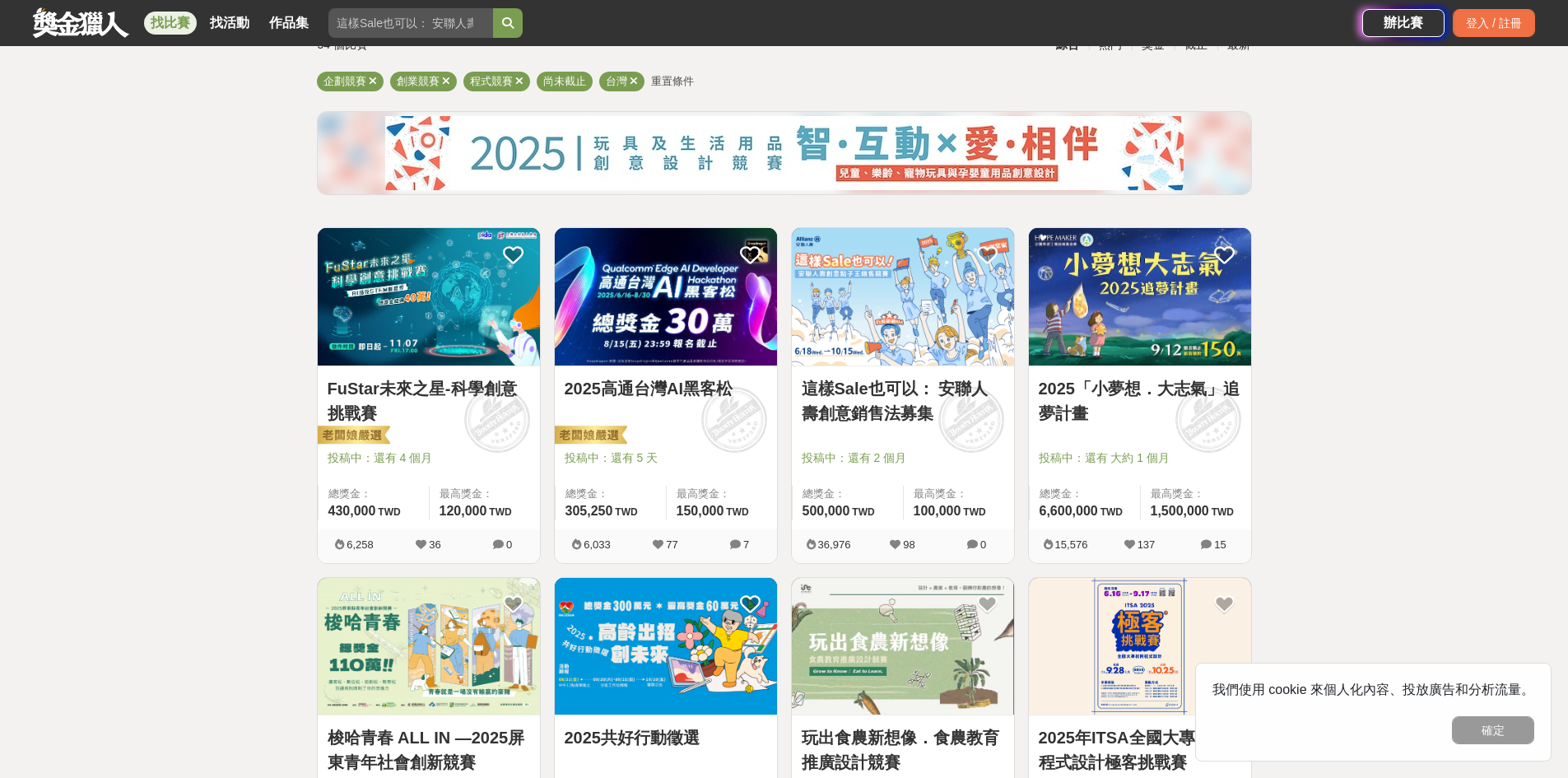
click at [451, 342] on img at bounding box center [428, 296] width 222 height 138
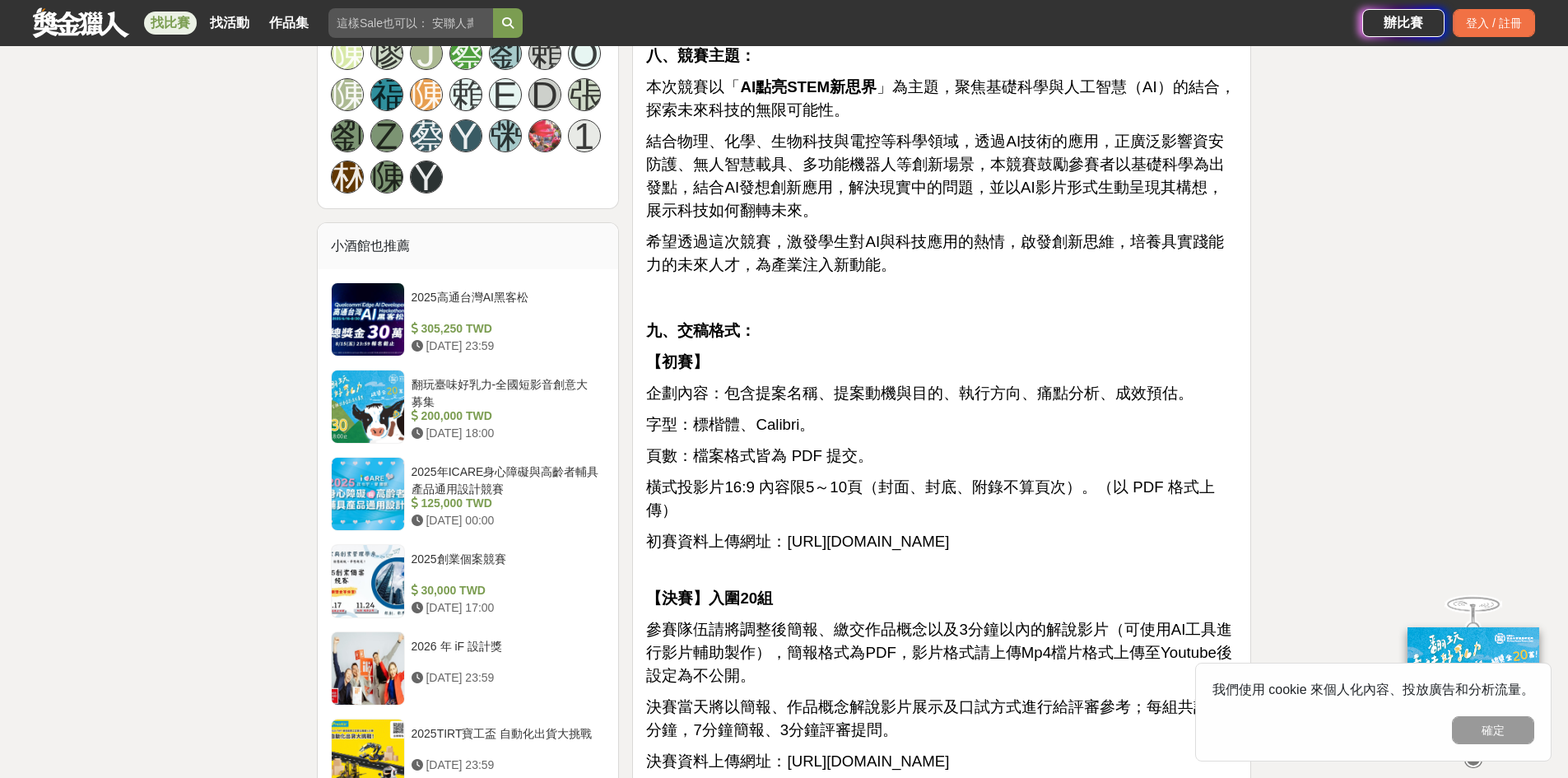
scroll to position [1695, 0]
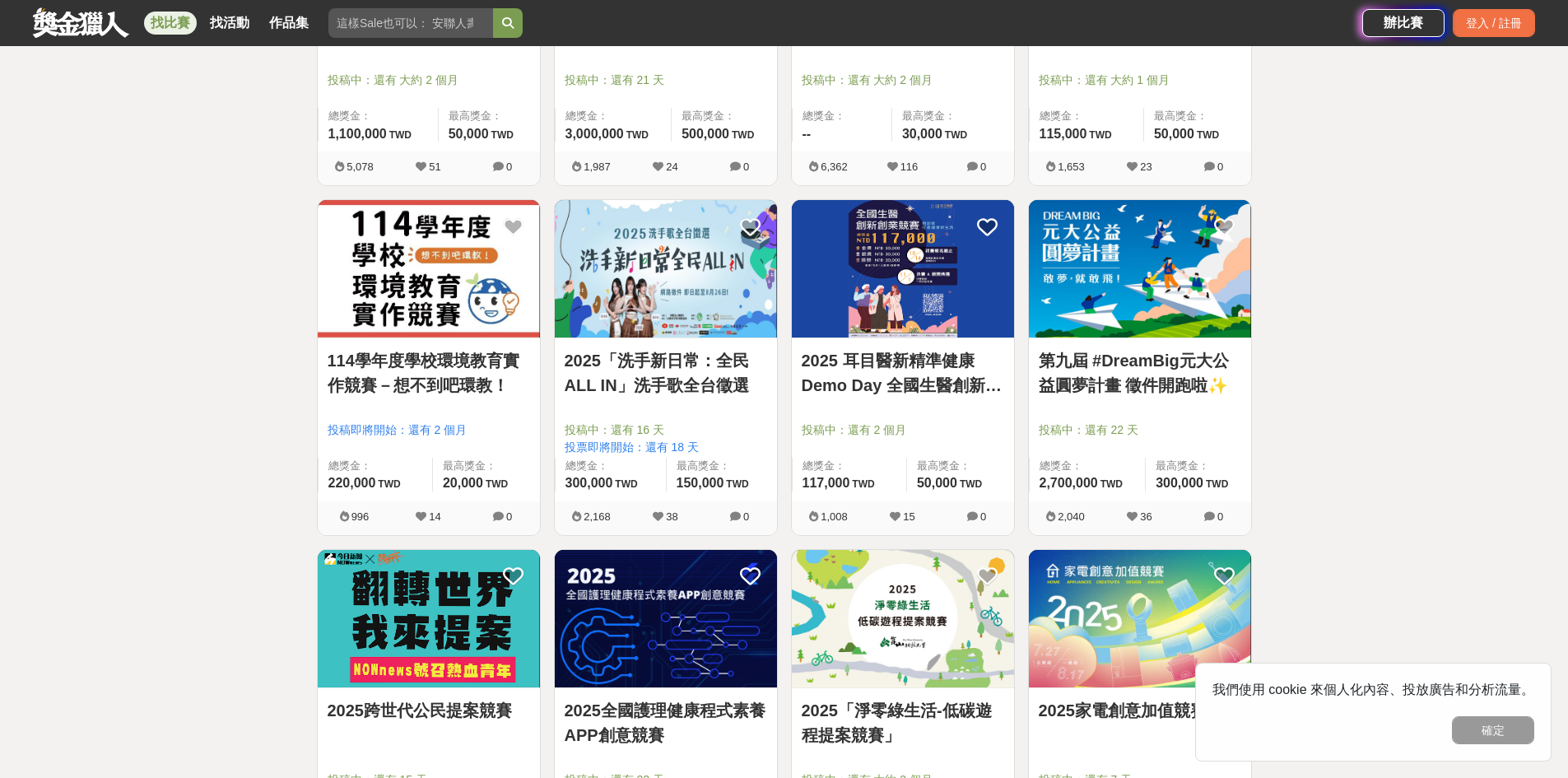
scroll to position [860, 0]
click at [1203, 320] on img at bounding box center [1140, 267] width 222 height 138
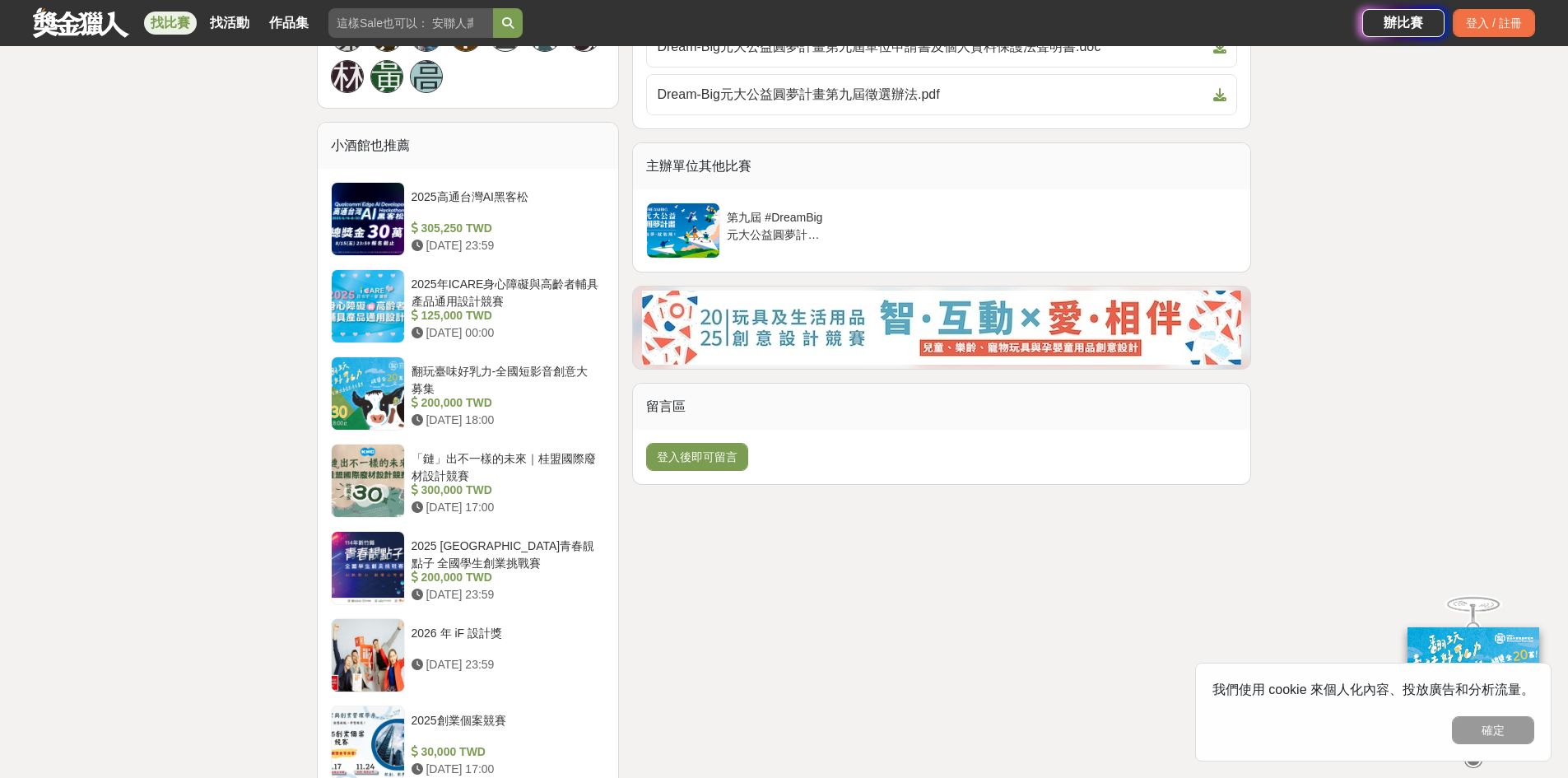
scroll to position [1297, 0]
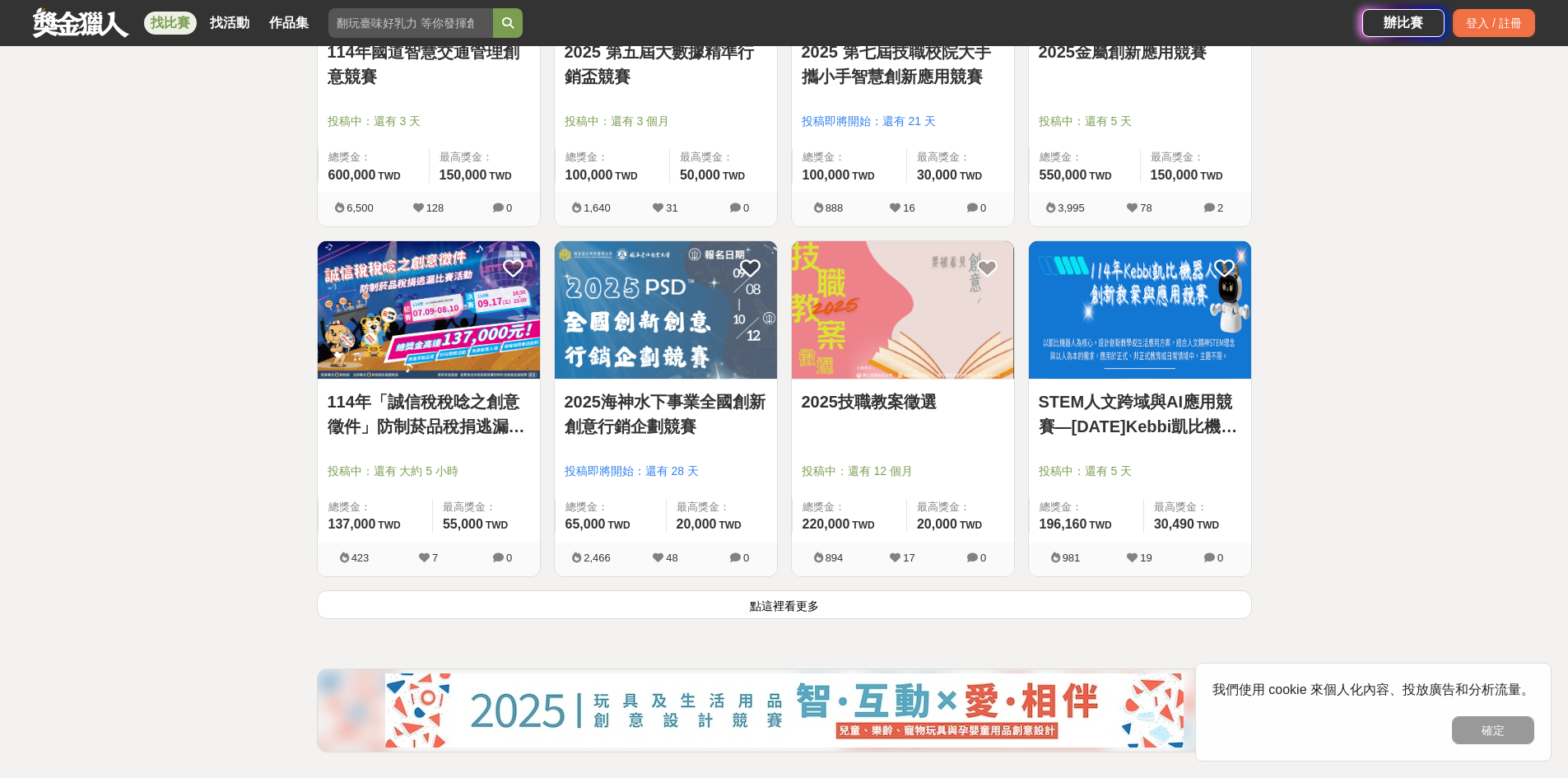
scroll to position [1871, 0]
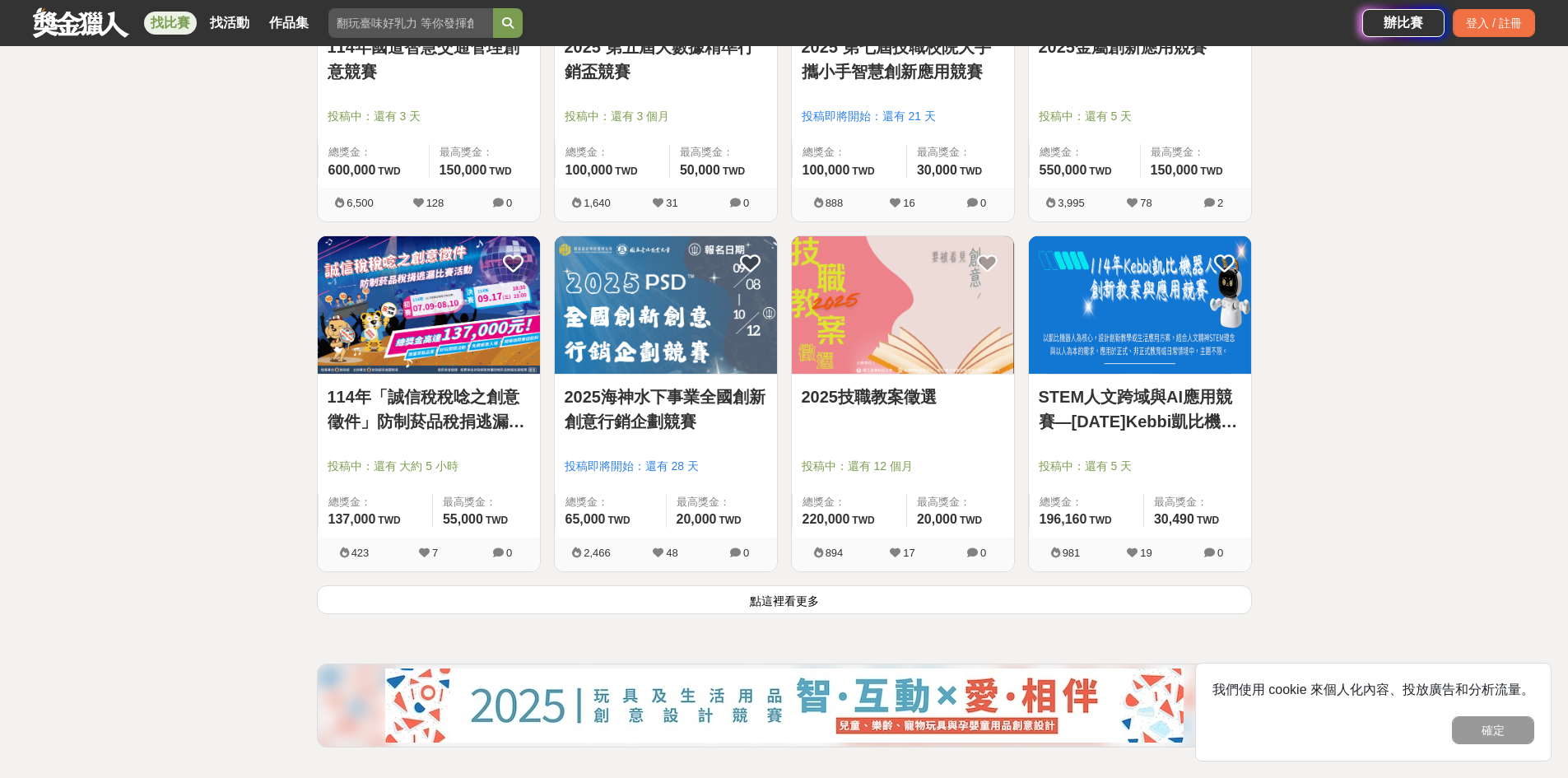
click at [886, 402] on link "2025技職教案徵選" at bounding box center [903, 397] width 202 height 25
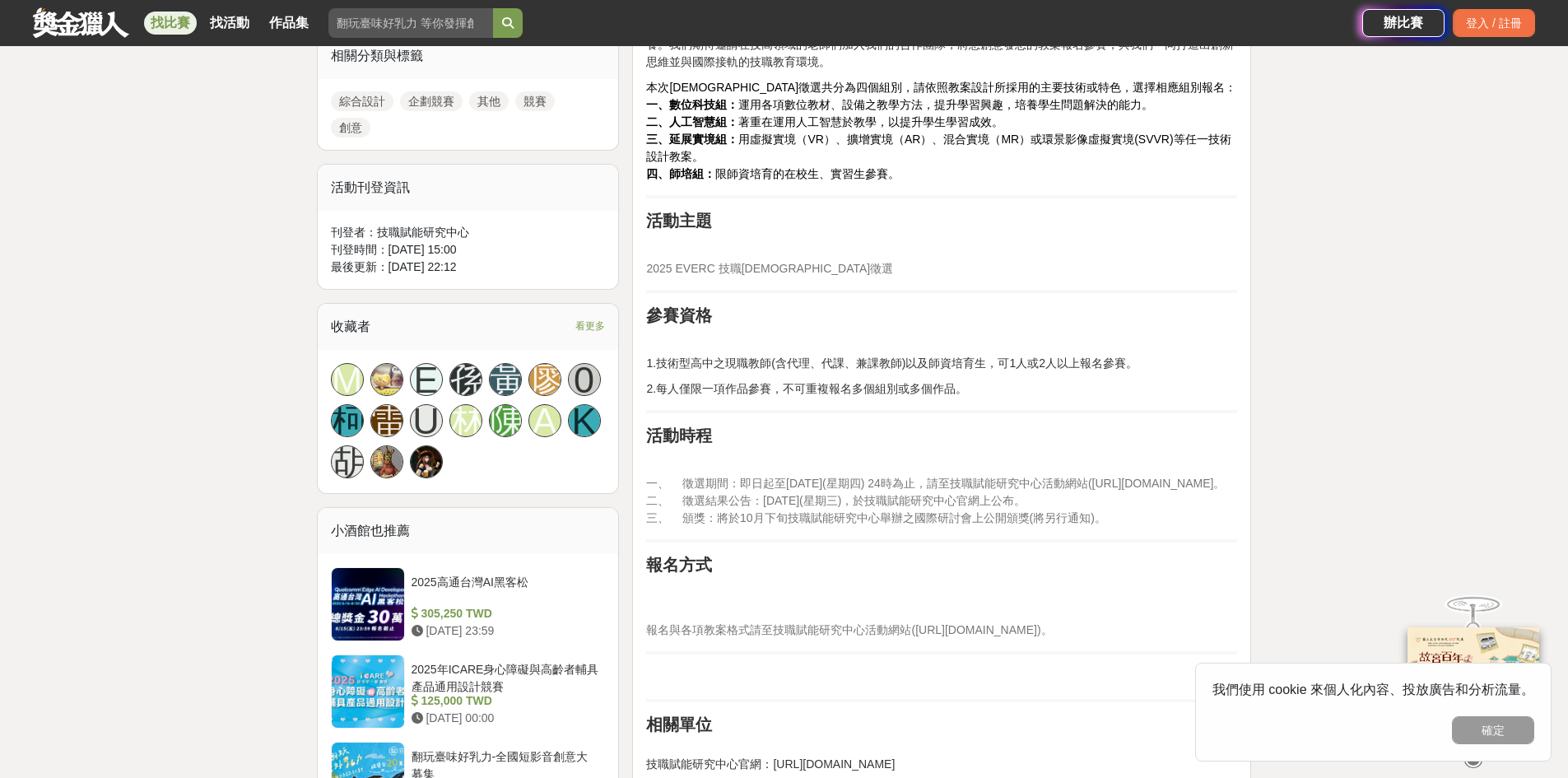
scroll to position [492, 0]
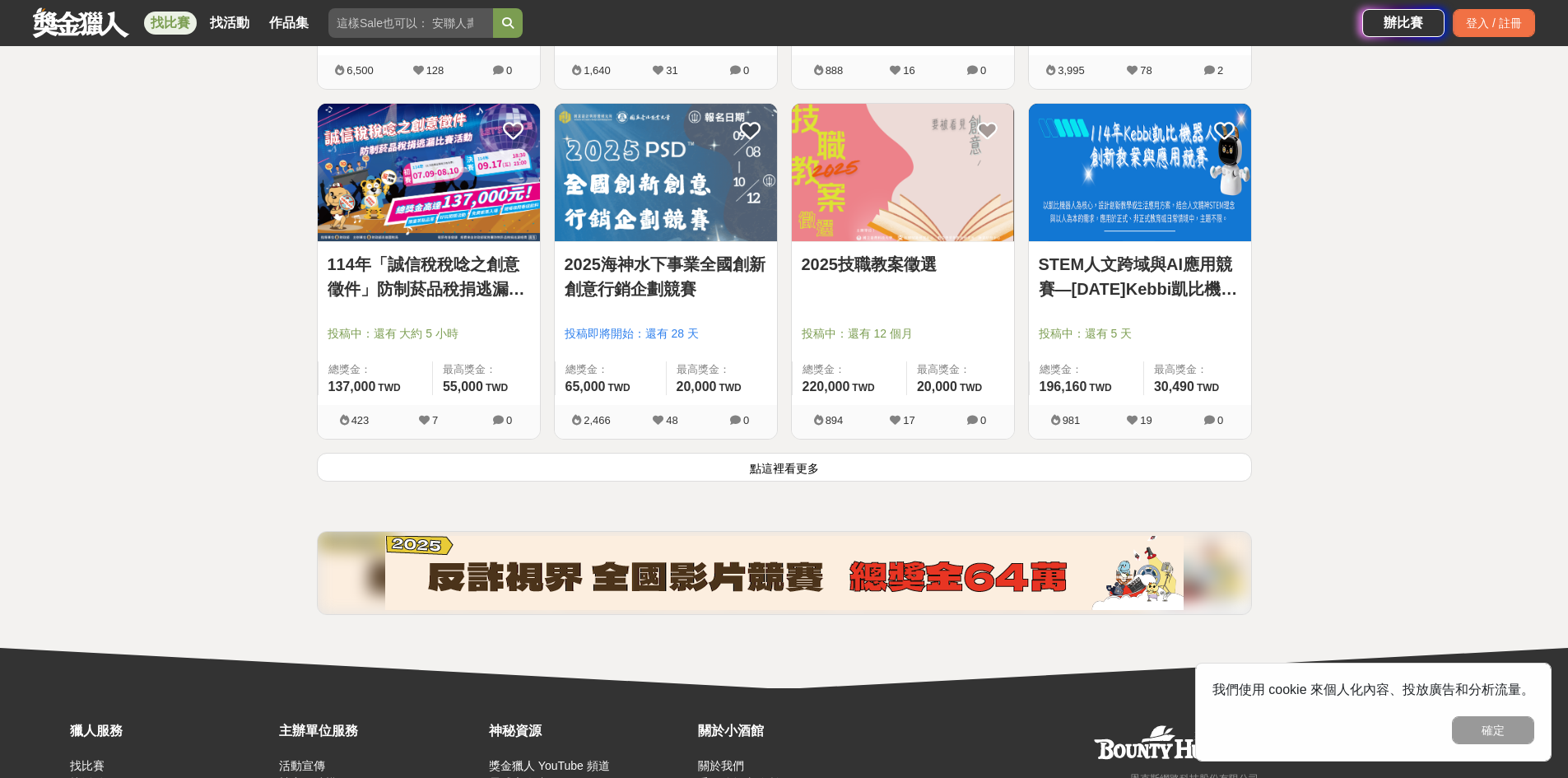
scroll to position [2005, 0]
click at [758, 478] on button "點這裡看更多" at bounding box center [784, 466] width 935 height 29
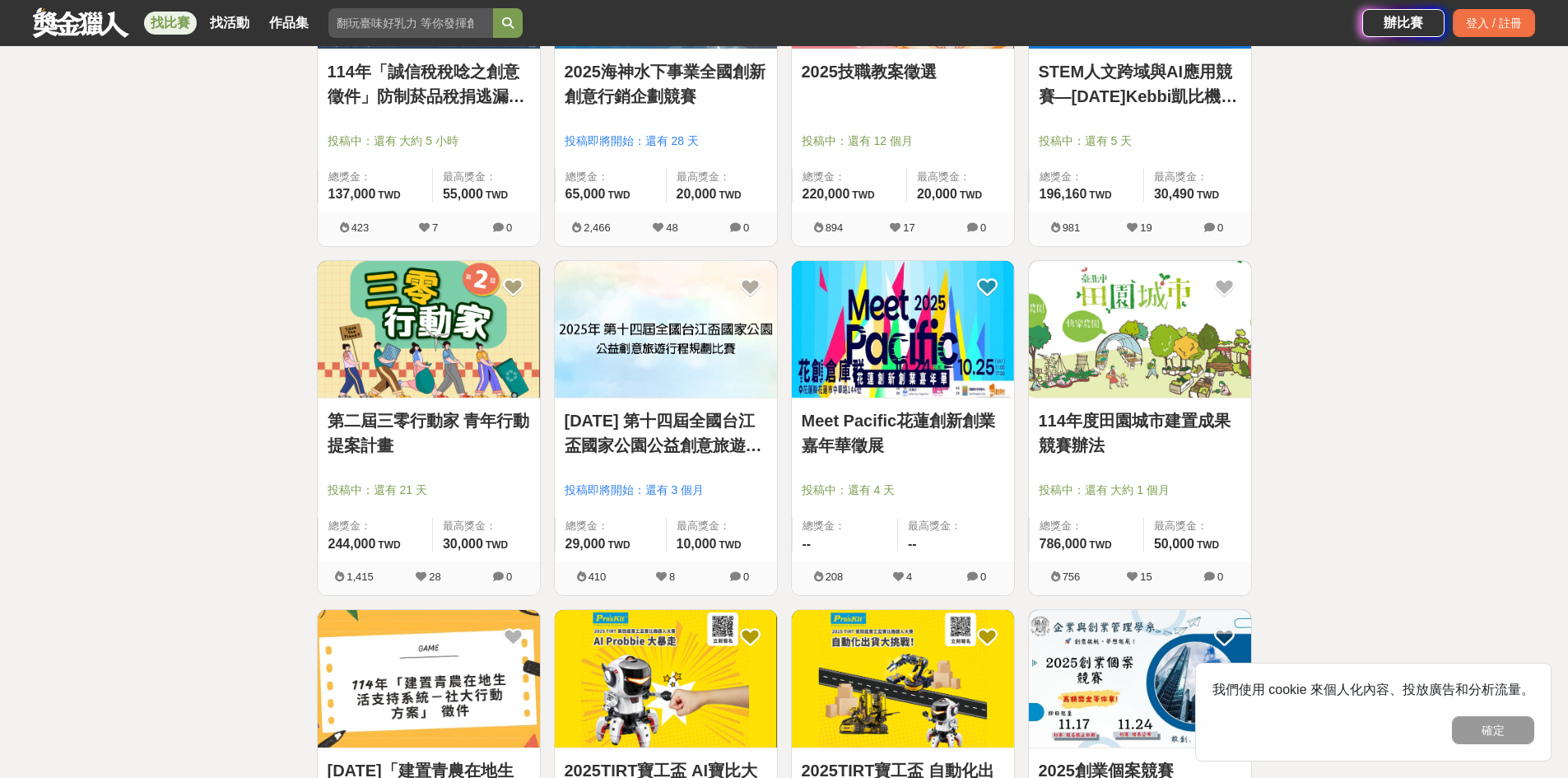
scroll to position [2198, 0]
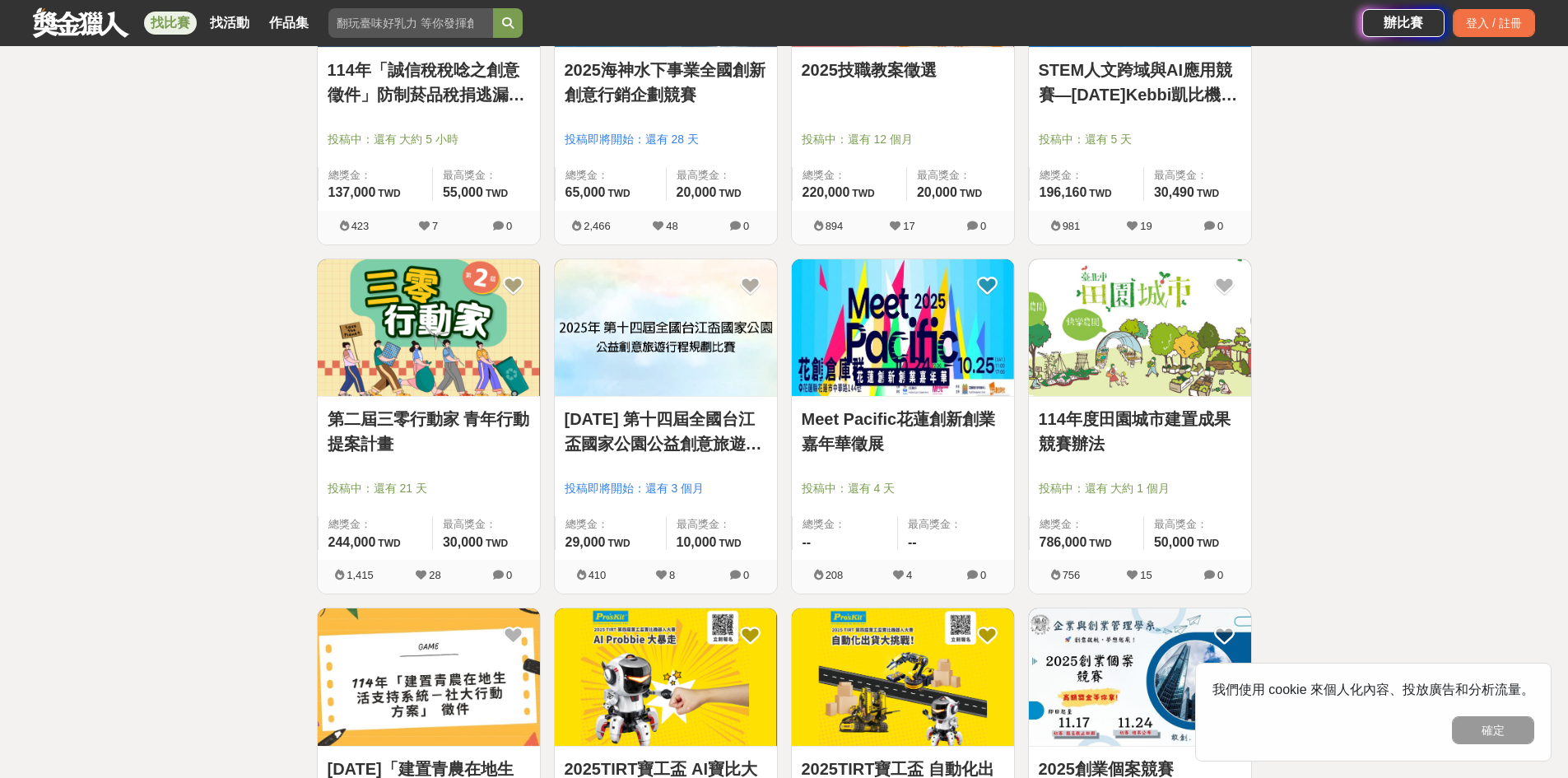
click at [484, 366] on img at bounding box center [428, 328] width 222 height 138
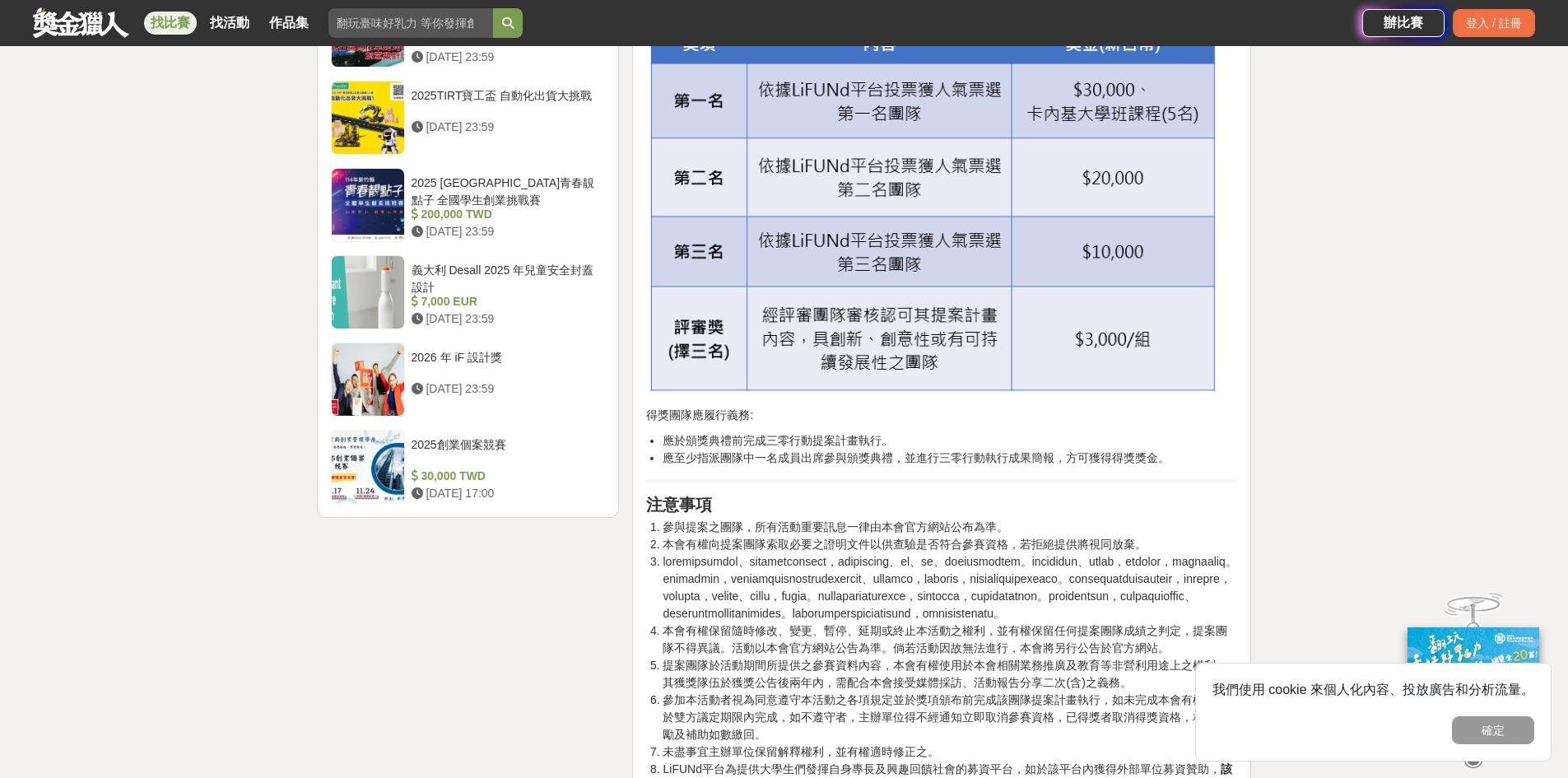
scroll to position [1929, 0]
